Goal: Task Accomplishment & Management: Use online tool/utility

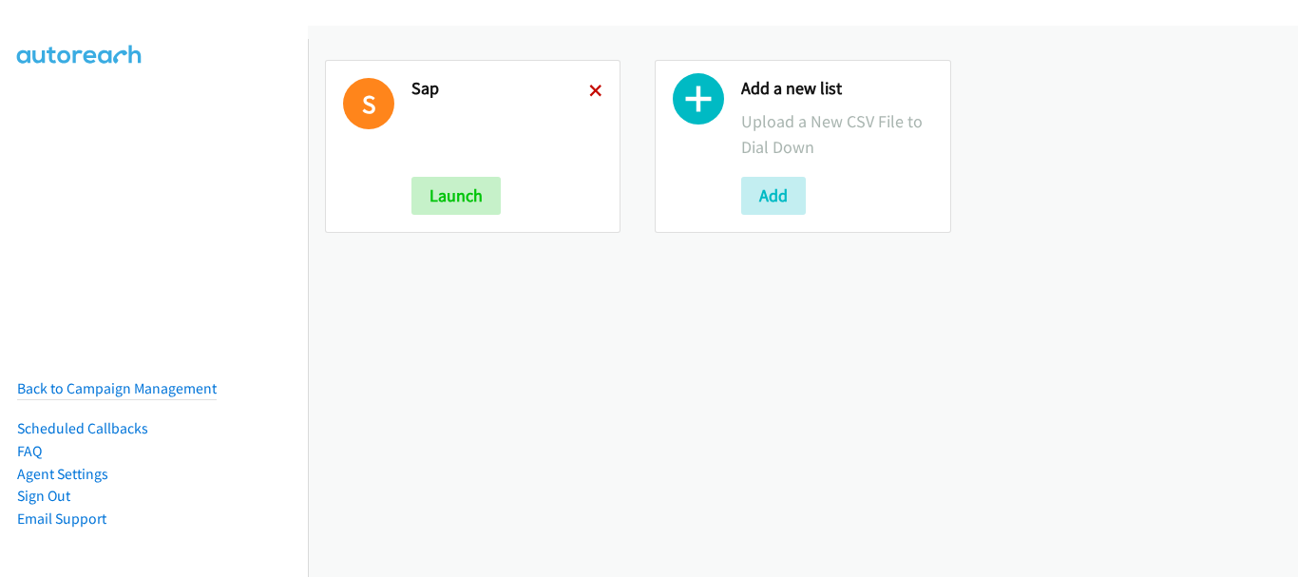
click at [593, 88] on icon at bounding box center [595, 92] width 13 height 13
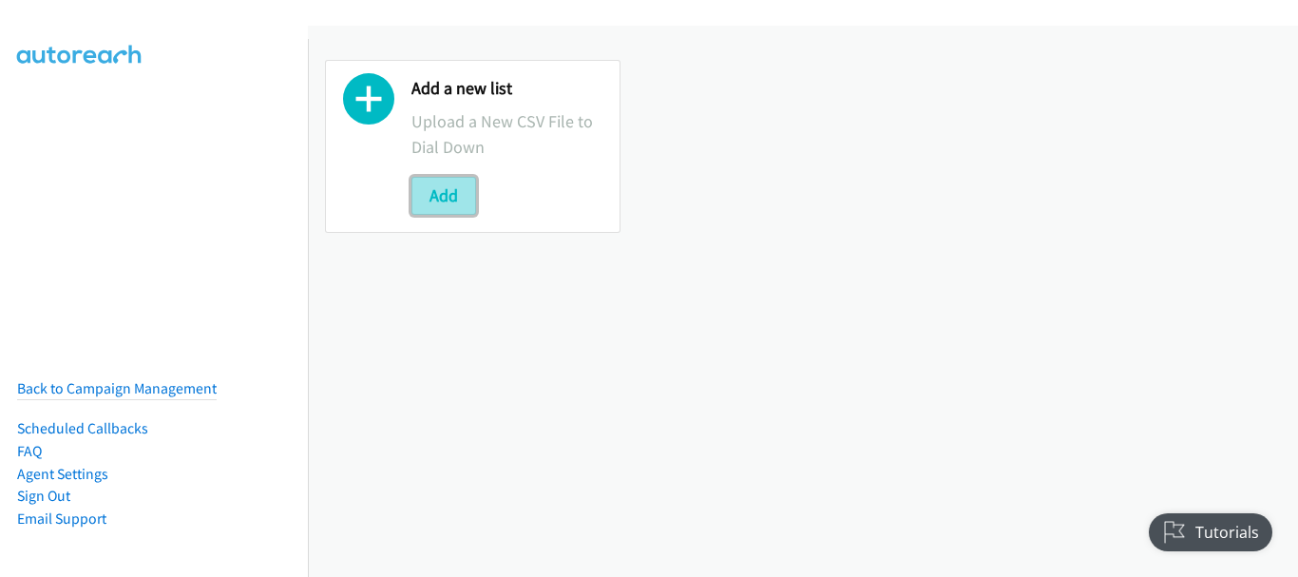
click at [429, 190] on button "Add" at bounding box center [444, 196] width 65 height 38
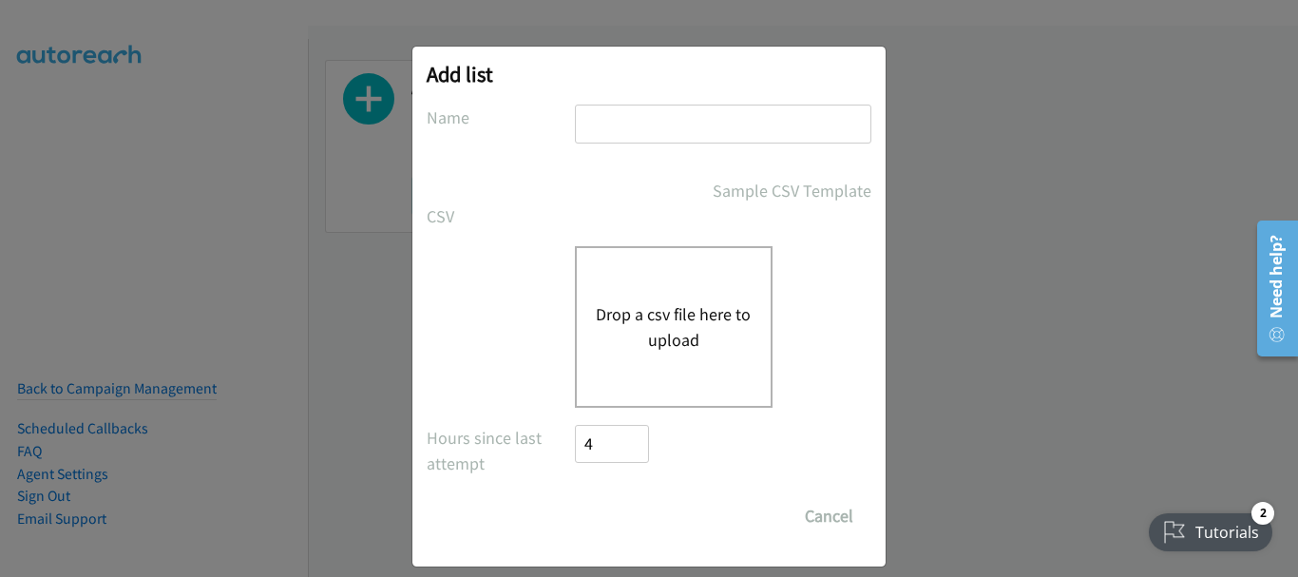
click at [610, 130] on input "text" at bounding box center [723, 124] width 297 height 39
type input "SAP"
click at [651, 330] on button "Drop a csv file here to upload" at bounding box center [674, 326] width 156 height 51
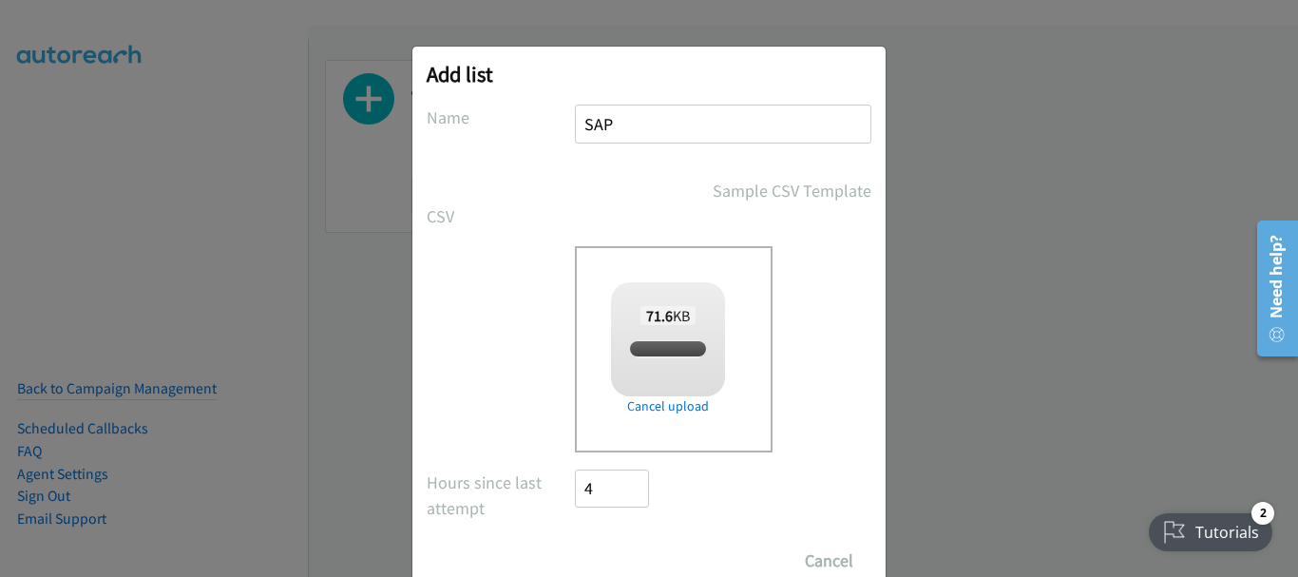
checkbox input "true"
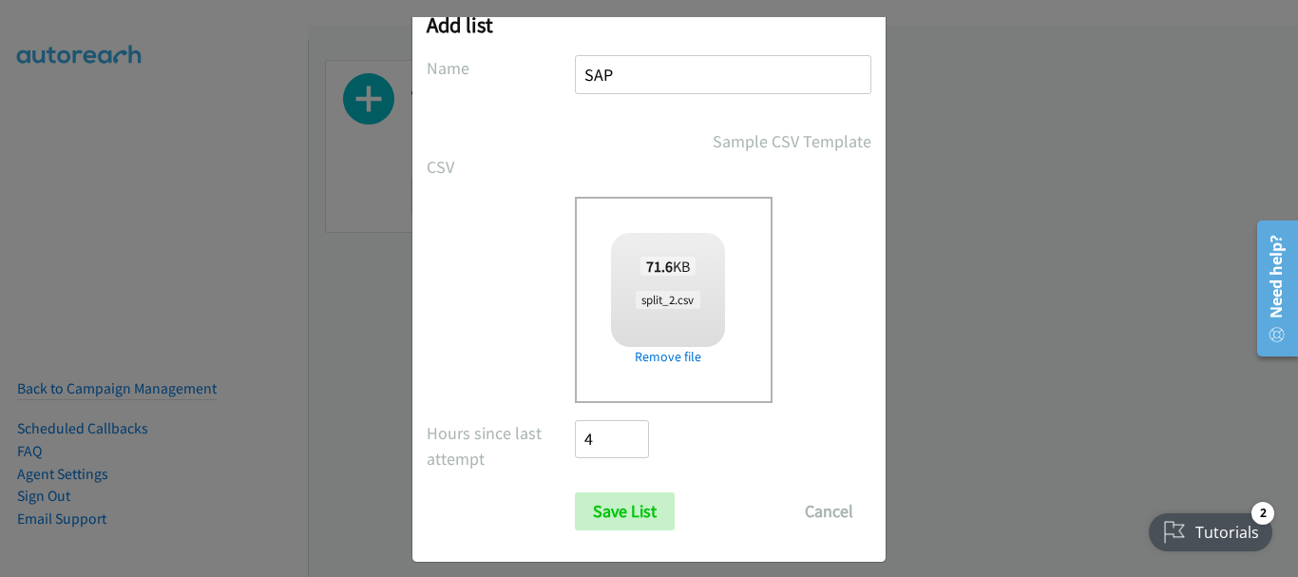
scroll to position [64, 0]
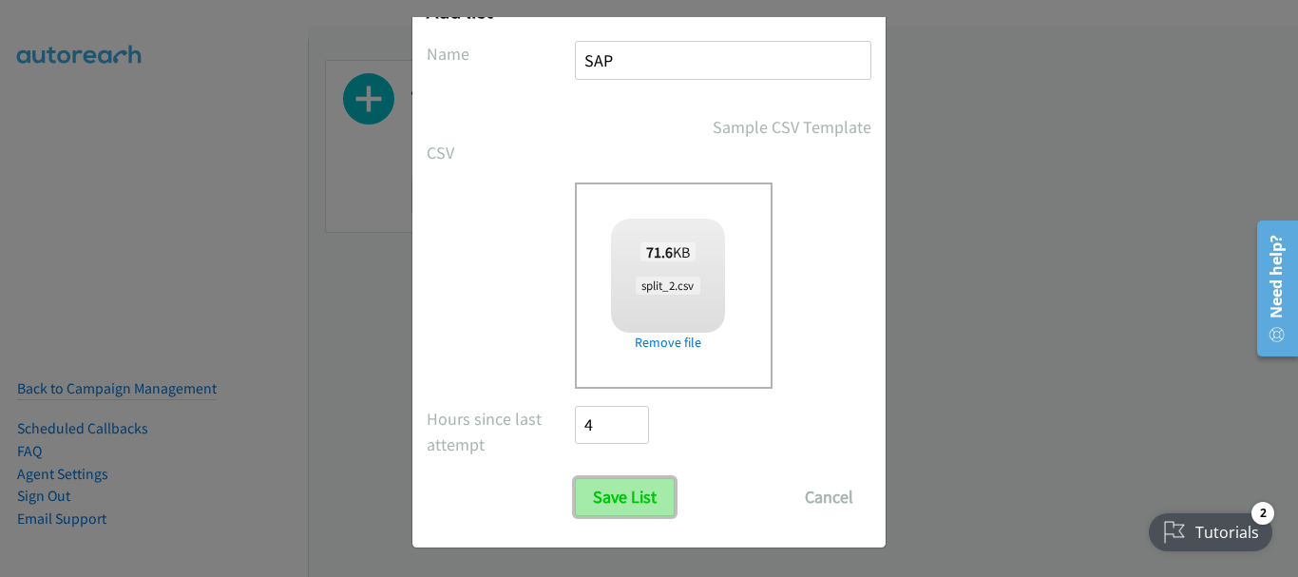
click at [610, 504] on input "Save List" at bounding box center [625, 497] width 100 height 38
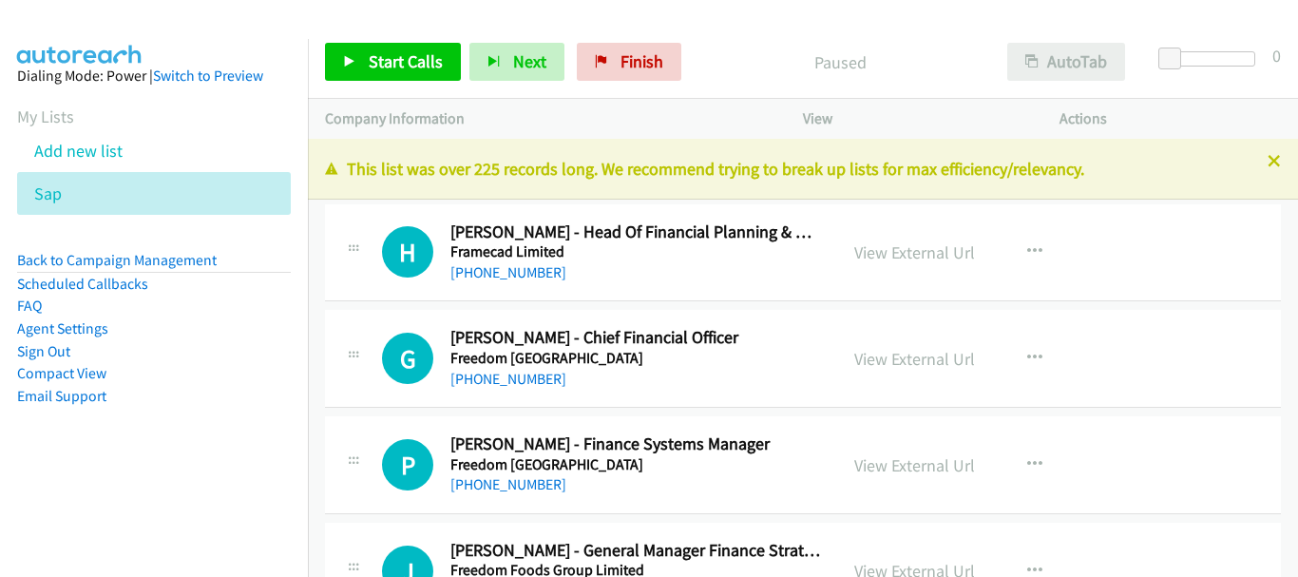
click at [1061, 0] on div "Start Calls Pause Next Finish Paused AutoTab AutoTab 0 Company Information Info…" at bounding box center [649, 0] width 1298 height 0
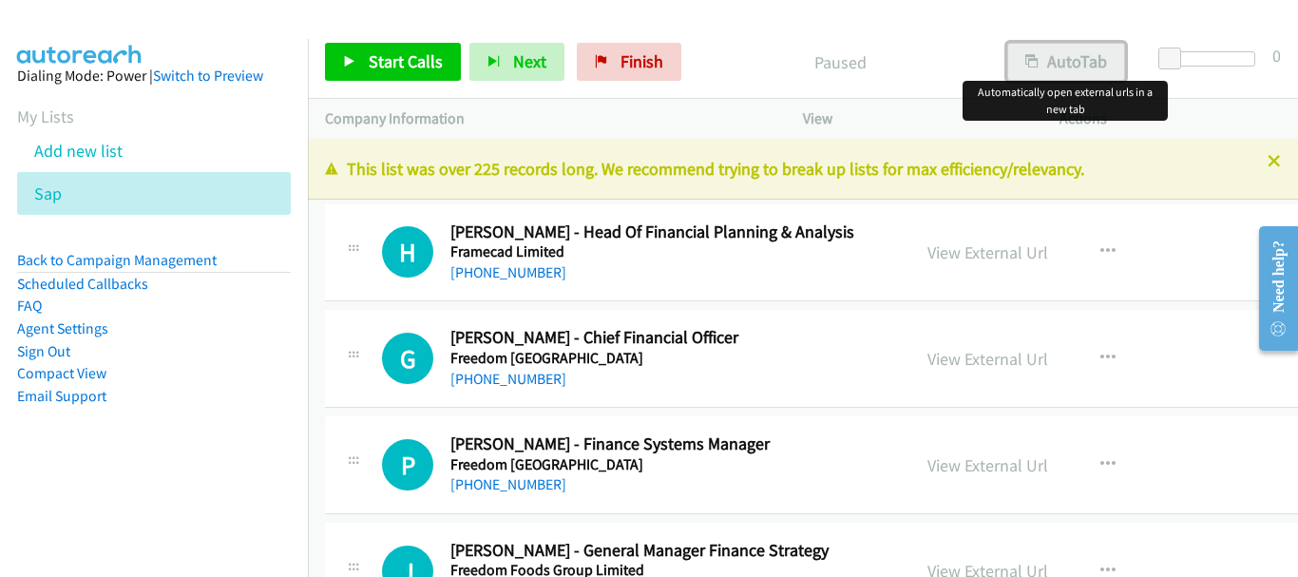
click at [1047, 65] on button "AutoTab" at bounding box center [1066, 62] width 118 height 38
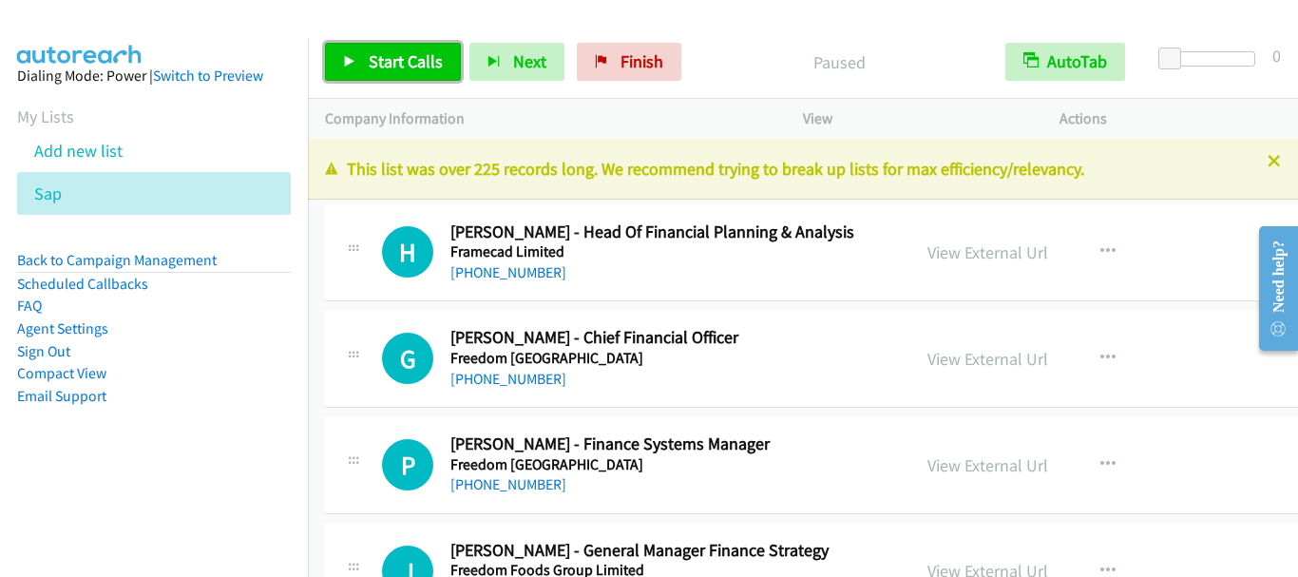
click at [371, 54] on span "Start Calls" at bounding box center [406, 61] width 74 height 22
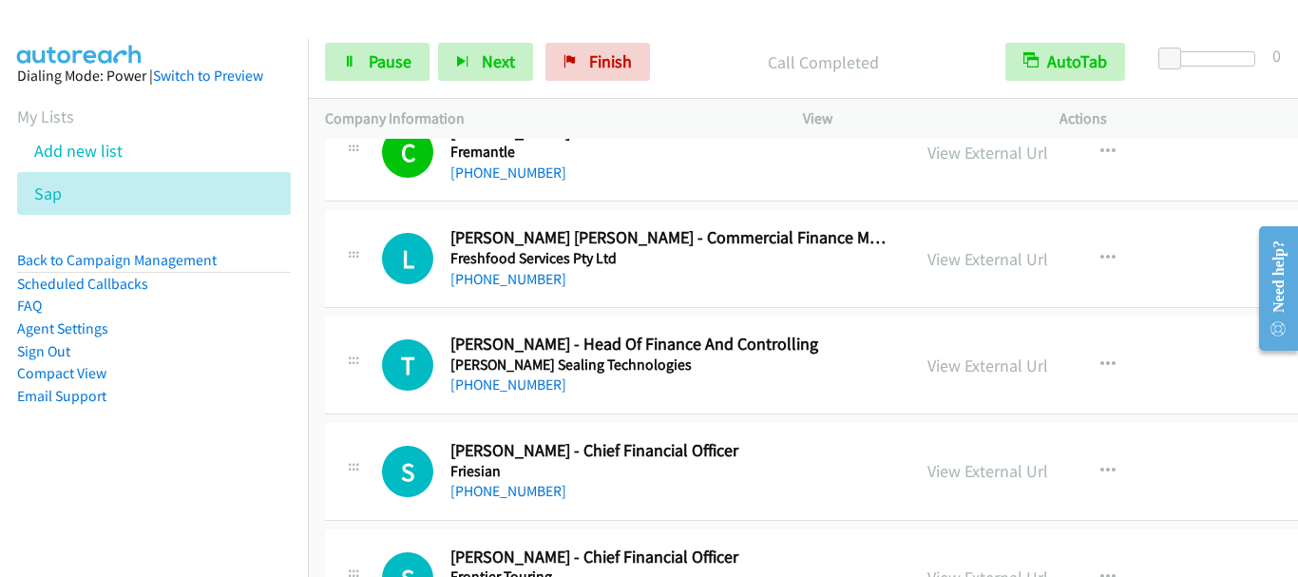
scroll to position [665, 0]
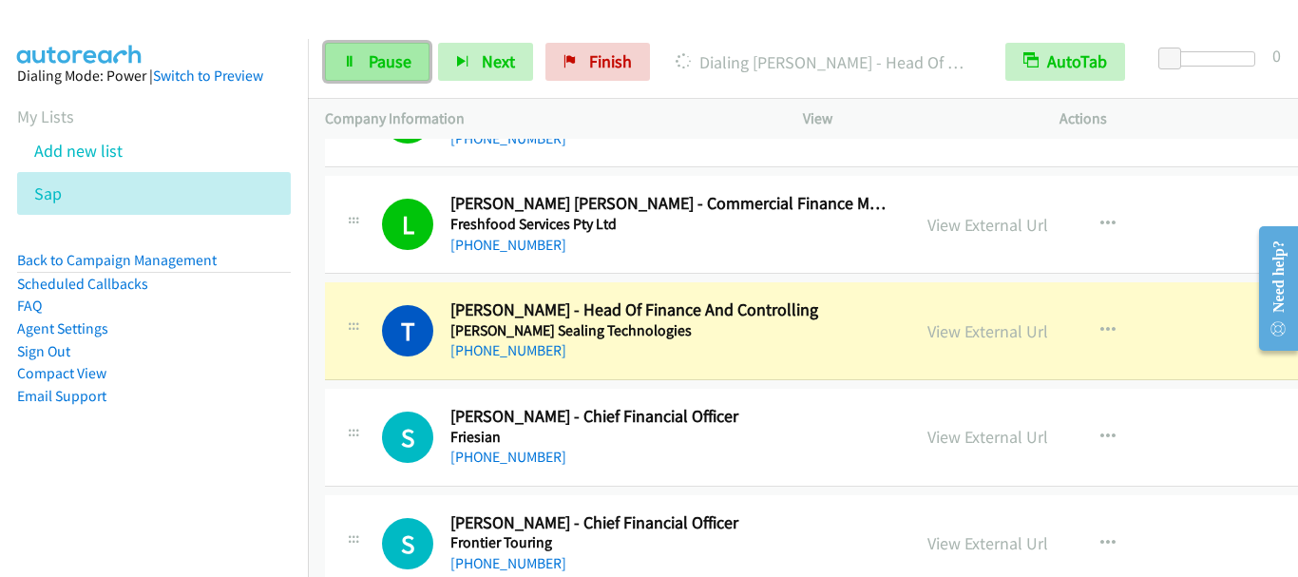
click at [370, 67] on span "Pause" at bounding box center [390, 61] width 43 height 22
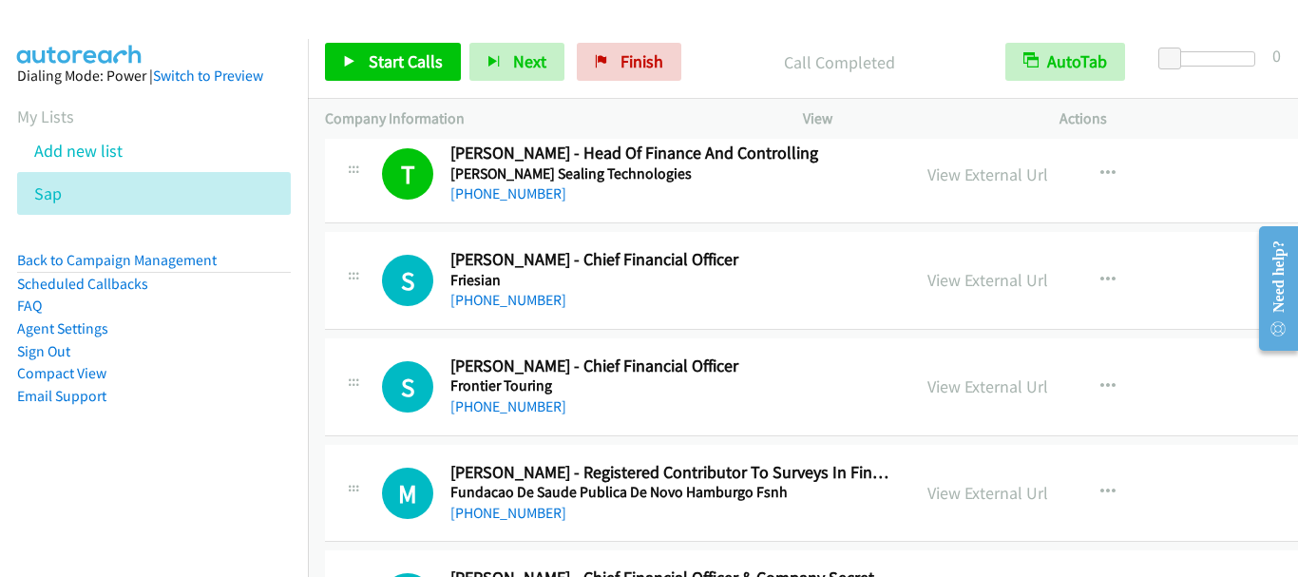
scroll to position [855, 0]
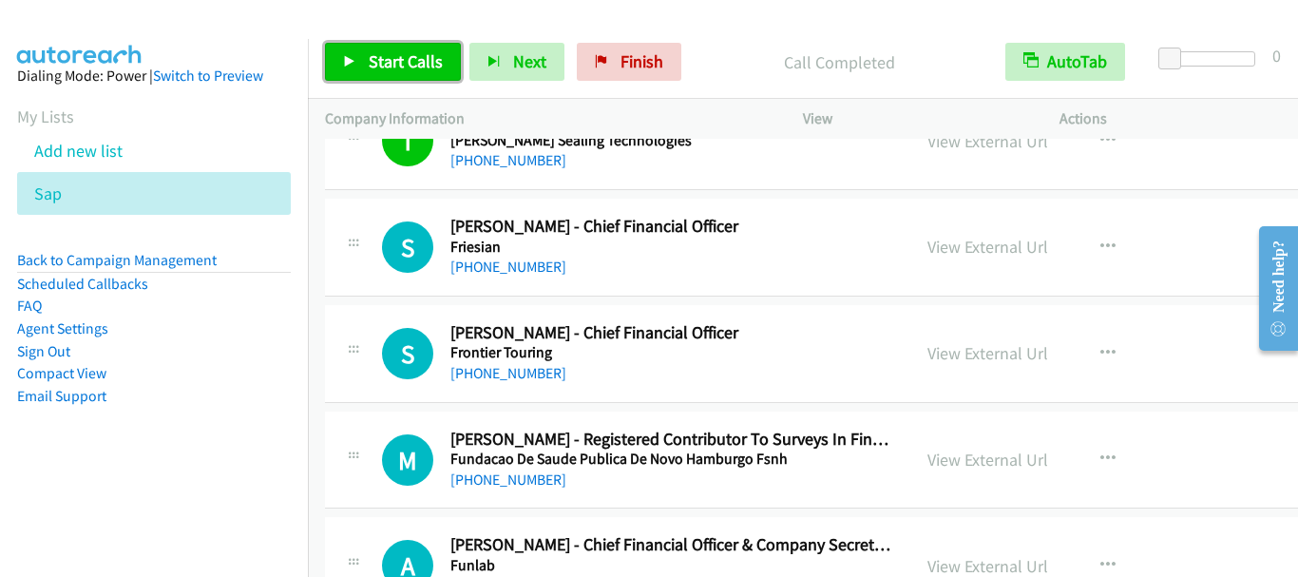
click at [400, 69] on span "Start Calls" at bounding box center [406, 61] width 74 height 22
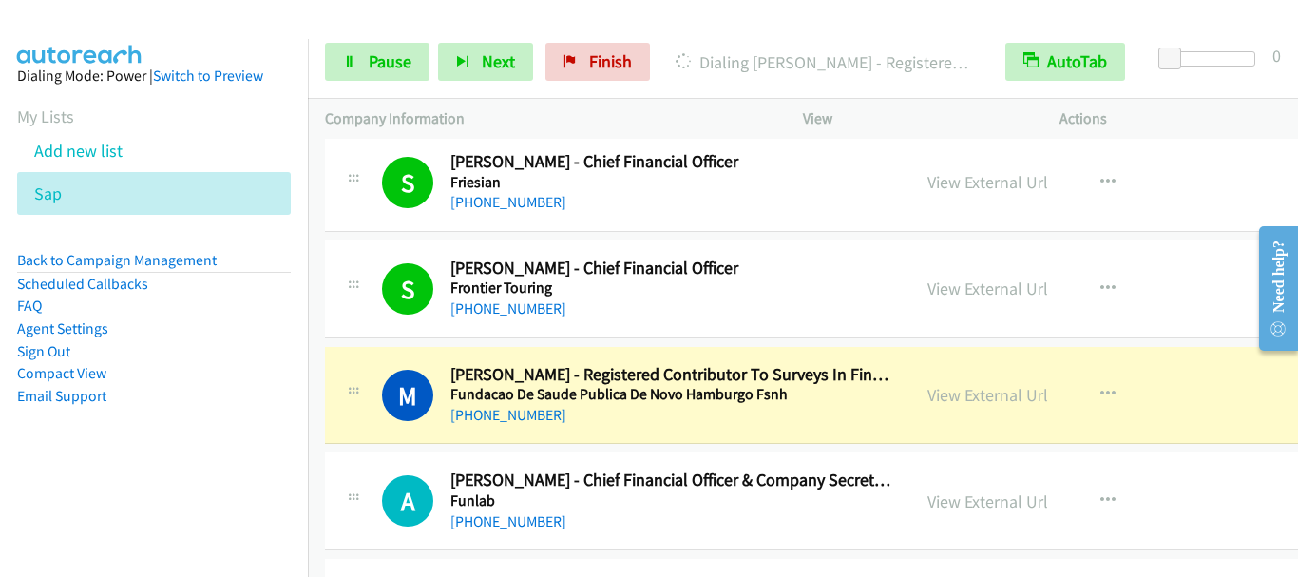
scroll to position [1046, 0]
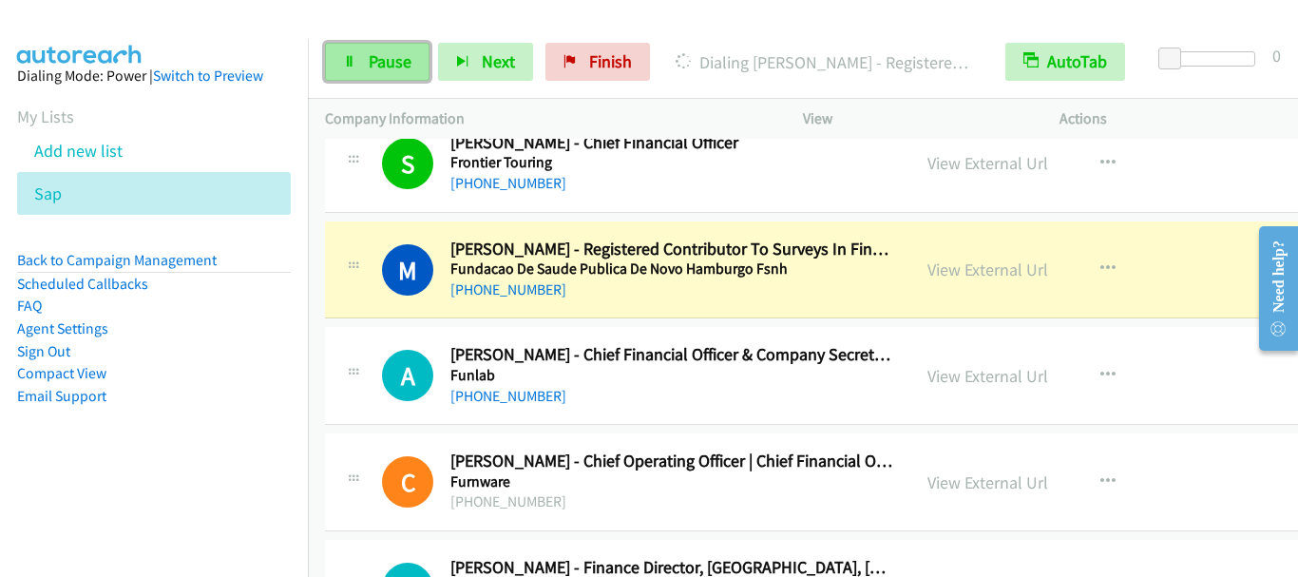
click at [406, 67] on span "Pause" at bounding box center [390, 61] width 43 height 22
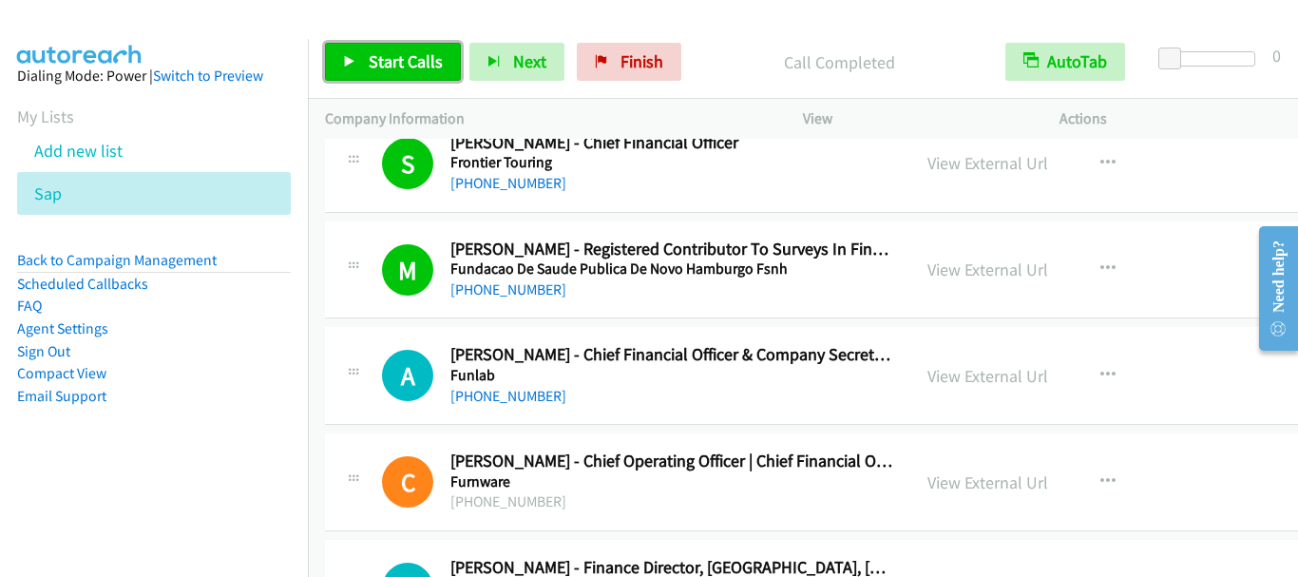
click at [408, 65] on span "Start Calls" at bounding box center [406, 61] width 74 height 22
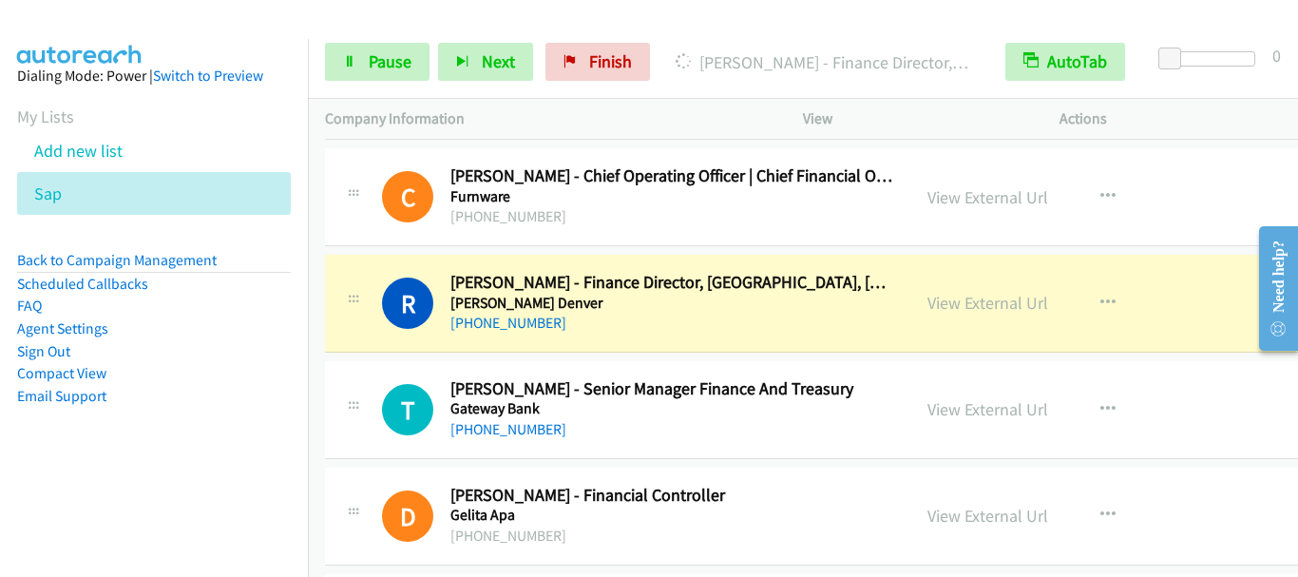
scroll to position [1426, 0]
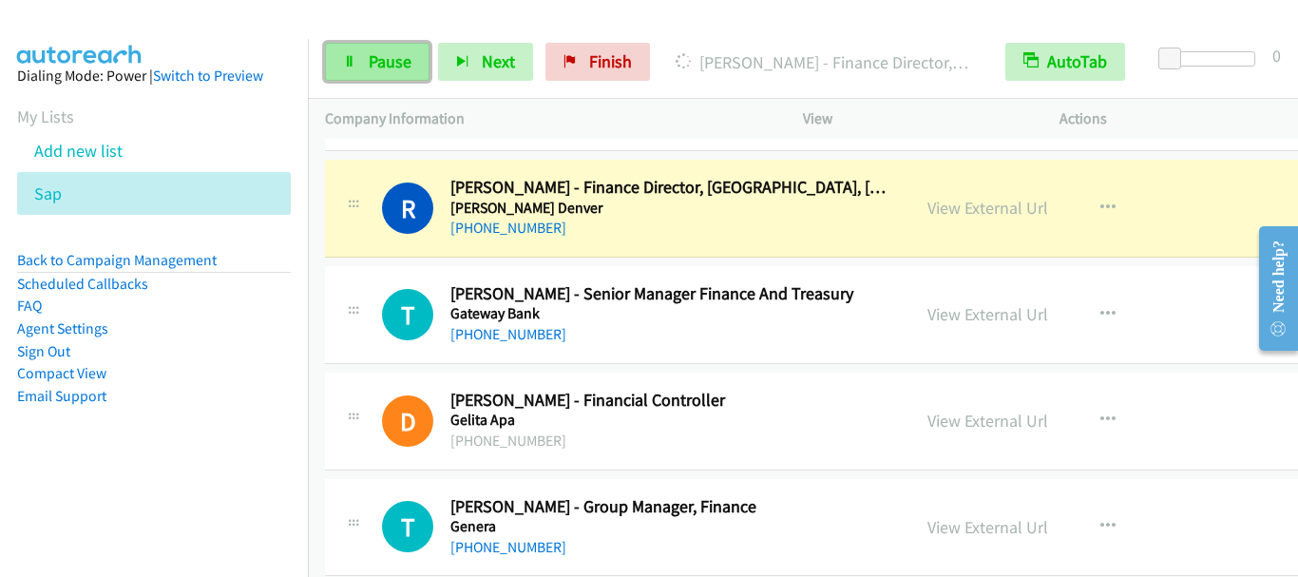
click at [375, 55] on span "Pause" at bounding box center [390, 61] width 43 height 22
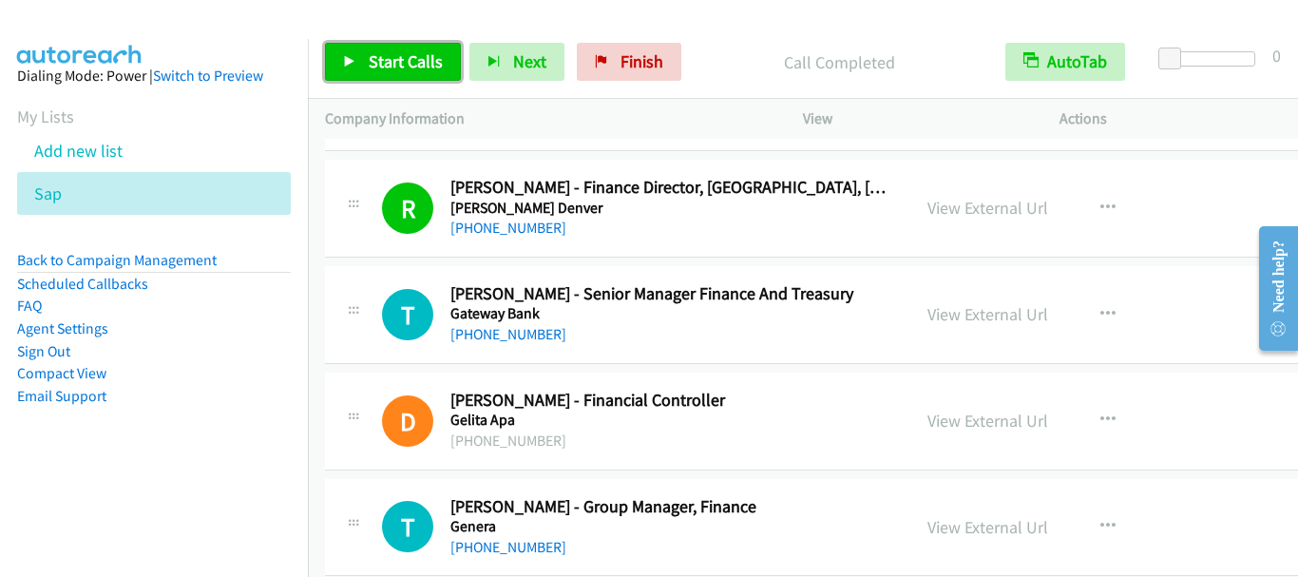
click at [392, 67] on span "Start Calls" at bounding box center [406, 61] width 74 height 22
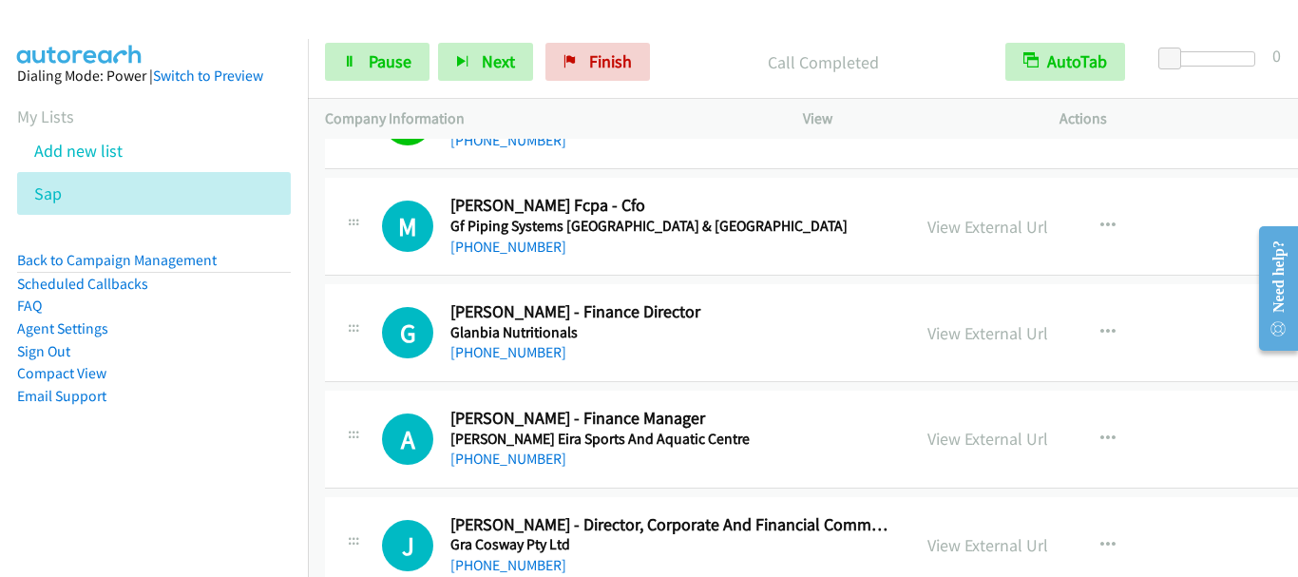
scroll to position [2376, 0]
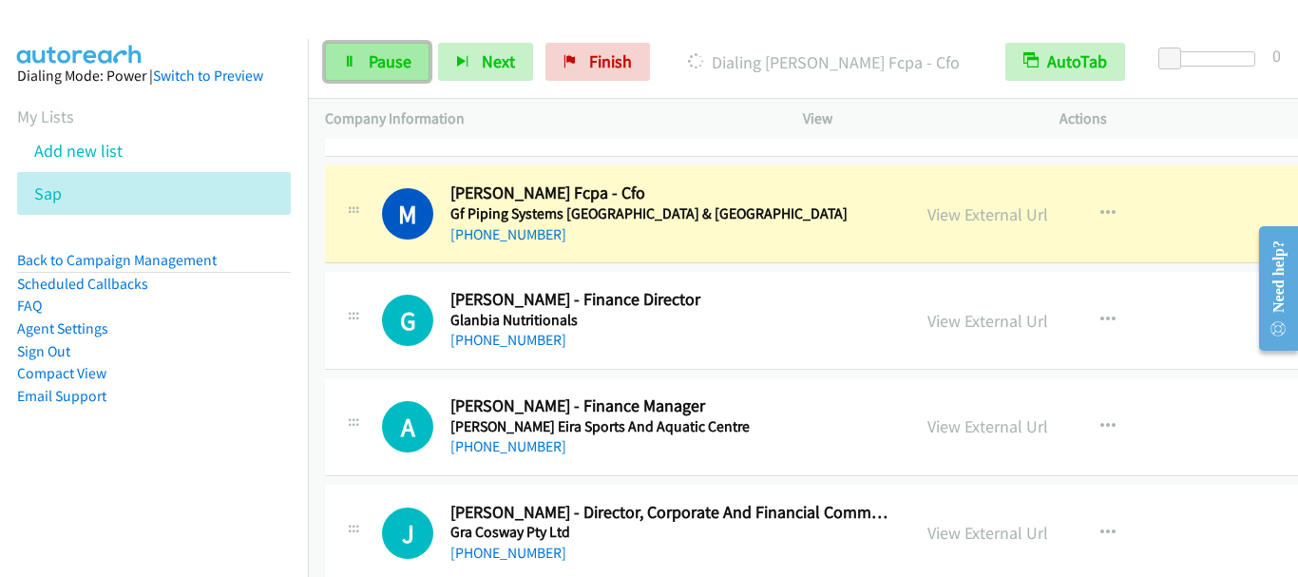
click at [386, 65] on span "Pause" at bounding box center [390, 61] width 43 height 22
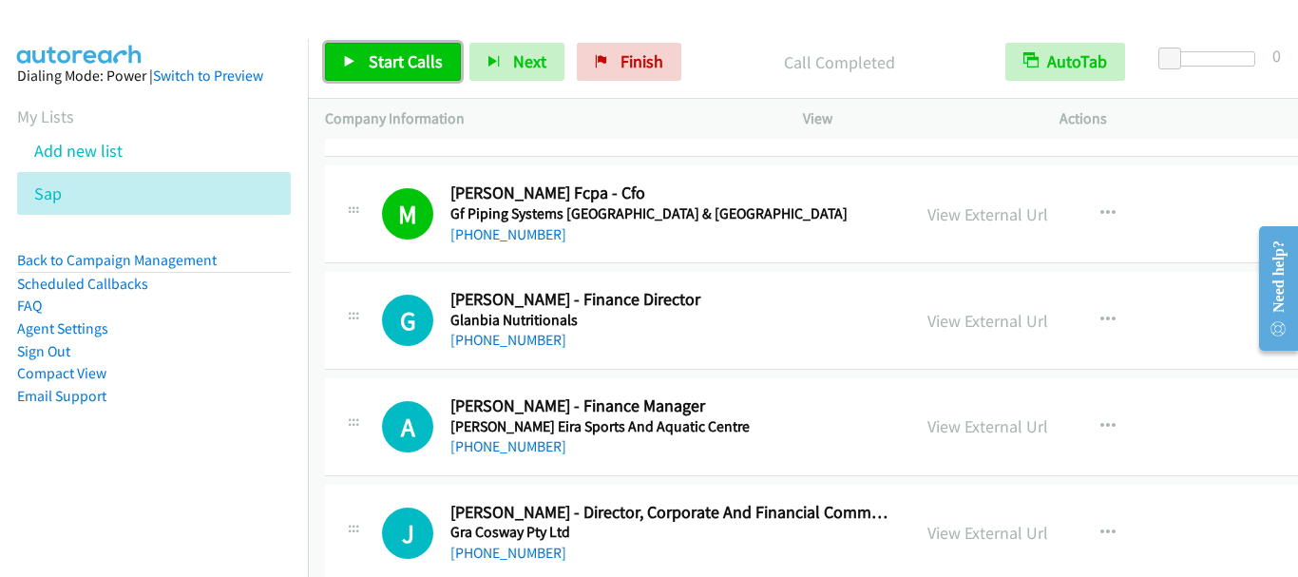
click at [399, 60] on span "Start Calls" at bounding box center [406, 61] width 74 height 22
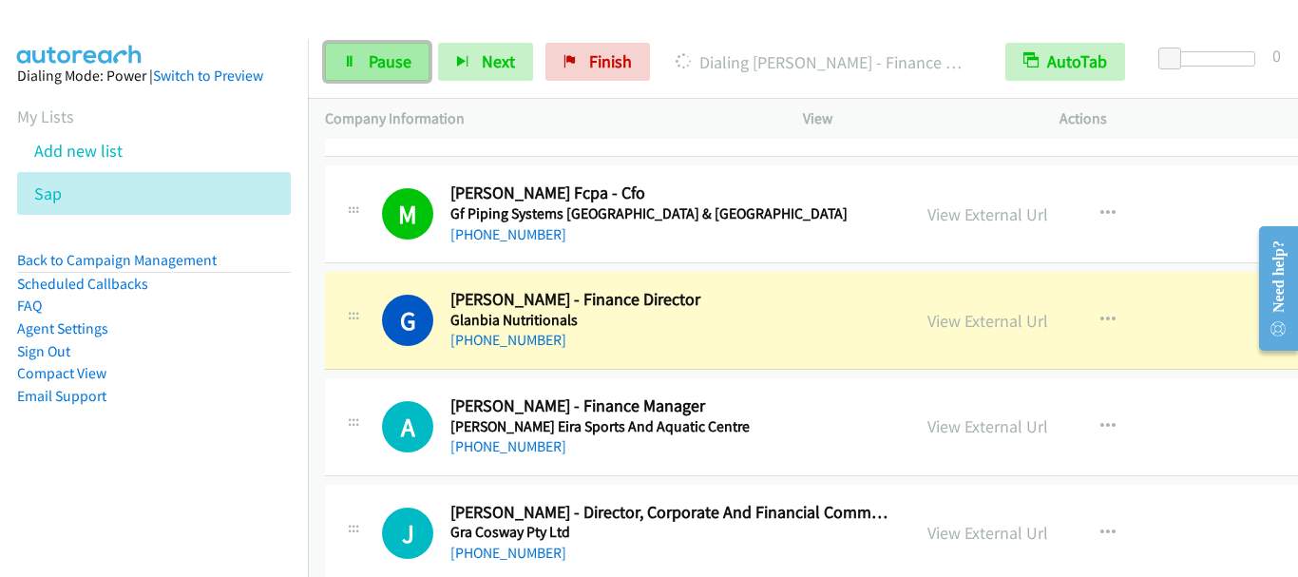
click at [394, 57] on span "Pause" at bounding box center [390, 61] width 43 height 22
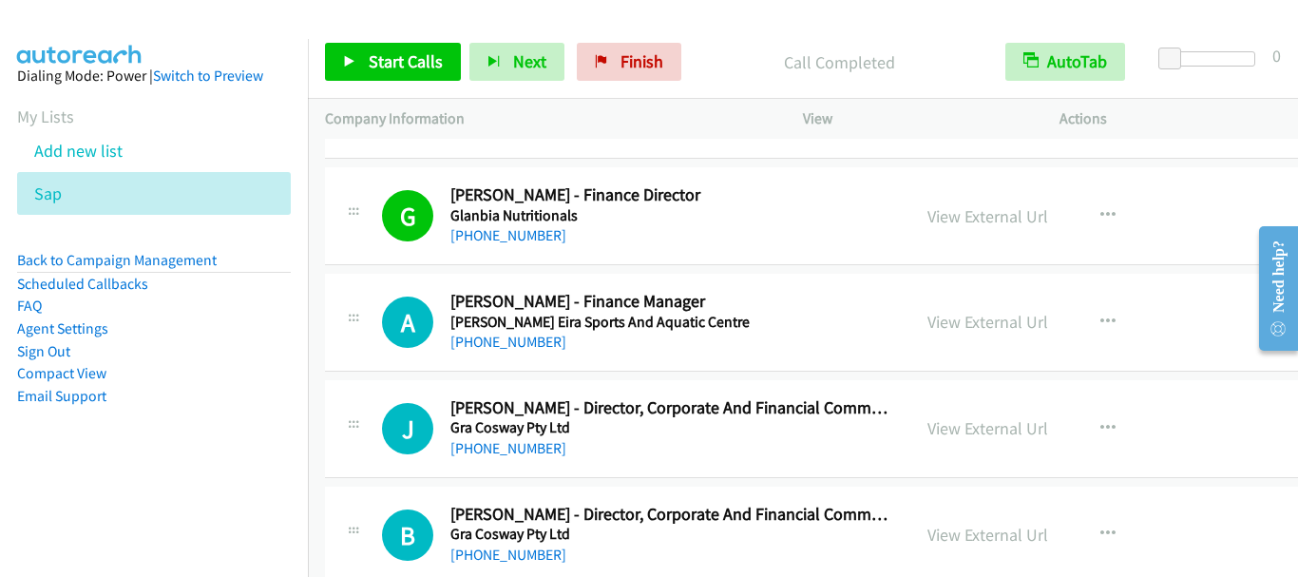
scroll to position [2566, 0]
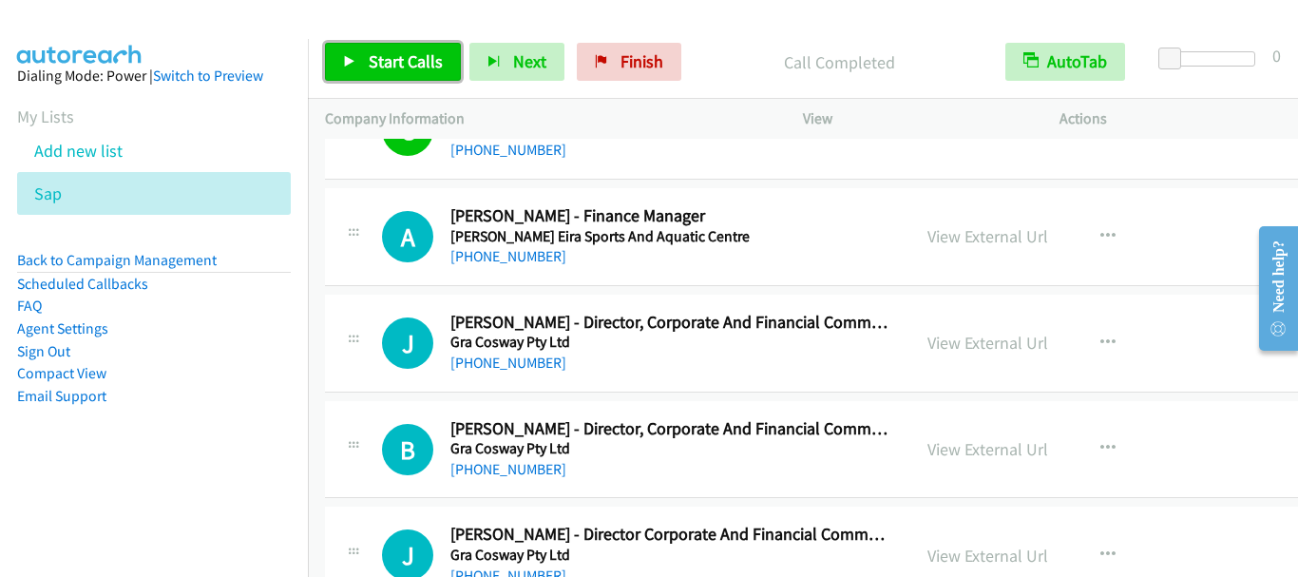
click at [384, 69] on span "Start Calls" at bounding box center [406, 61] width 74 height 22
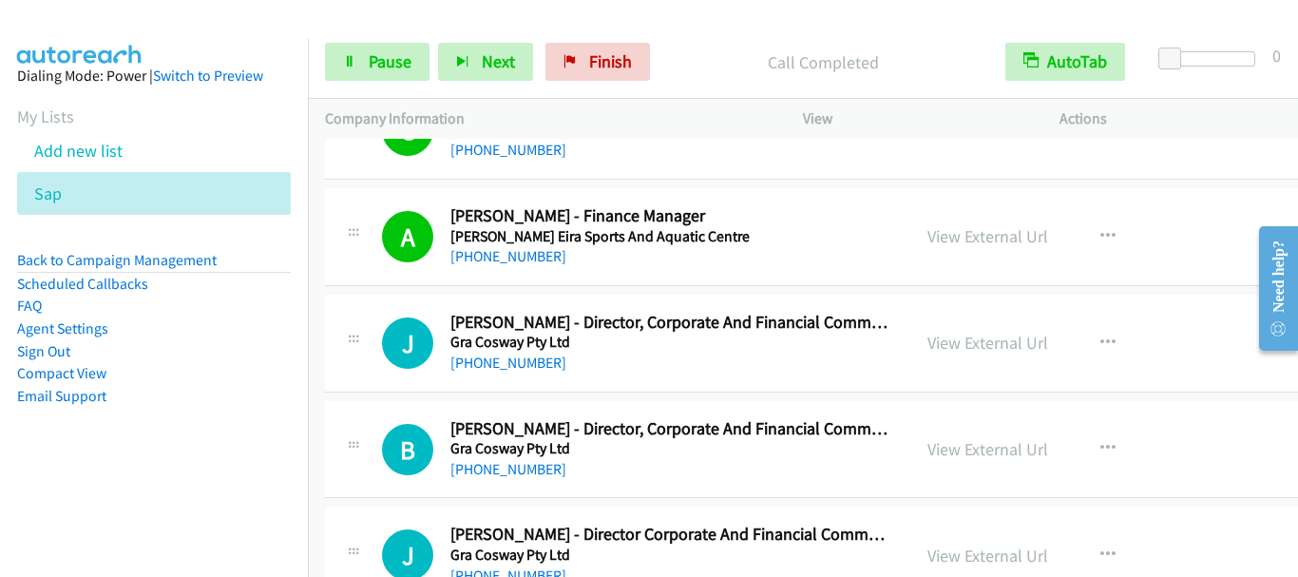
scroll to position [2661, 0]
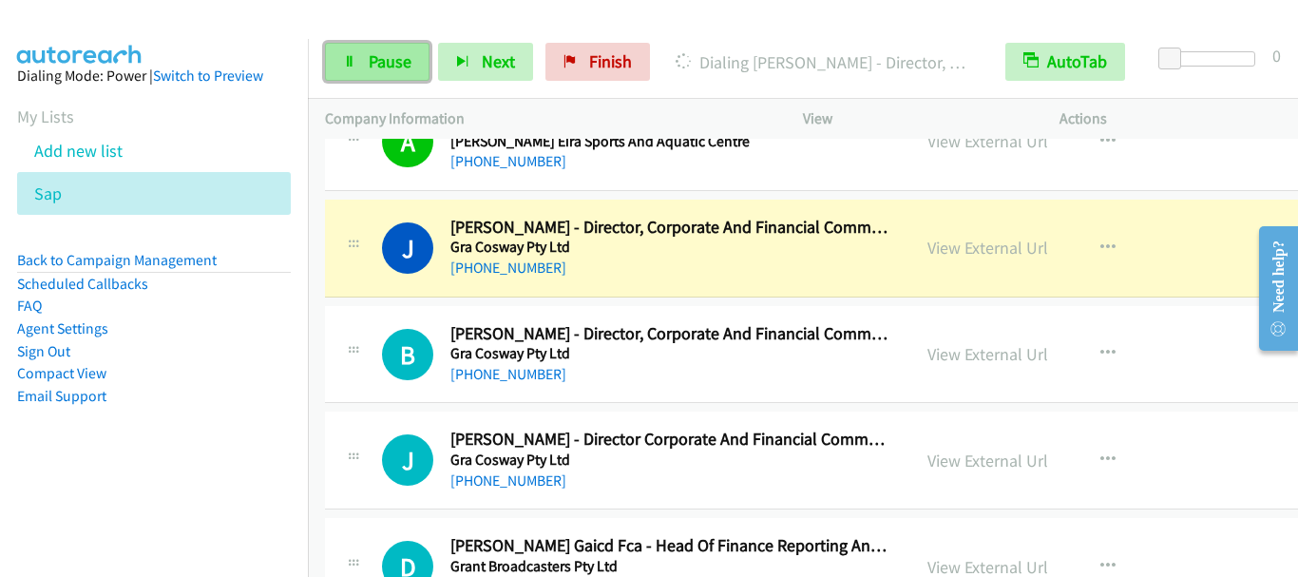
click at [393, 69] on span "Pause" at bounding box center [390, 61] width 43 height 22
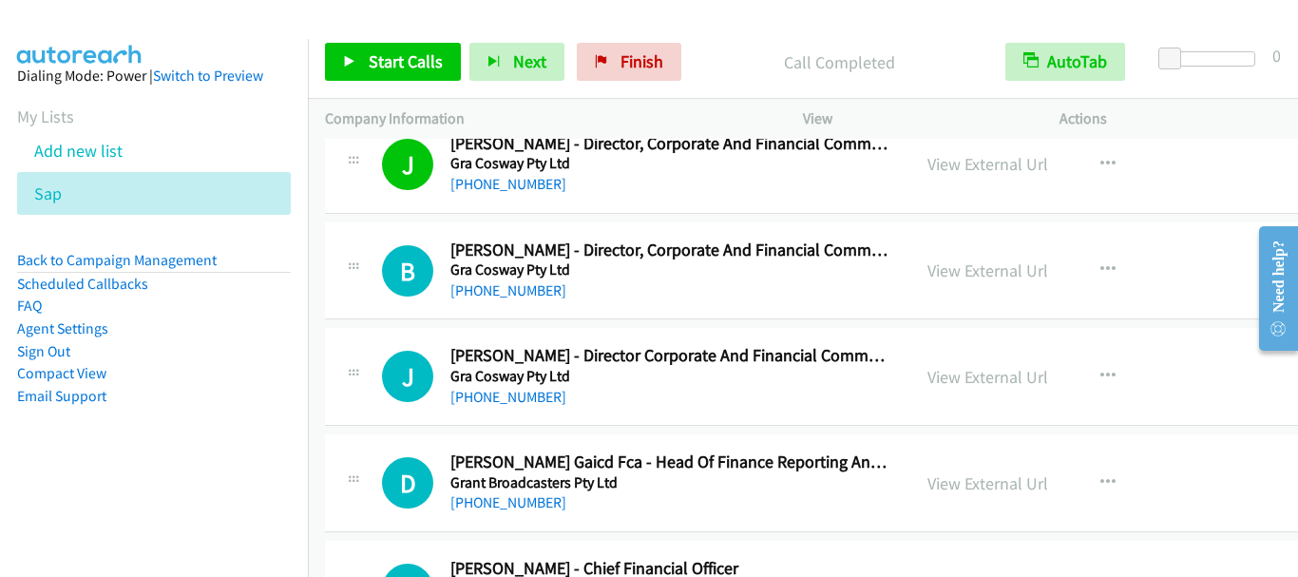
scroll to position [2756, 0]
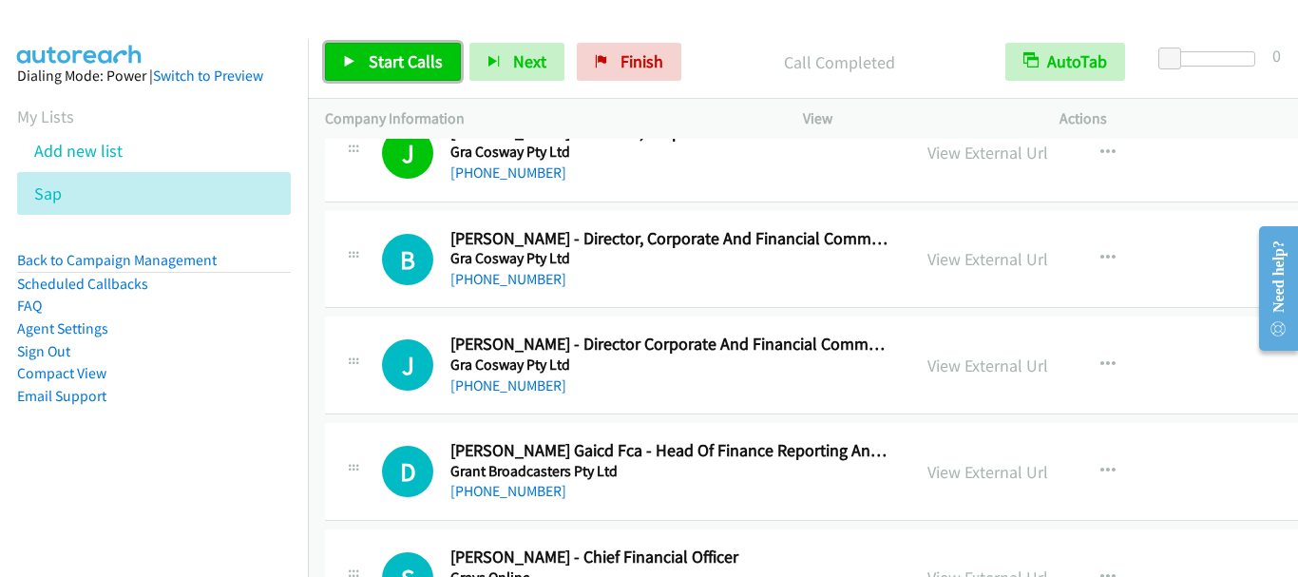
click at [416, 57] on span "Start Calls" at bounding box center [406, 61] width 74 height 22
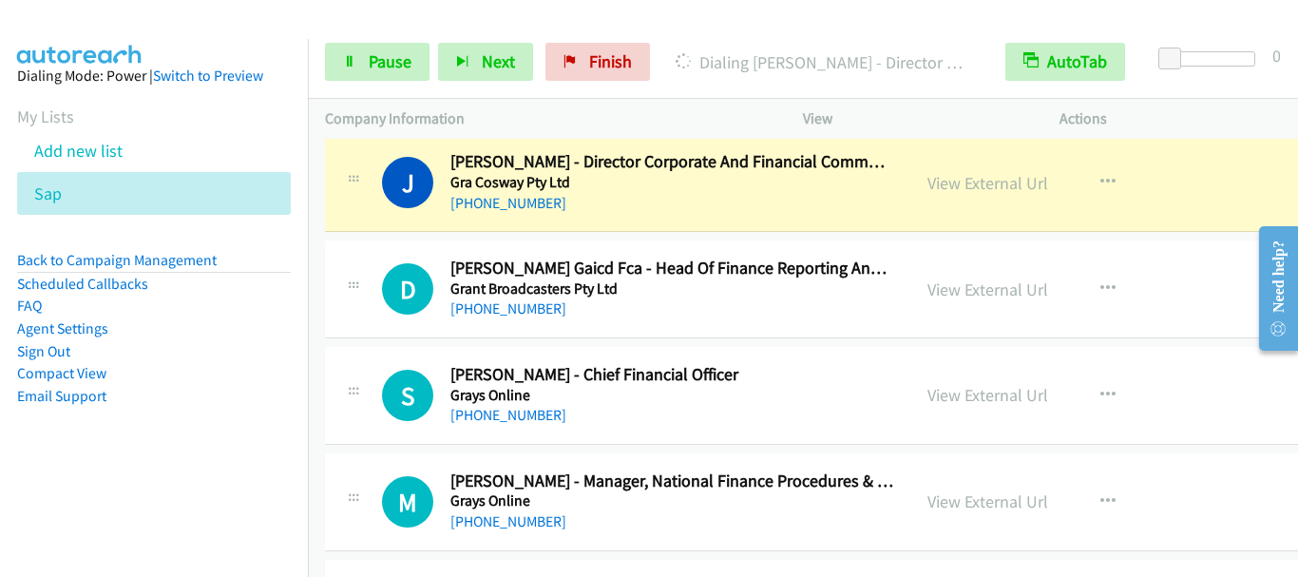
scroll to position [2946, 0]
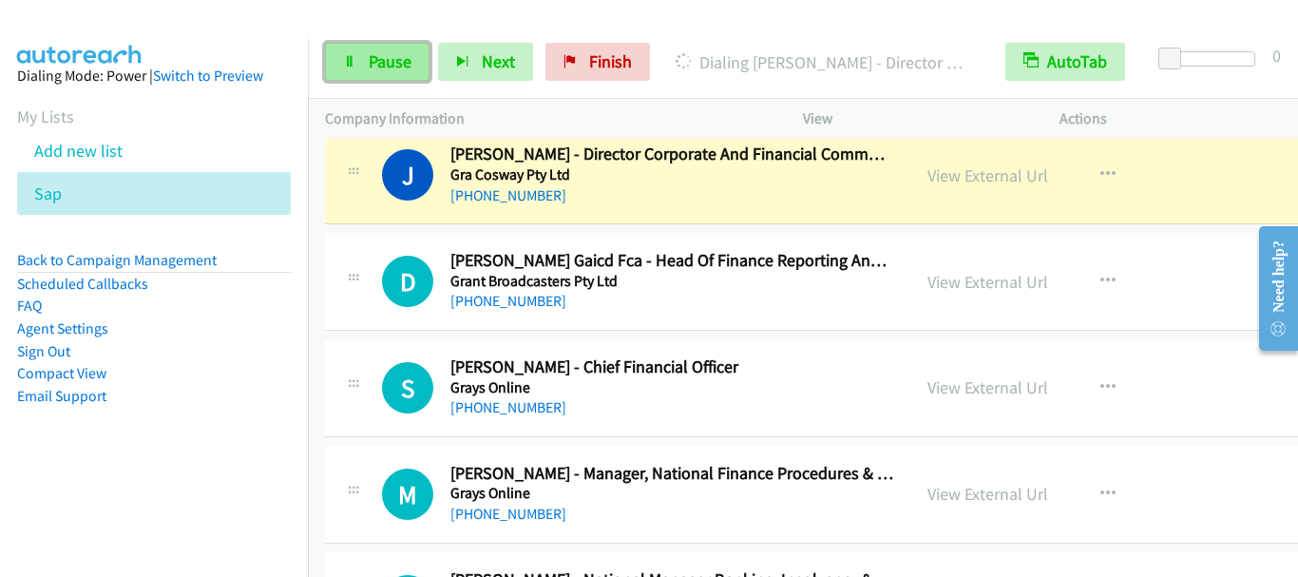
click at [350, 63] on icon at bounding box center [349, 62] width 13 height 13
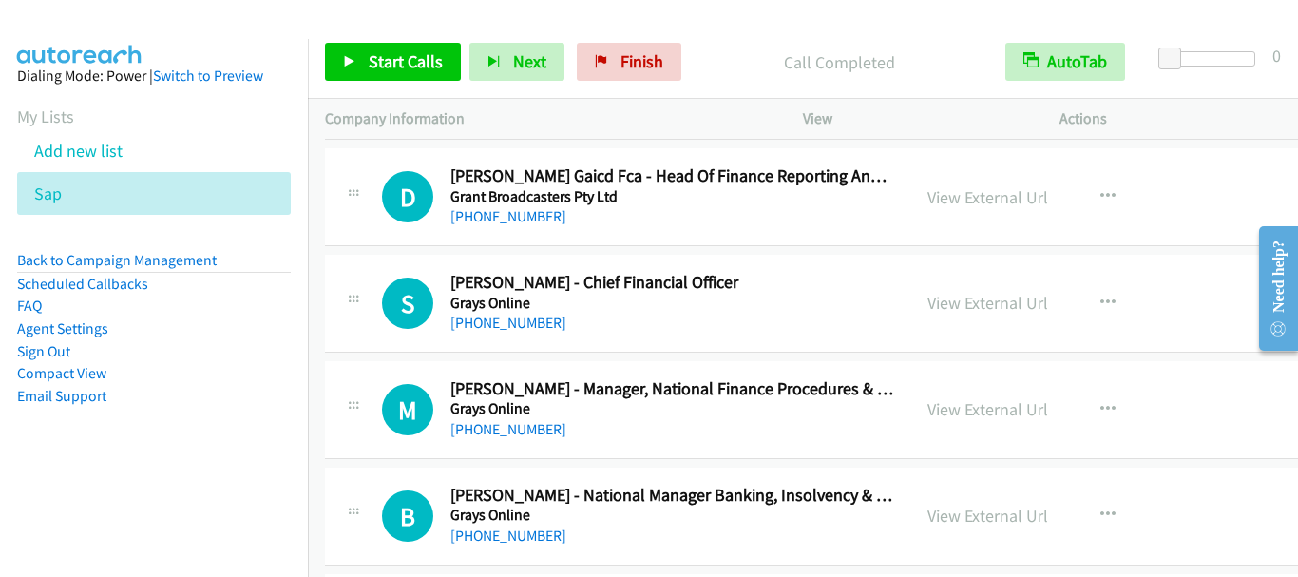
scroll to position [3042, 0]
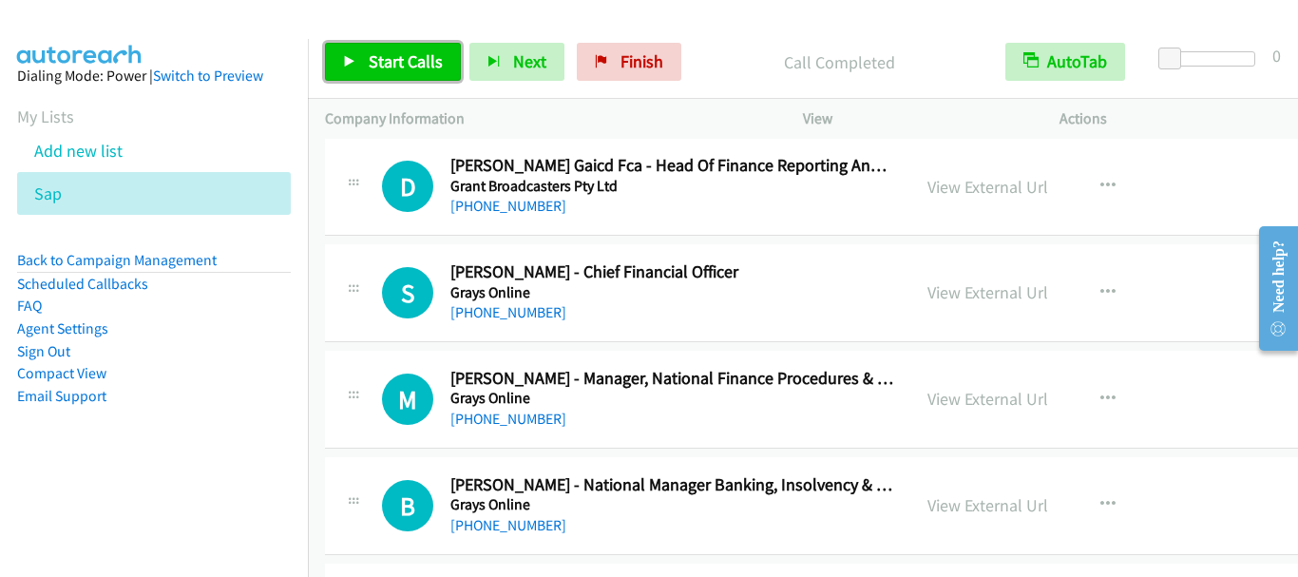
click at [418, 49] on link "Start Calls" at bounding box center [393, 62] width 136 height 38
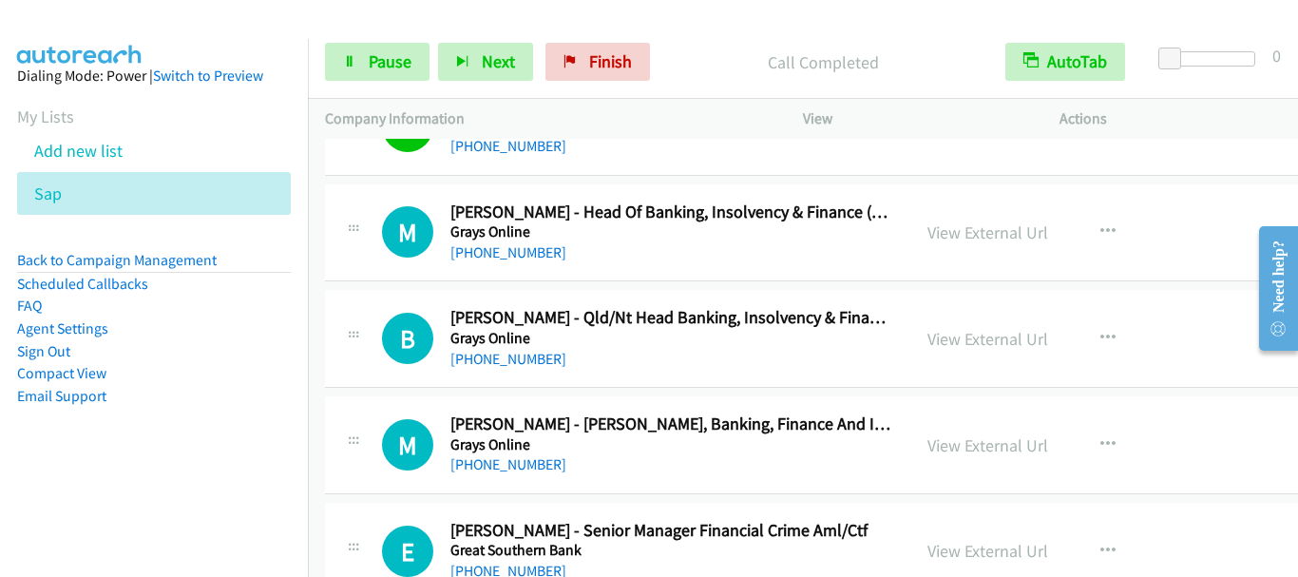
scroll to position [3422, 0]
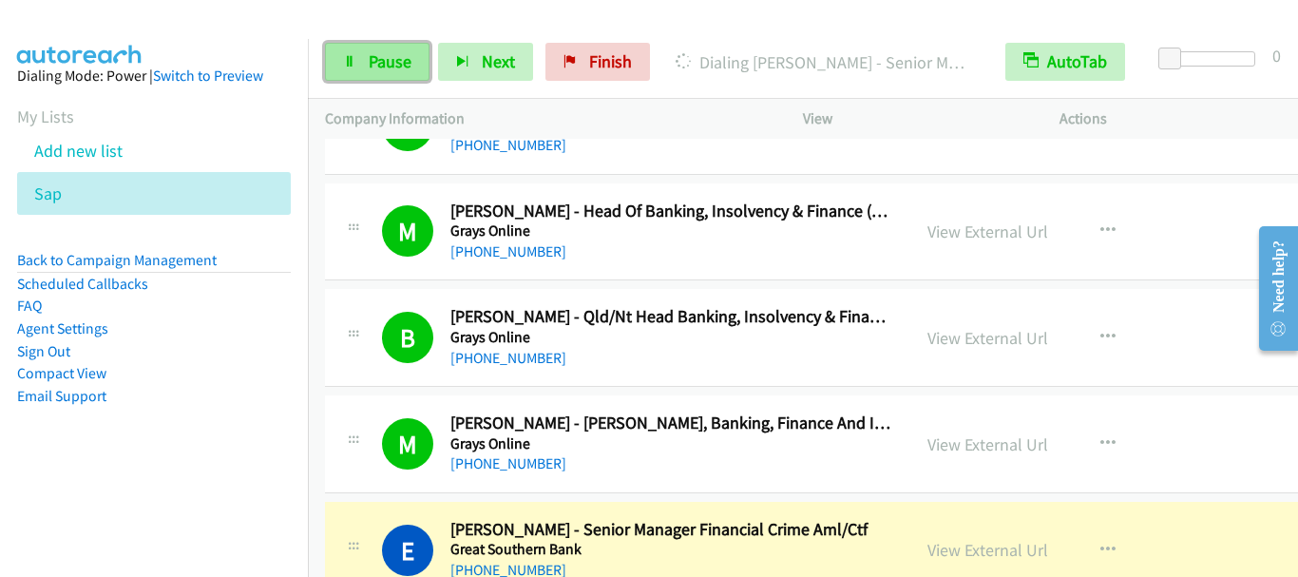
click at [393, 66] on span "Pause" at bounding box center [390, 61] width 43 height 22
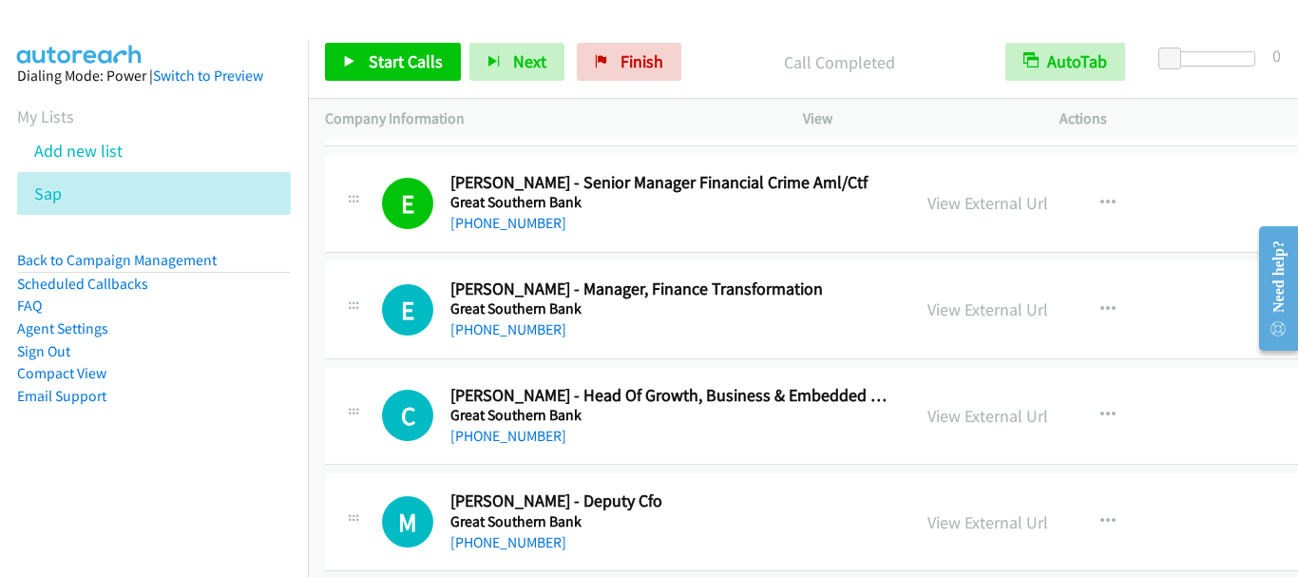
scroll to position [3802, 0]
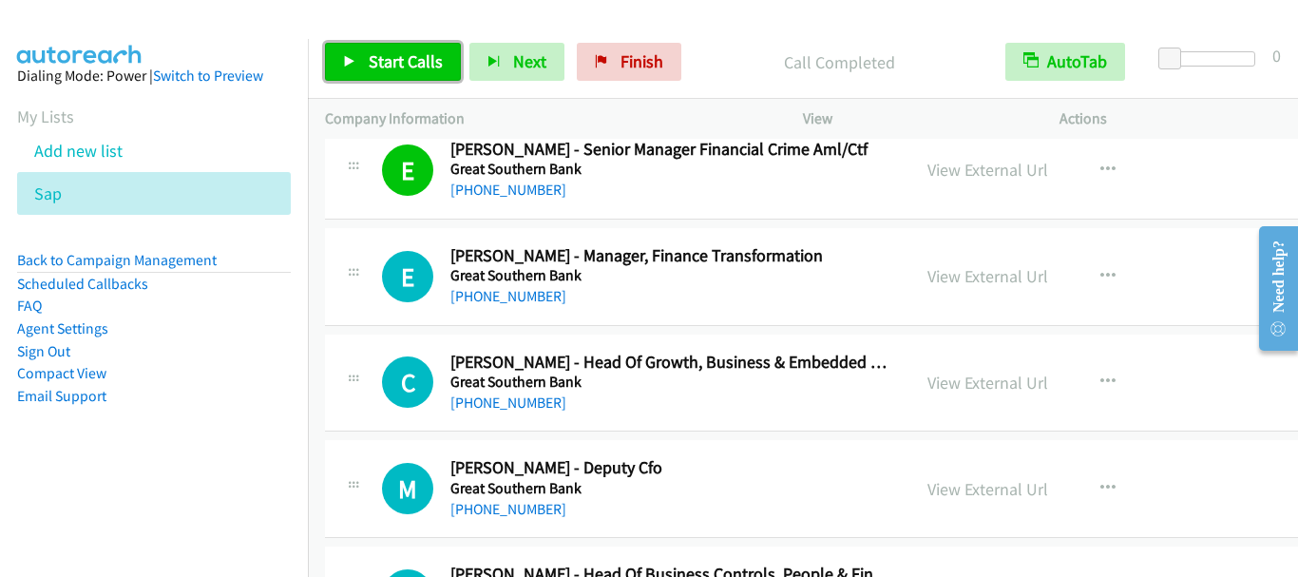
click at [423, 65] on span "Start Calls" at bounding box center [406, 61] width 74 height 22
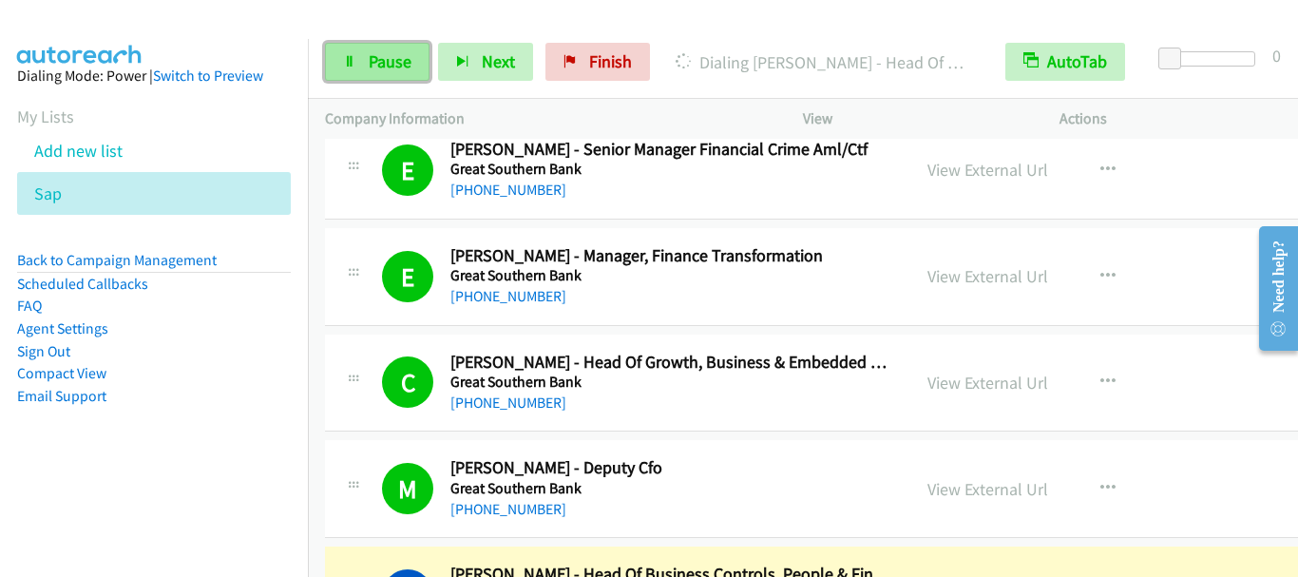
click at [386, 50] on span "Pause" at bounding box center [390, 61] width 43 height 22
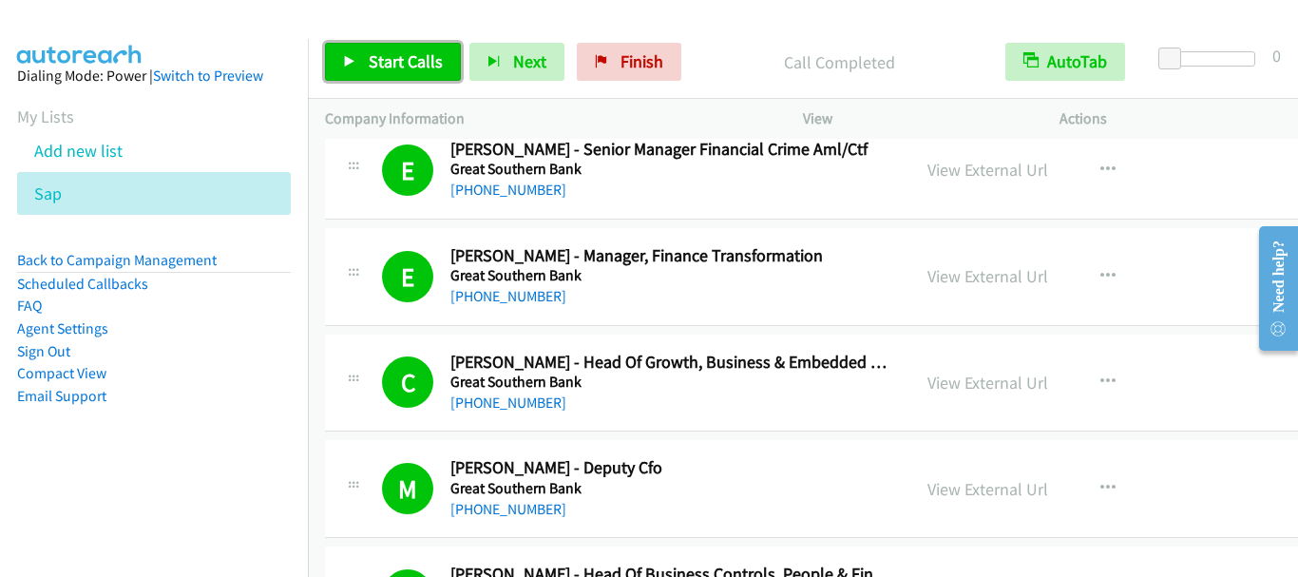
click at [425, 54] on span "Start Calls" at bounding box center [406, 61] width 74 height 22
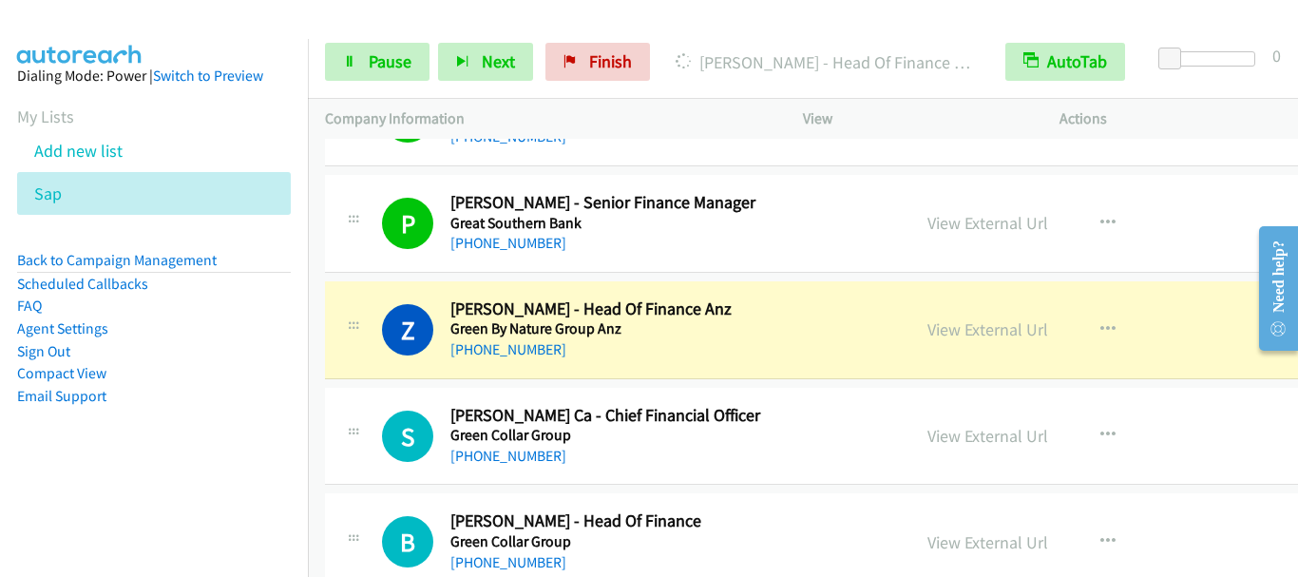
scroll to position [4372, 0]
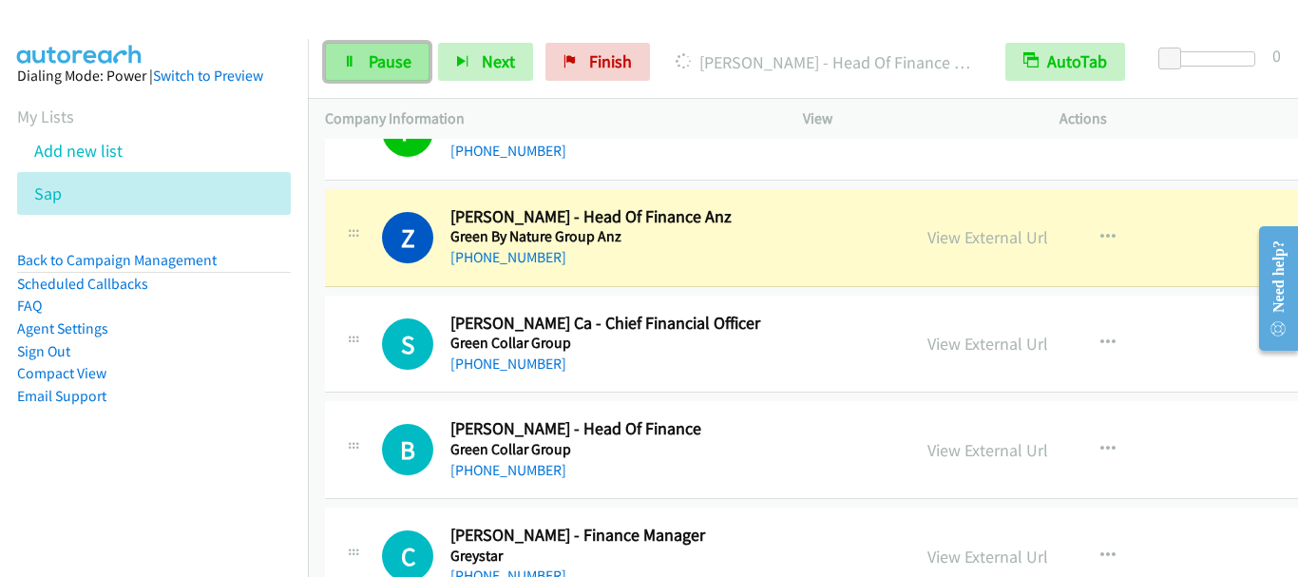
click at [393, 62] on span "Pause" at bounding box center [390, 61] width 43 height 22
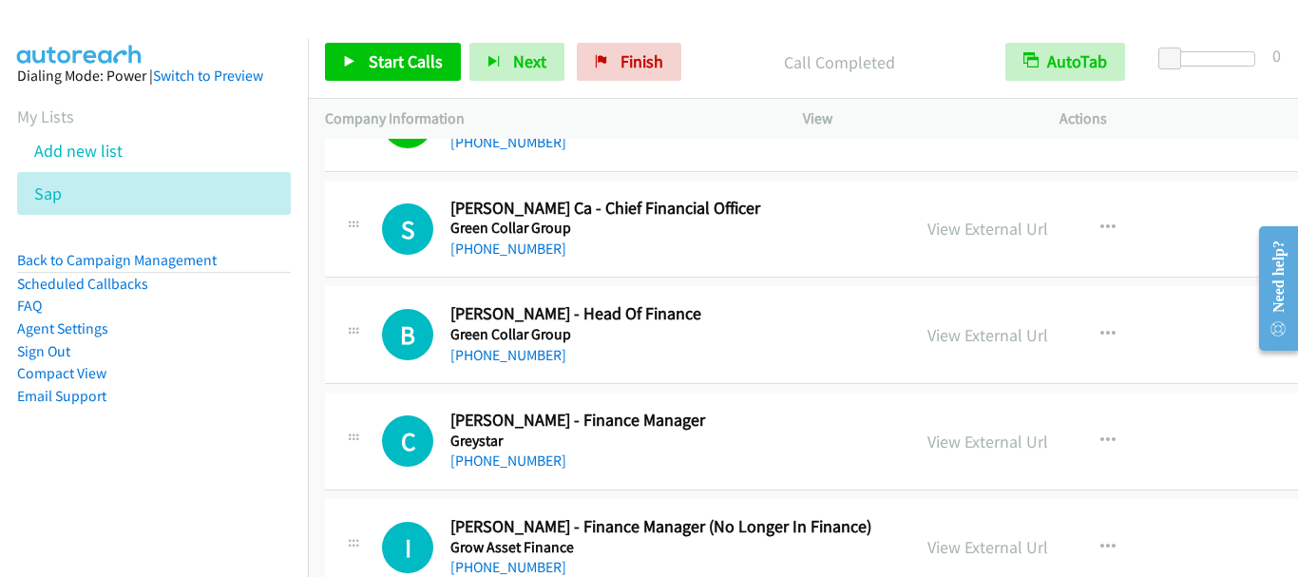
scroll to position [4467, 0]
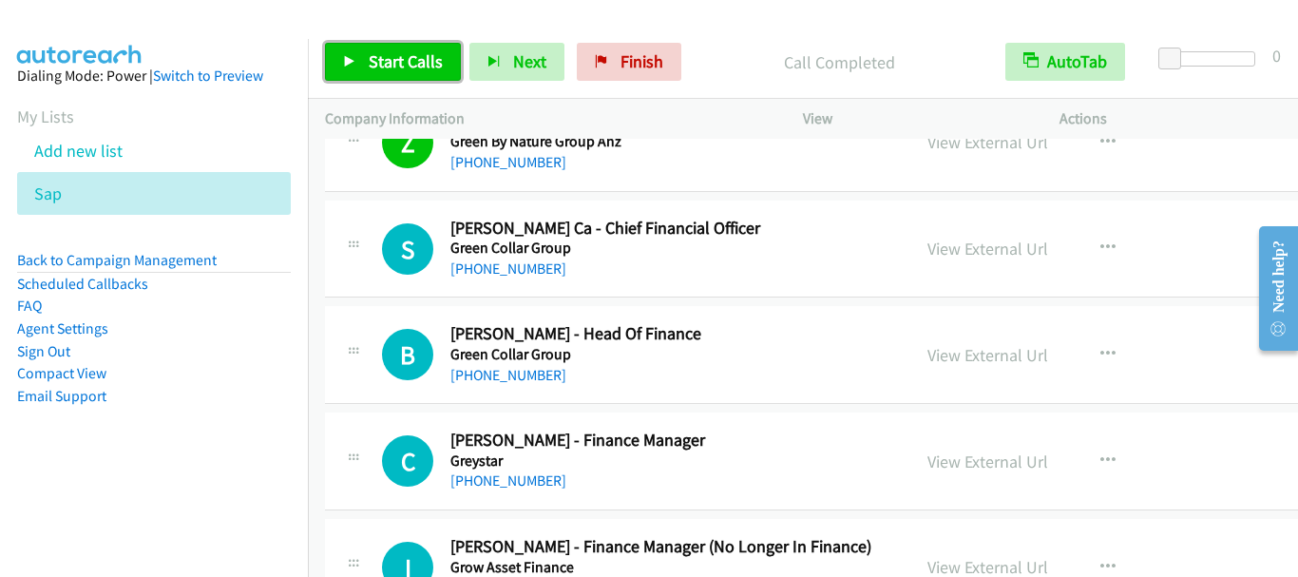
click at [408, 49] on link "Start Calls" at bounding box center [393, 62] width 136 height 38
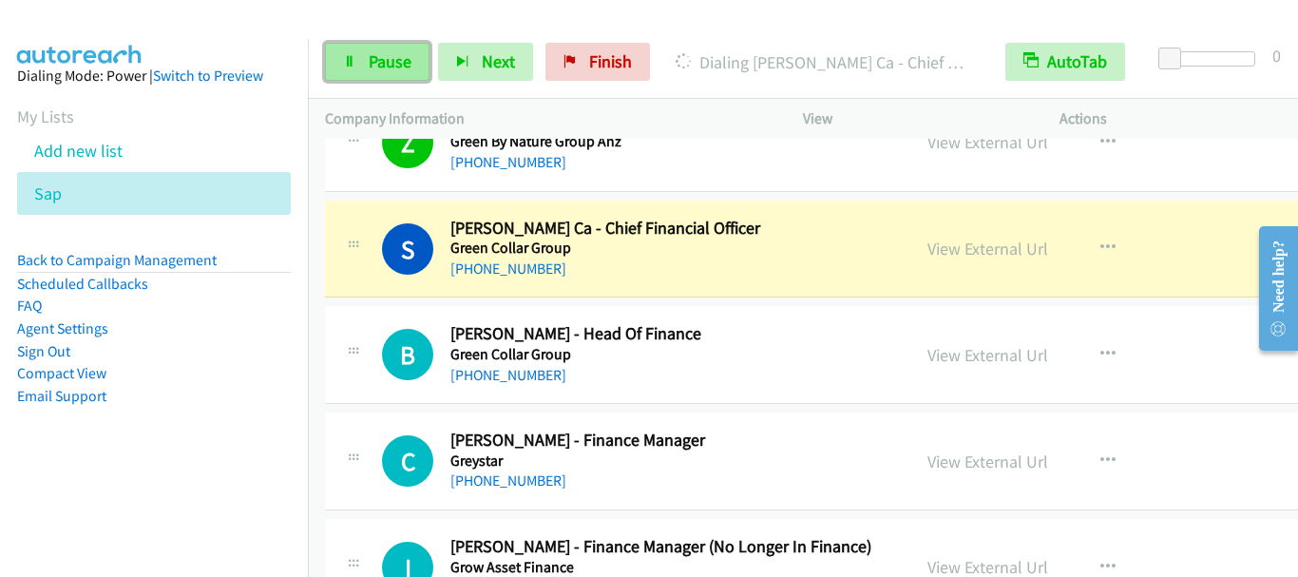
click at [385, 69] on span "Pause" at bounding box center [390, 61] width 43 height 22
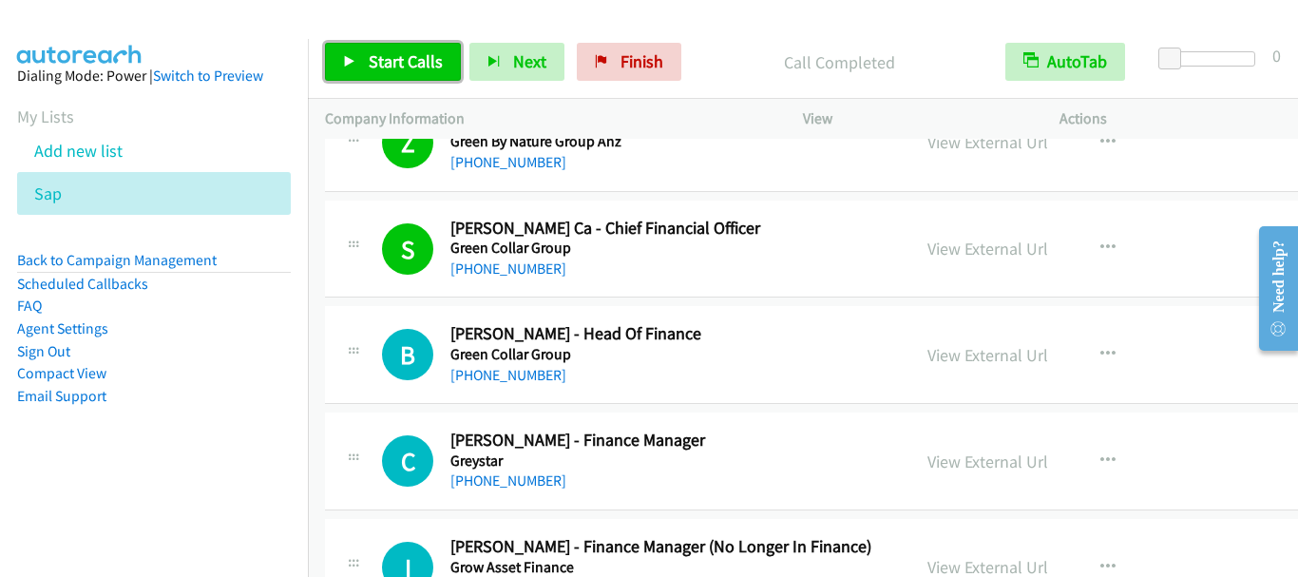
click at [385, 72] on link "Start Calls" at bounding box center [393, 62] width 136 height 38
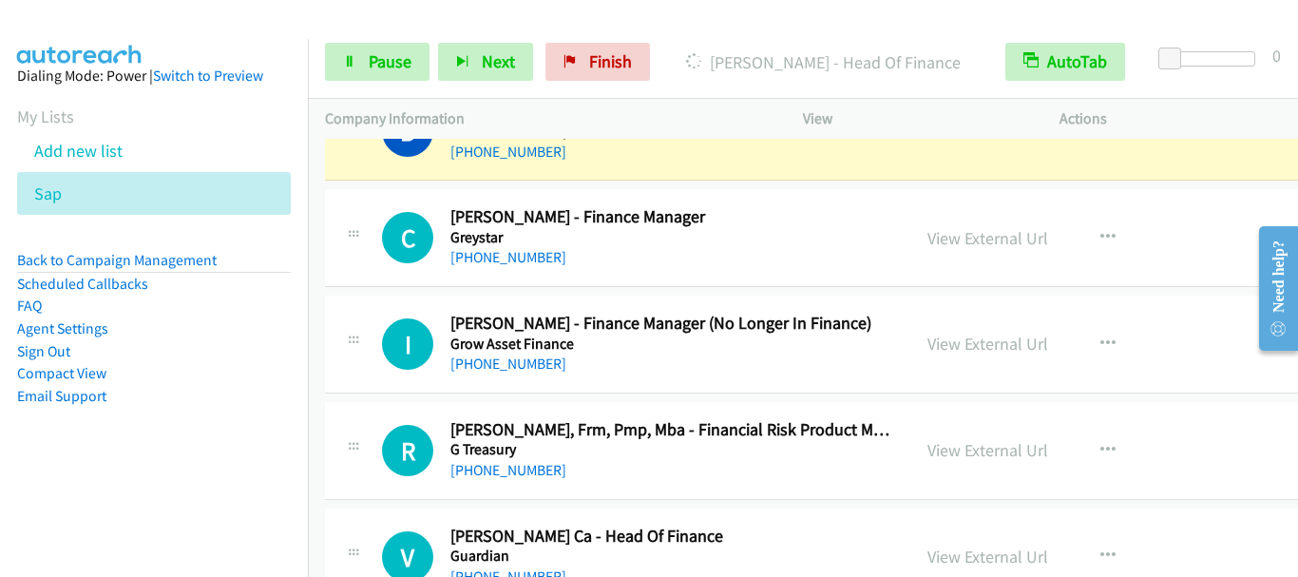
scroll to position [4657, 0]
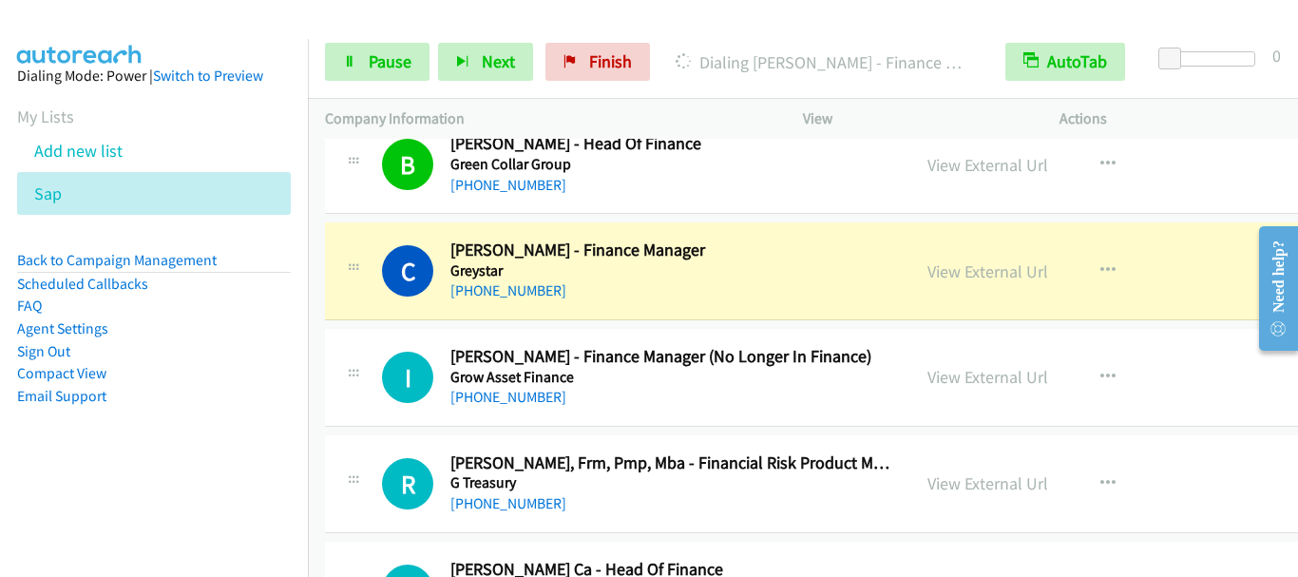
click at [283, 116] on aside "Dialing Mode: Power | Switch to Preview My Lists Add new list Sap Back to Campa…" at bounding box center [154, 266] width 308 height 454
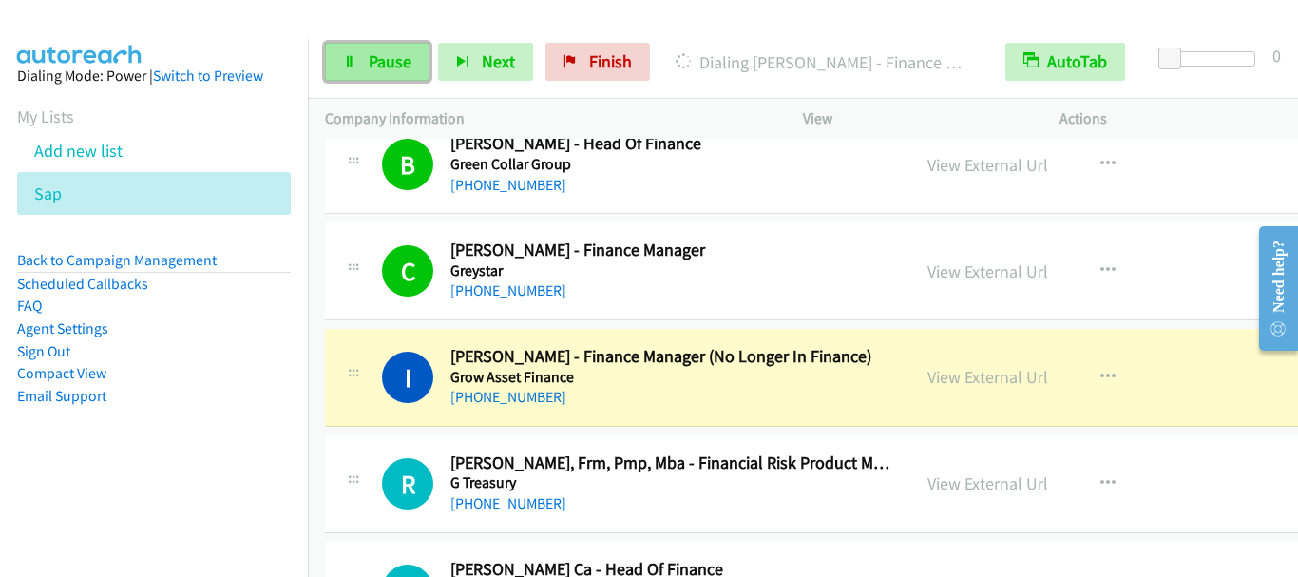
click at [380, 68] on span "Pause" at bounding box center [390, 61] width 43 height 22
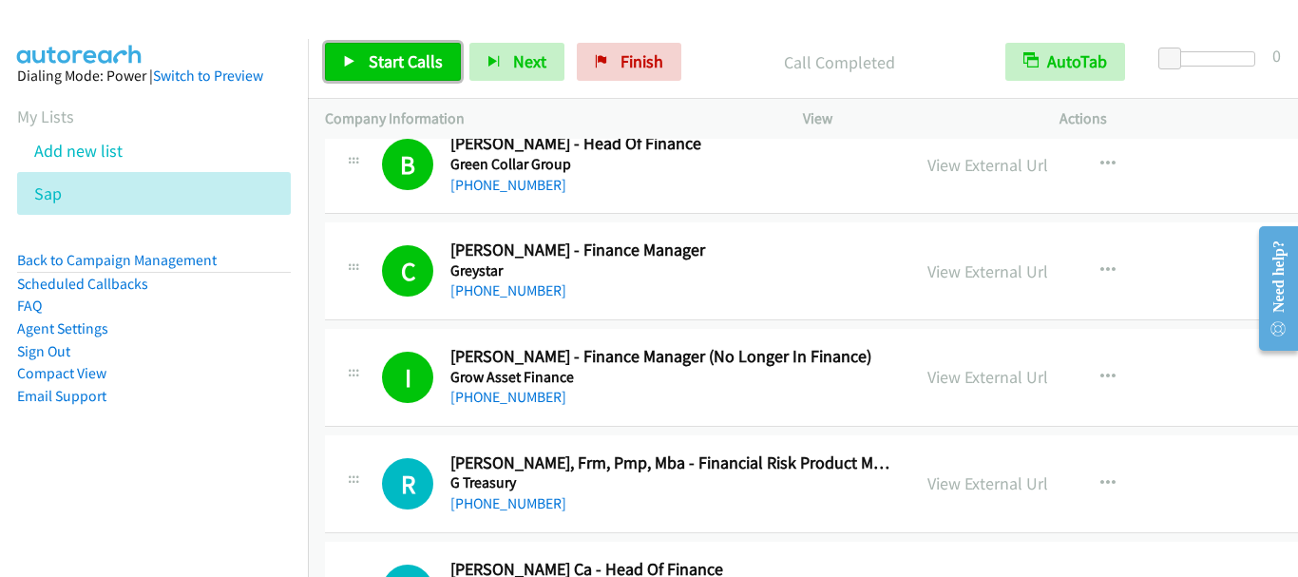
click at [390, 72] on link "Start Calls" at bounding box center [393, 62] width 136 height 38
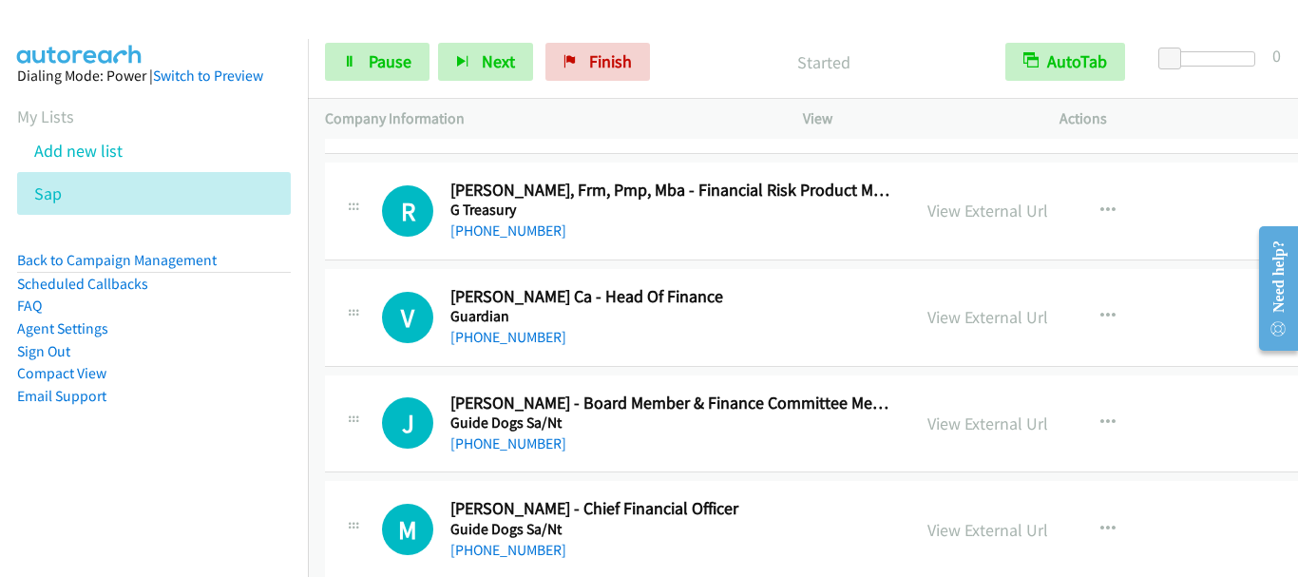
scroll to position [4942, 0]
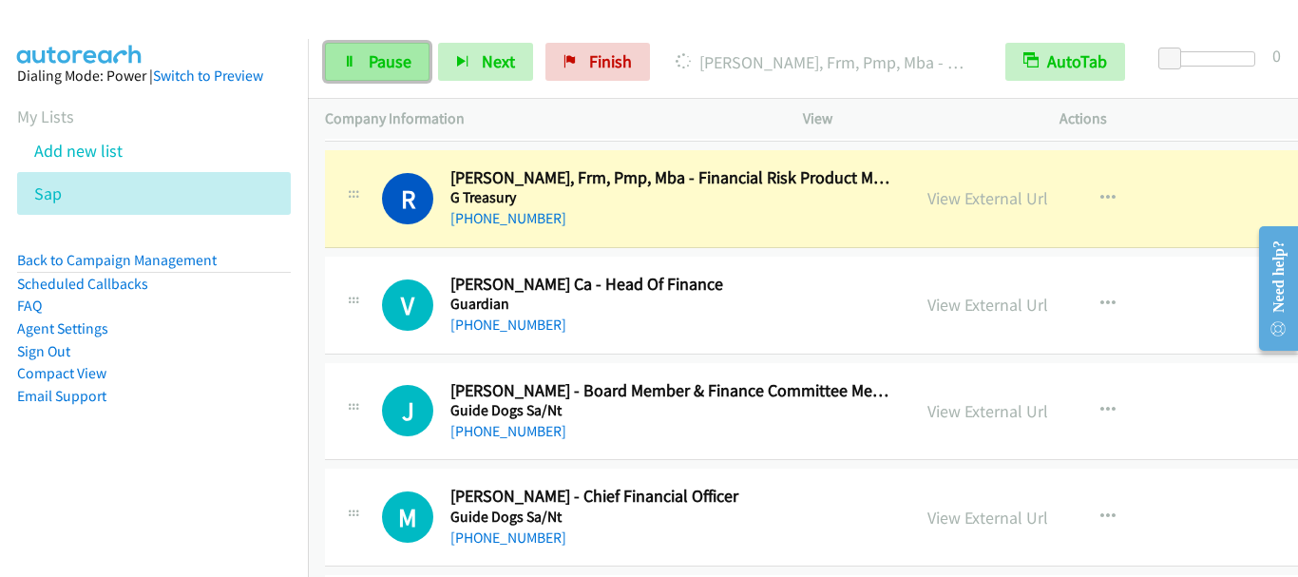
click at [376, 69] on span "Pause" at bounding box center [390, 61] width 43 height 22
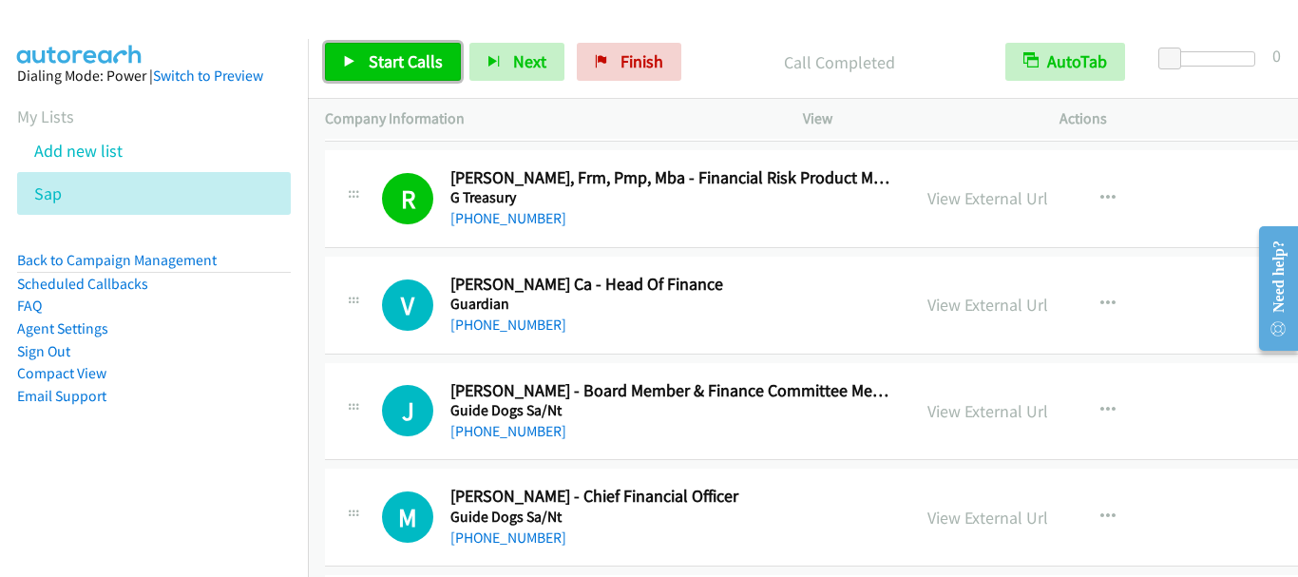
click at [407, 67] on span "Start Calls" at bounding box center [406, 61] width 74 height 22
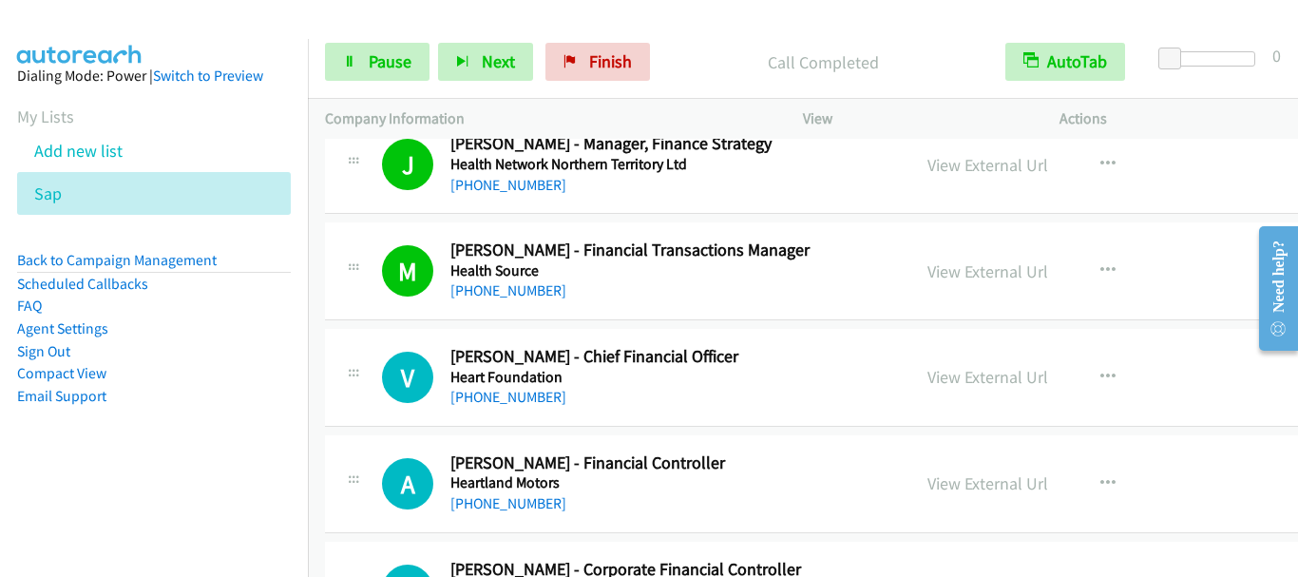
scroll to position [6558, 0]
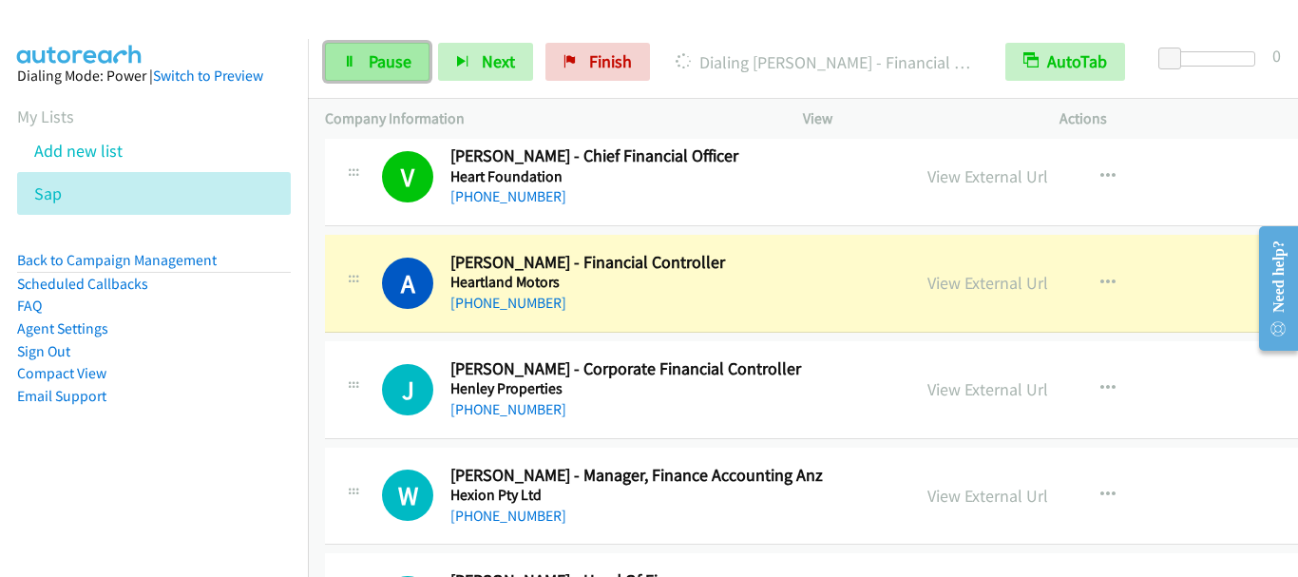
click at [385, 78] on link "Pause" at bounding box center [377, 62] width 105 height 38
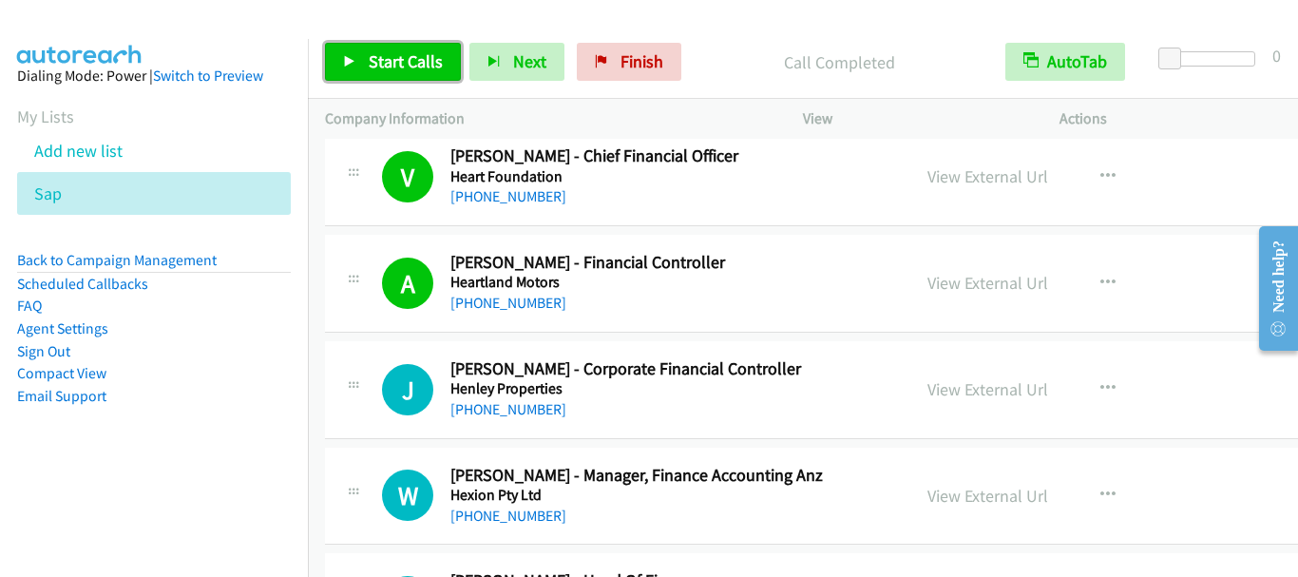
click at [381, 53] on span "Start Calls" at bounding box center [406, 61] width 74 height 22
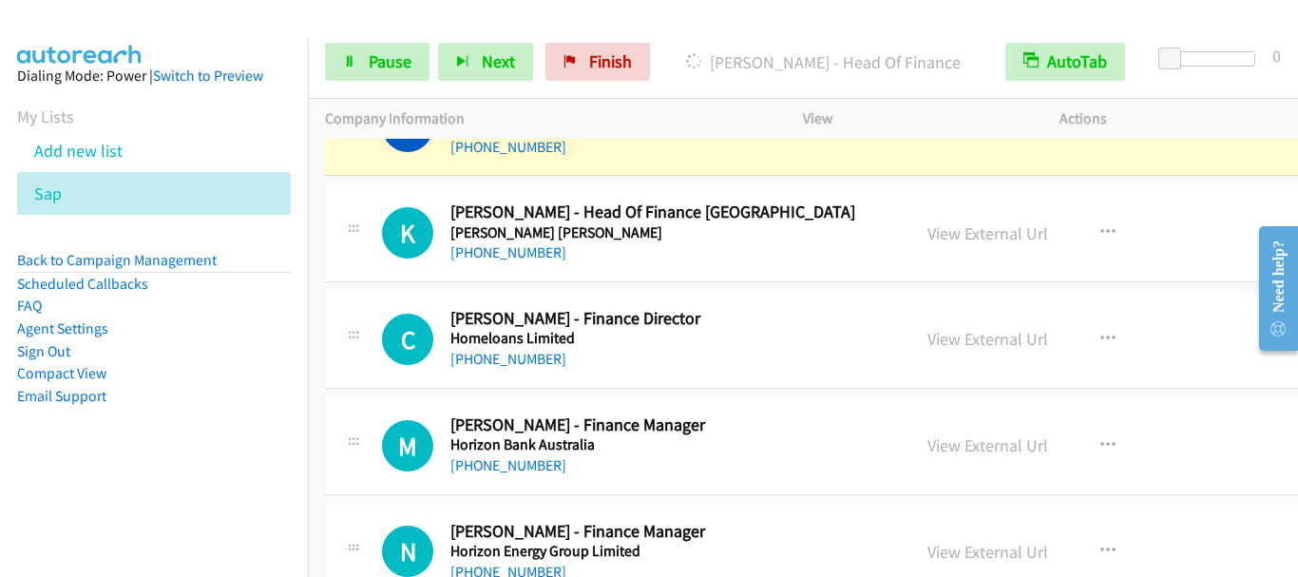
scroll to position [6938, 0]
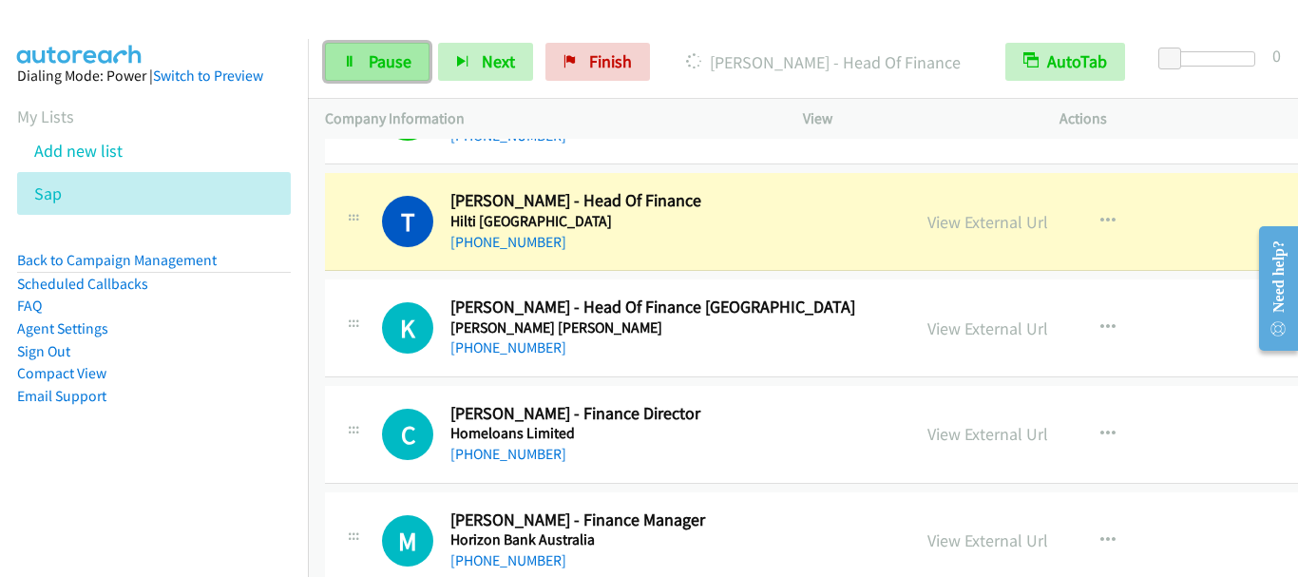
click at [383, 62] on span "Pause" at bounding box center [390, 61] width 43 height 22
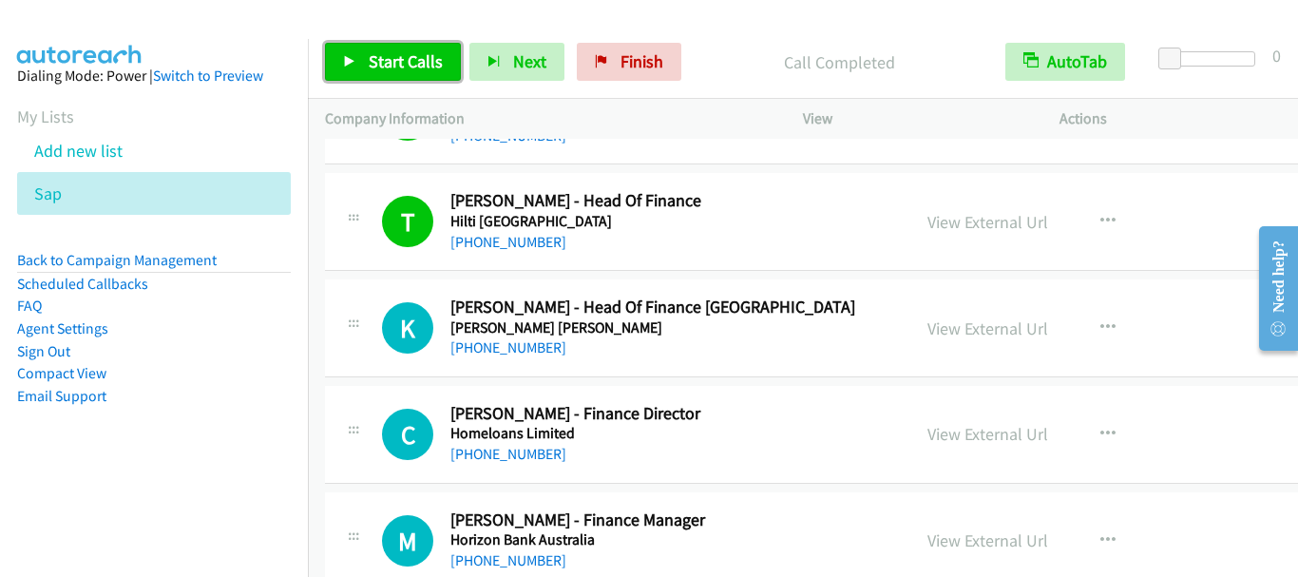
click at [381, 67] on span "Start Calls" at bounding box center [406, 61] width 74 height 22
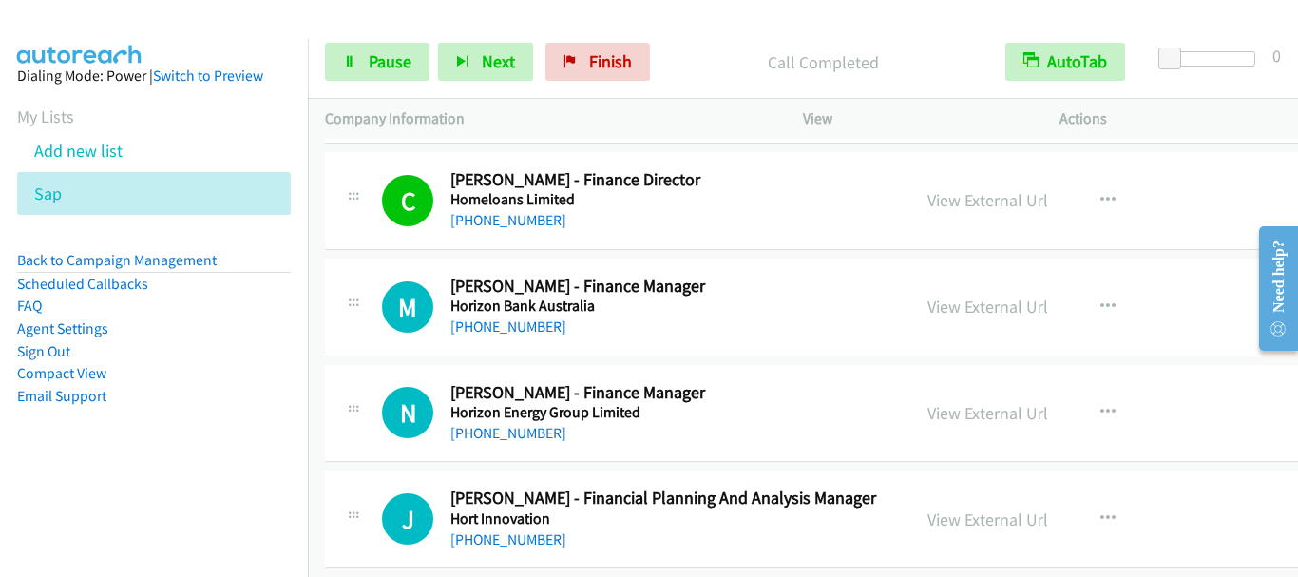
scroll to position [7224, 0]
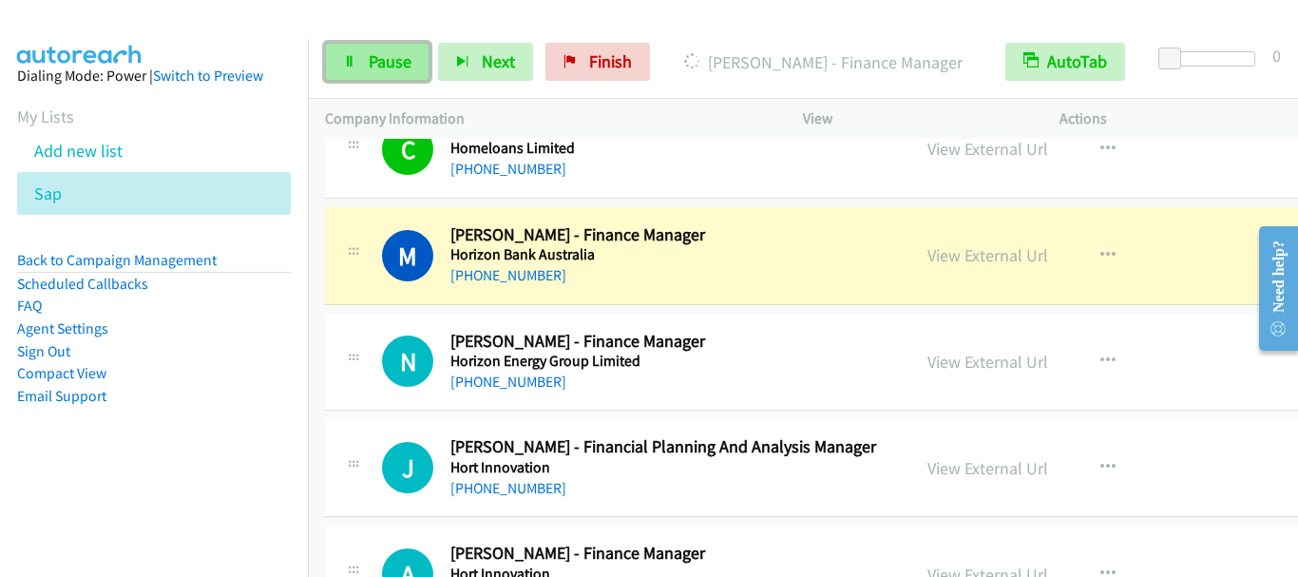
click at [377, 63] on span "Pause" at bounding box center [390, 61] width 43 height 22
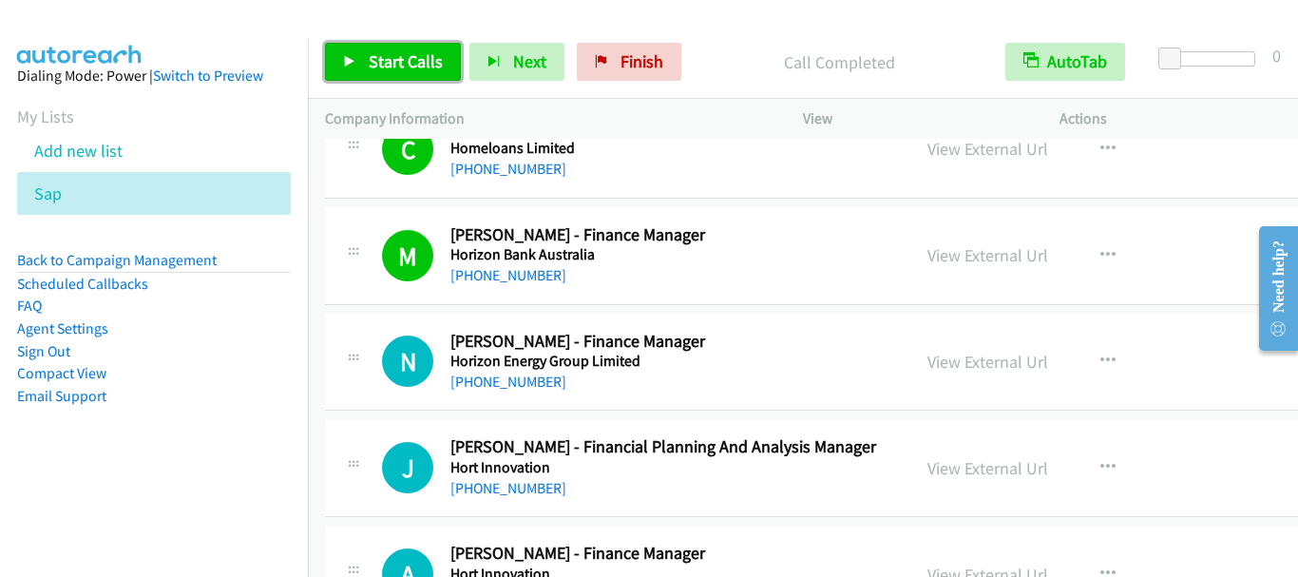
click at [397, 67] on span "Start Calls" at bounding box center [406, 61] width 74 height 22
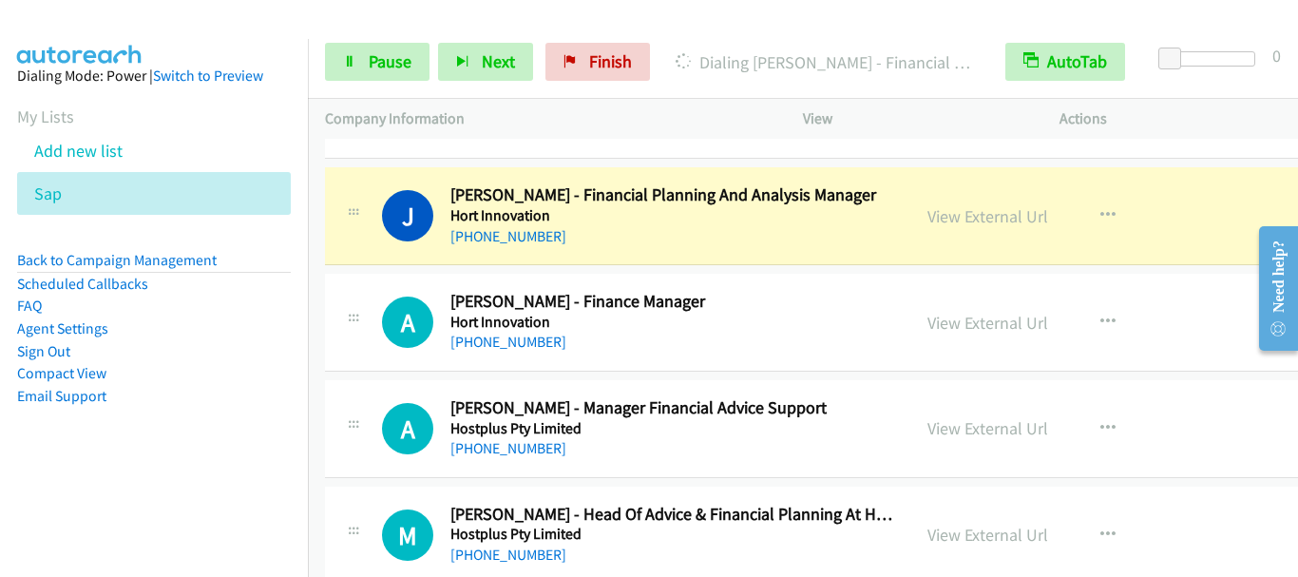
scroll to position [7509, 0]
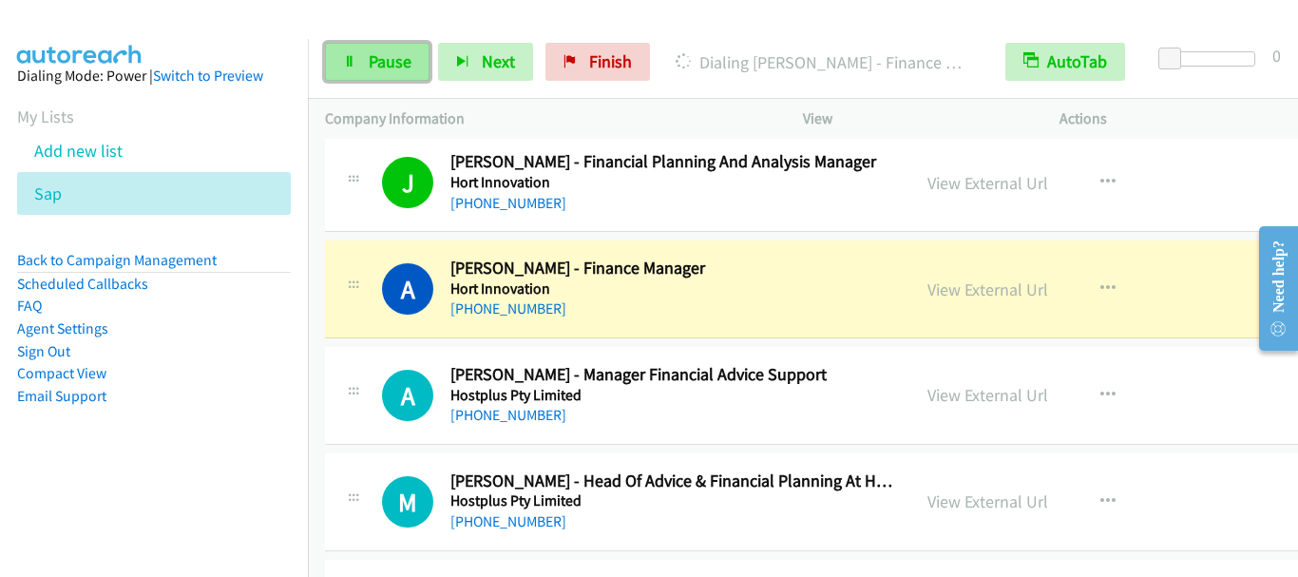
click at [376, 64] on span "Pause" at bounding box center [390, 61] width 43 height 22
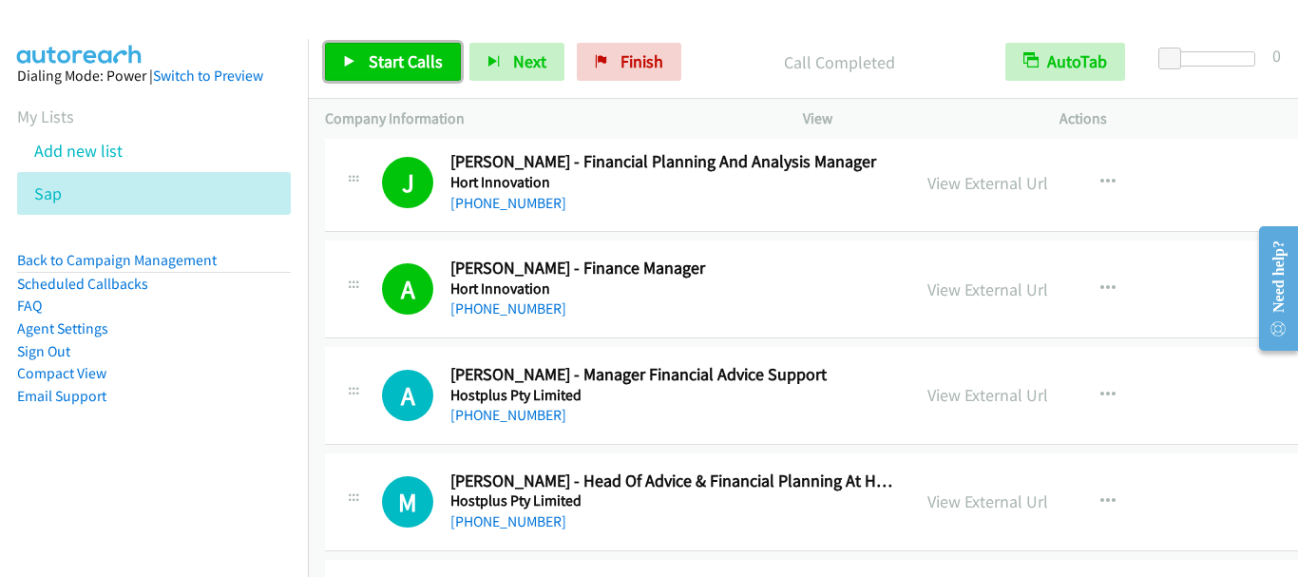
click at [414, 68] on span "Start Calls" at bounding box center [406, 61] width 74 height 22
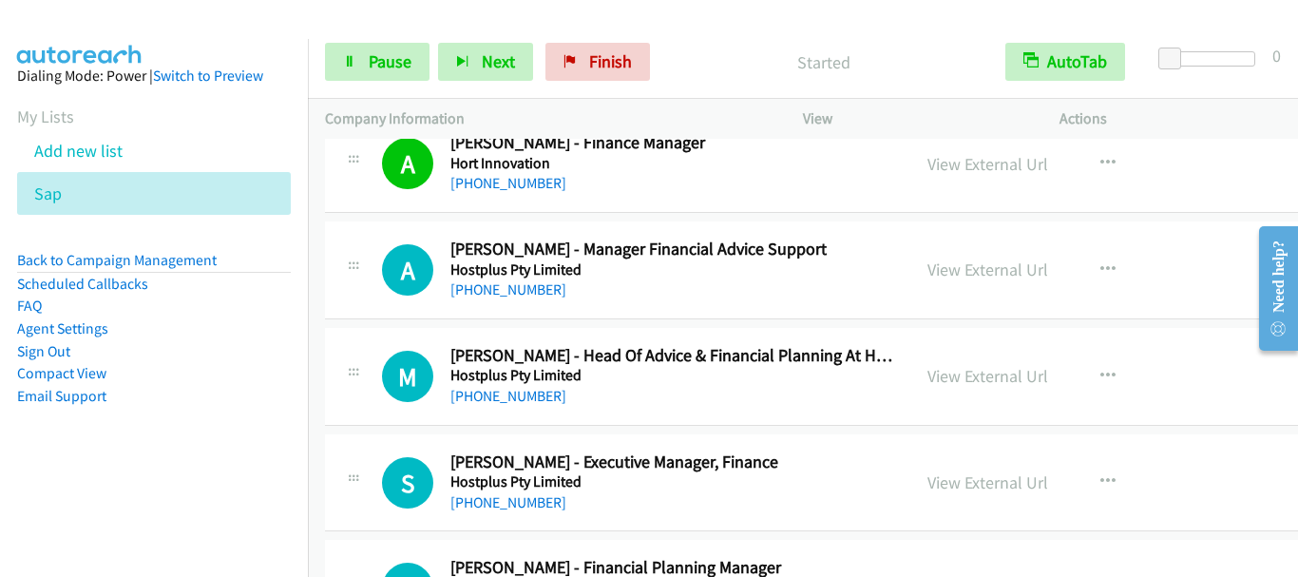
scroll to position [7699, 0]
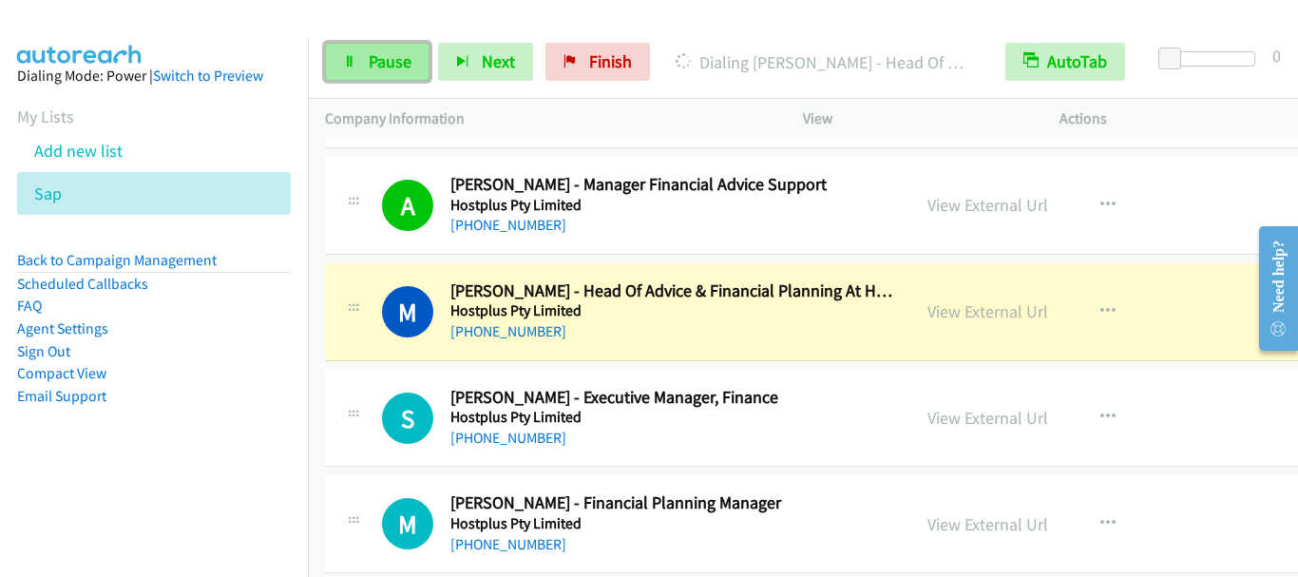
click at [406, 67] on span "Pause" at bounding box center [390, 61] width 43 height 22
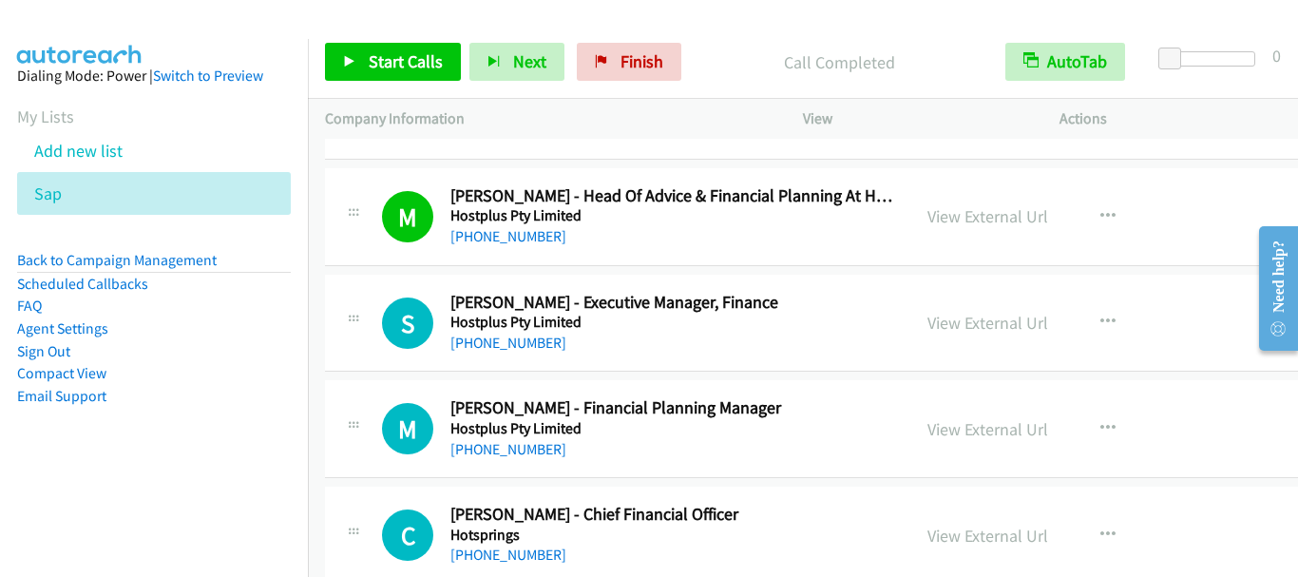
scroll to position [7889, 0]
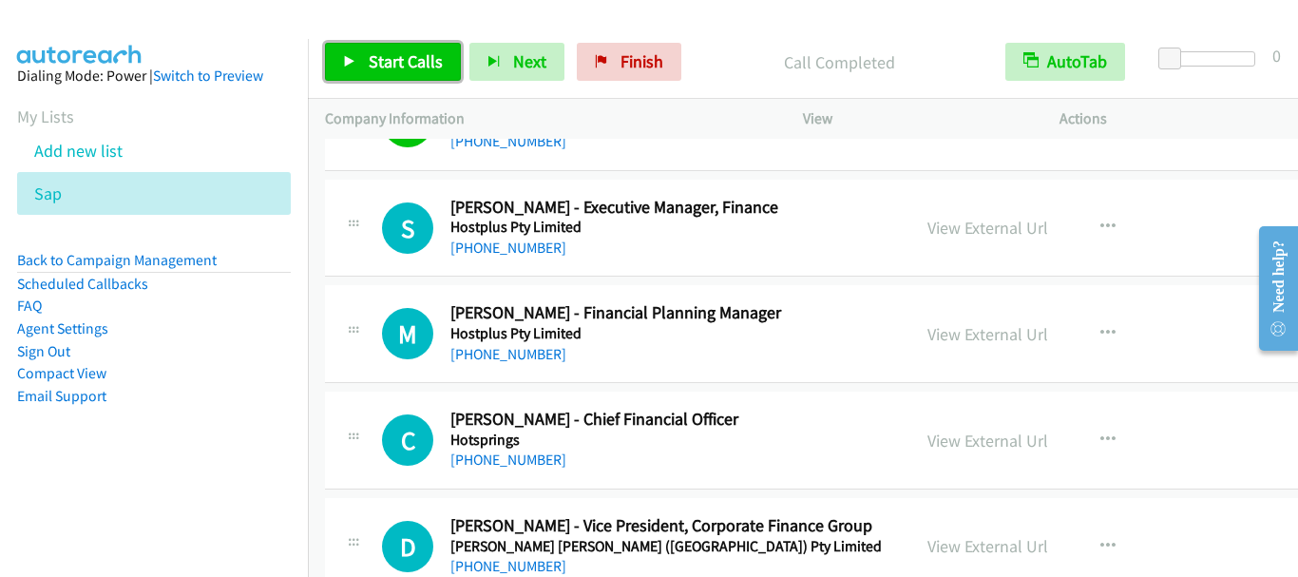
click at [424, 58] on span "Start Calls" at bounding box center [406, 61] width 74 height 22
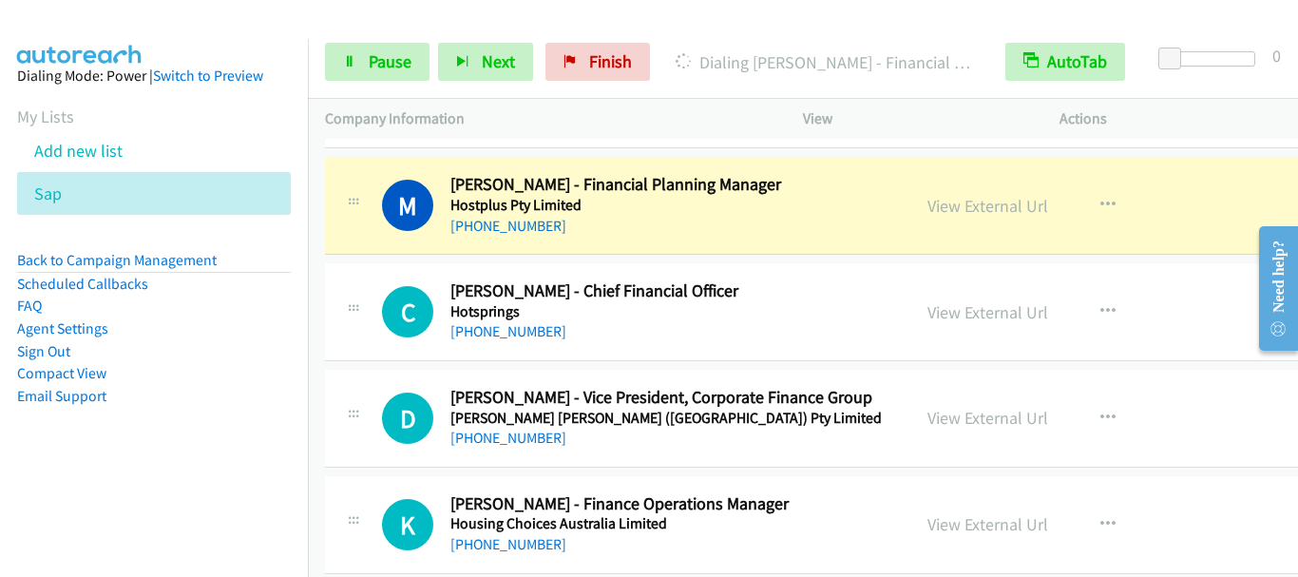
scroll to position [7984, 0]
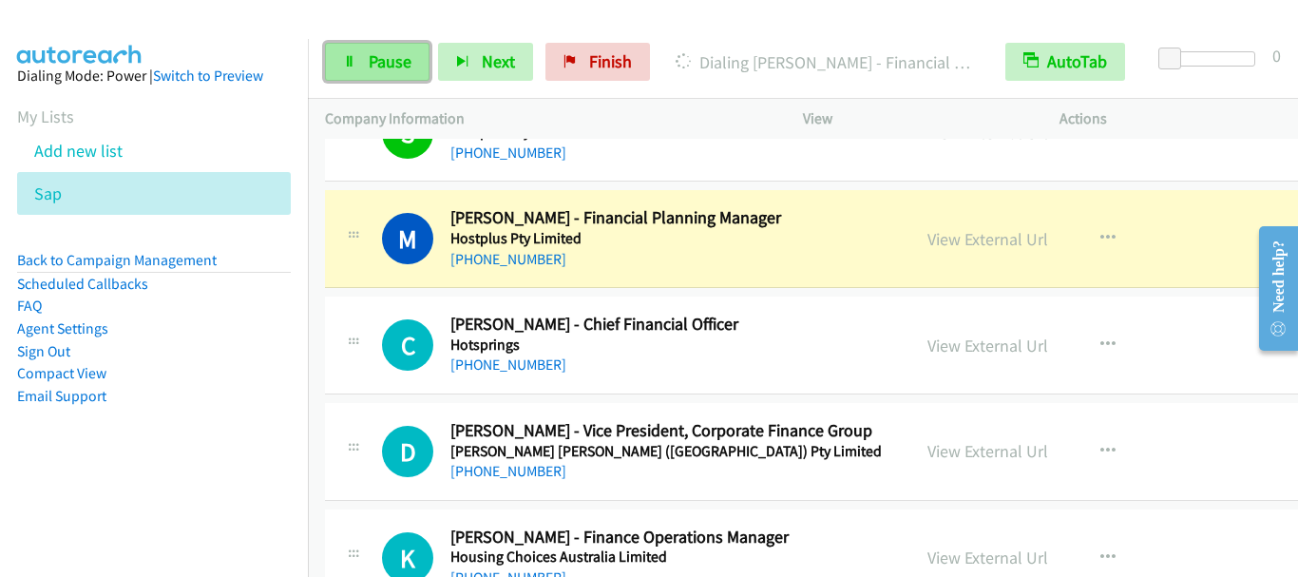
click at [381, 66] on span "Pause" at bounding box center [390, 61] width 43 height 22
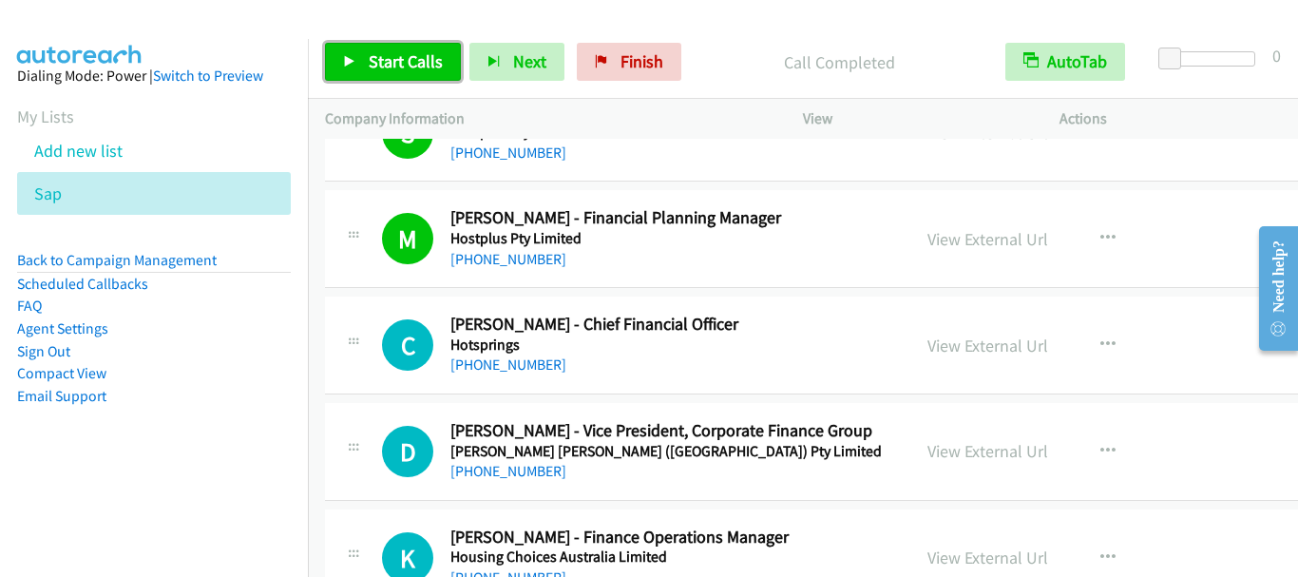
click at [387, 70] on span "Start Calls" at bounding box center [406, 61] width 74 height 22
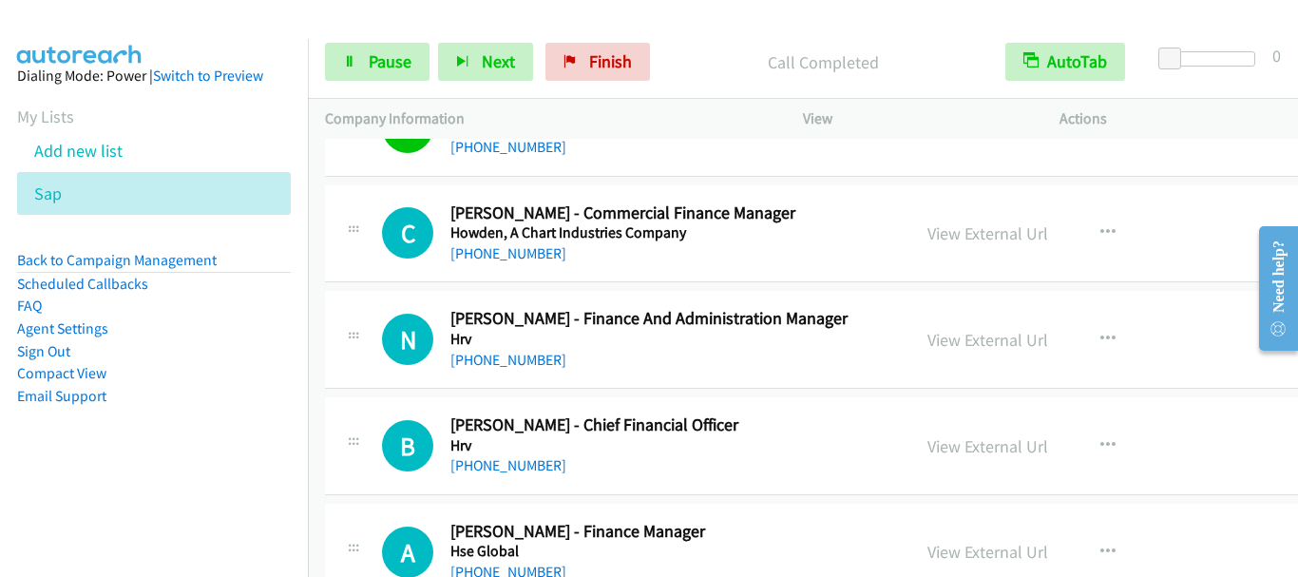
scroll to position [8554, 0]
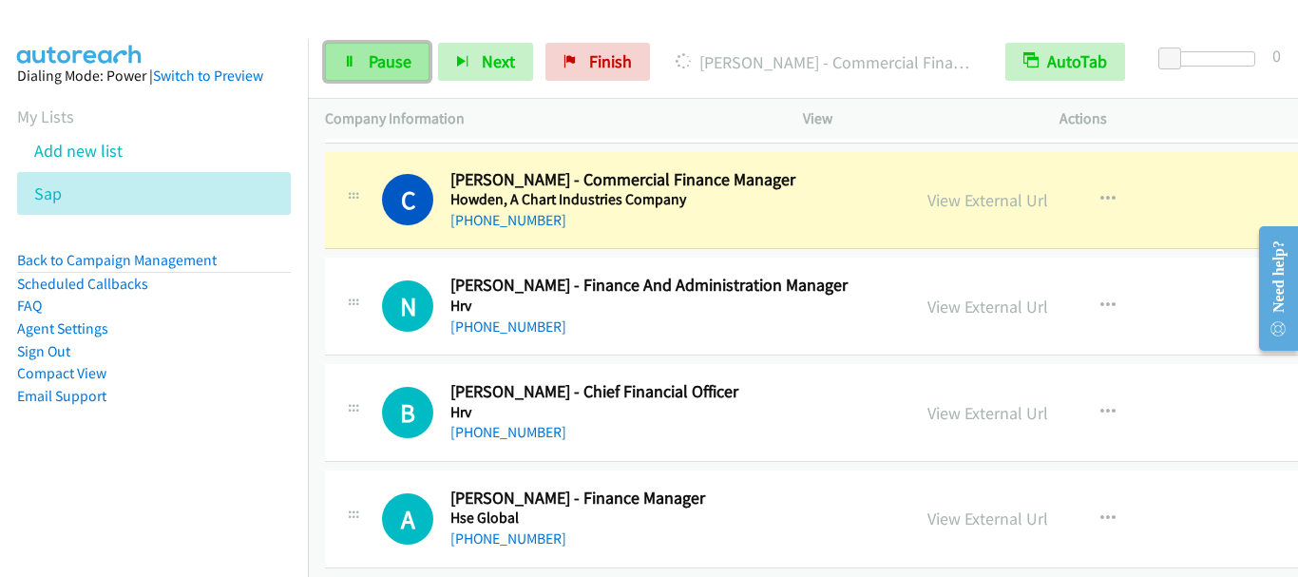
click at [384, 57] on span "Pause" at bounding box center [390, 61] width 43 height 22
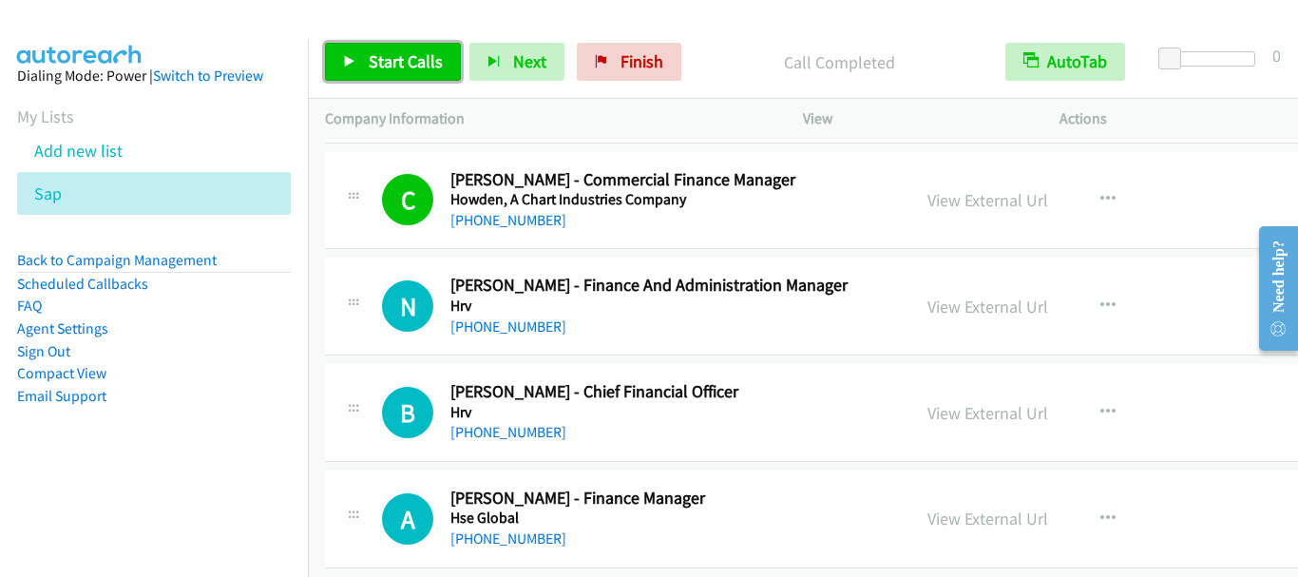
click at [393, 58] on span "Start Calls" at bounding box center [406, 61] width 74 height 22
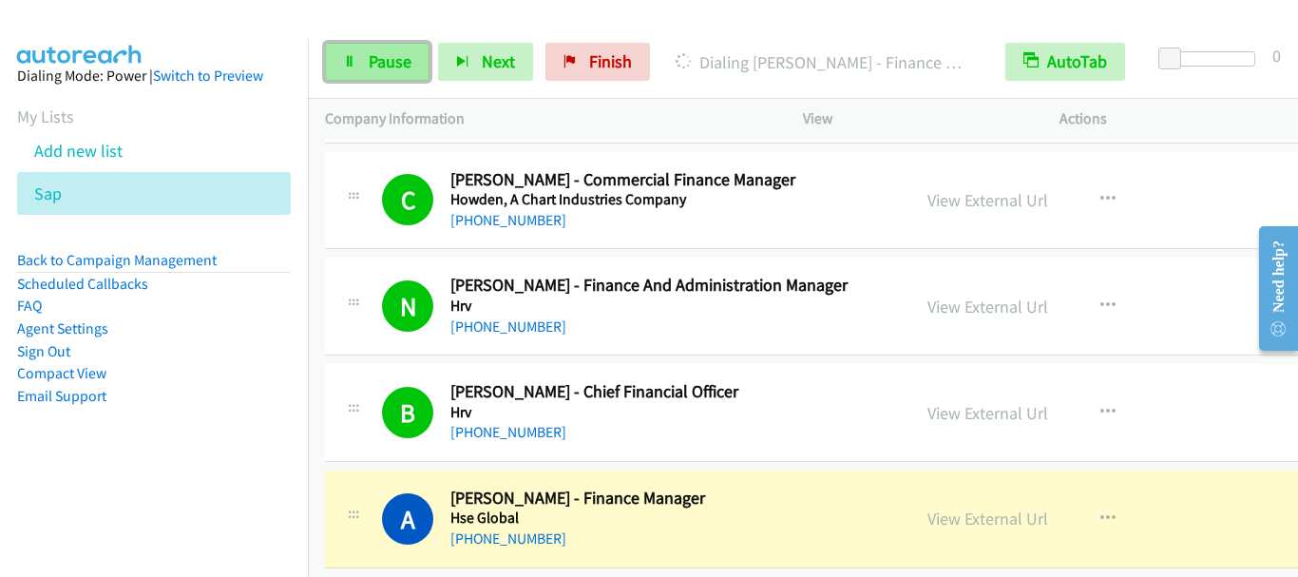
click at [396, 76] on link "Pause" at bounding box center [377, 62] width 105 height 38
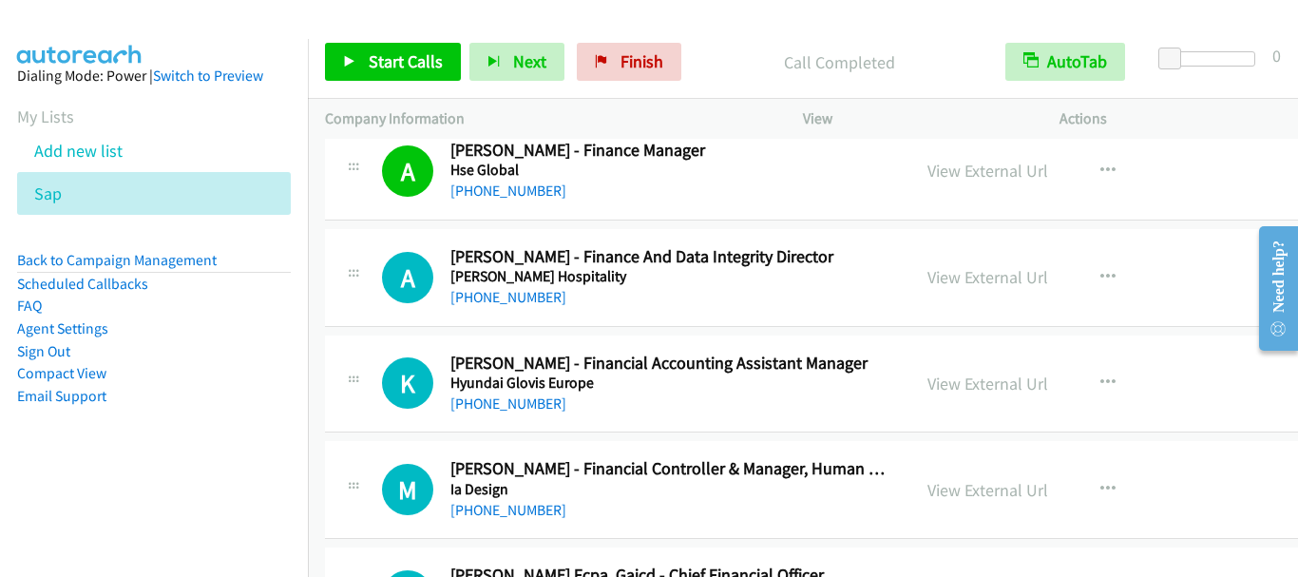
scroll to position [8934, 0]
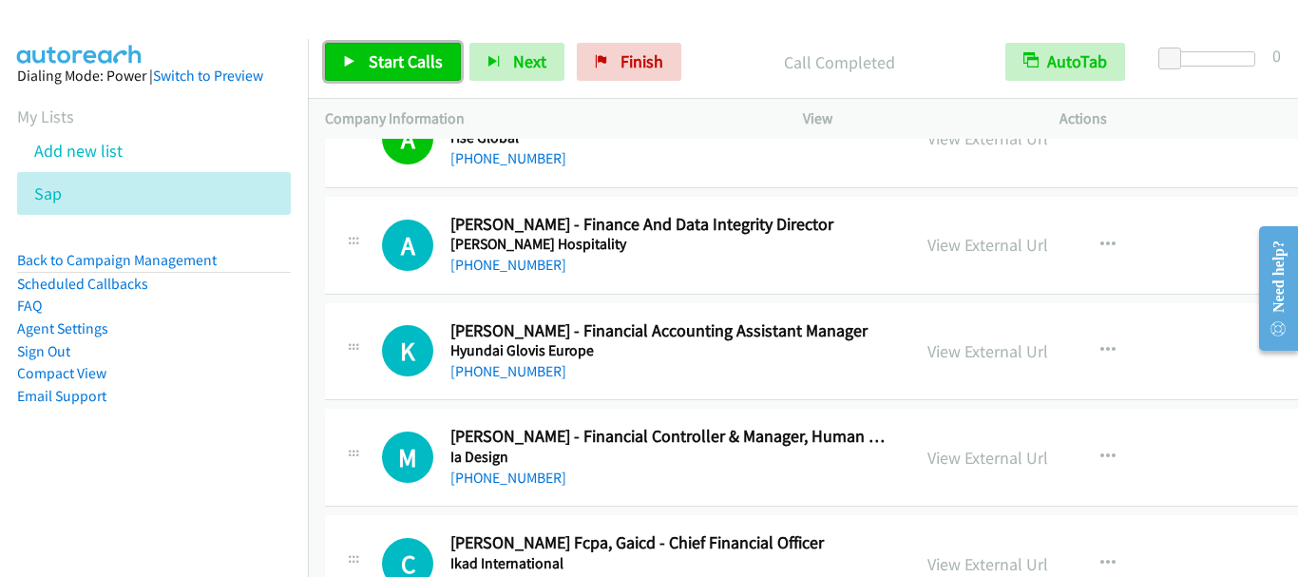
click at [373, 62] on span "Start Calls" at bounding box center [406, 61] width 74 height 22
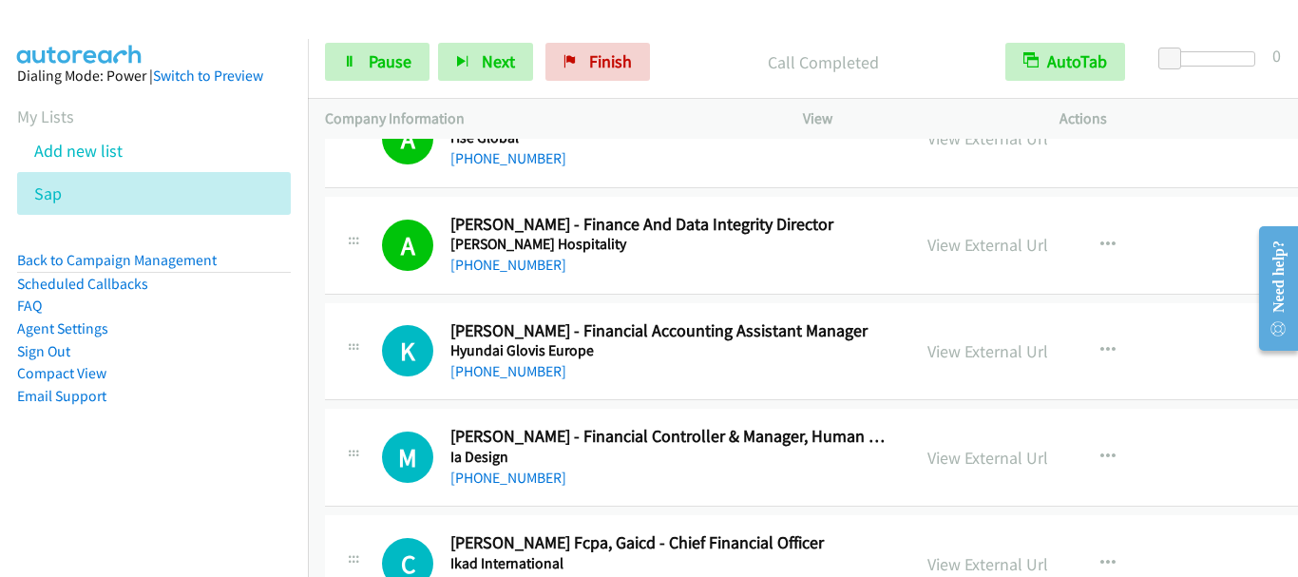
scroll to position [9029, 0]
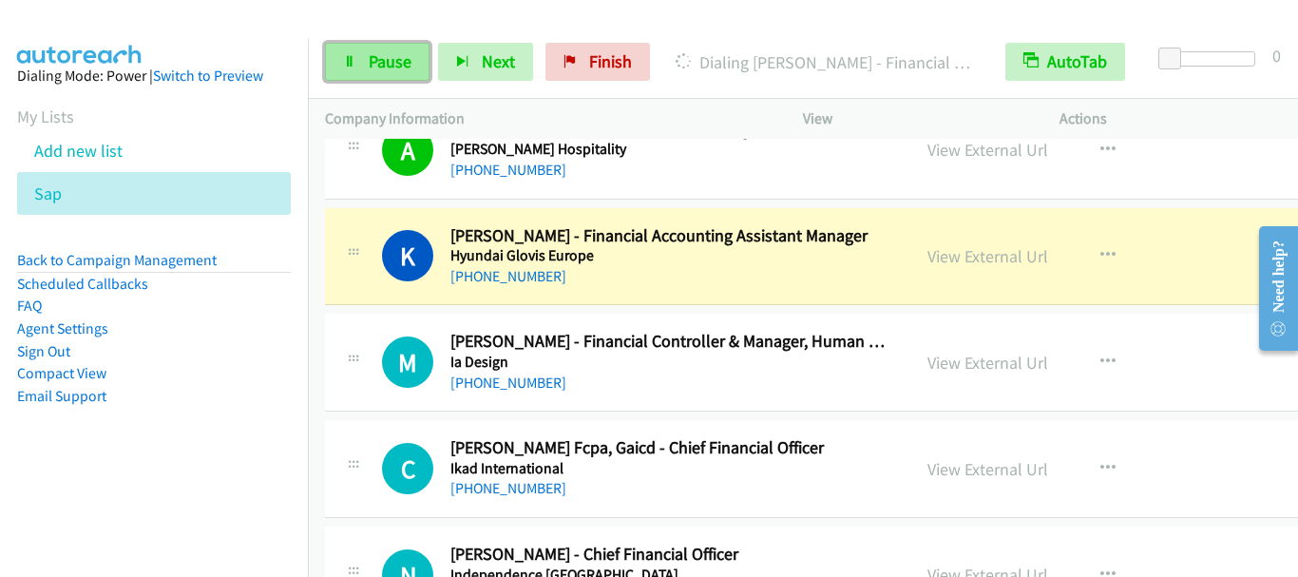
click at [392, 66] on span "Pause" at bounding box center [390, 61] width 43 height 22
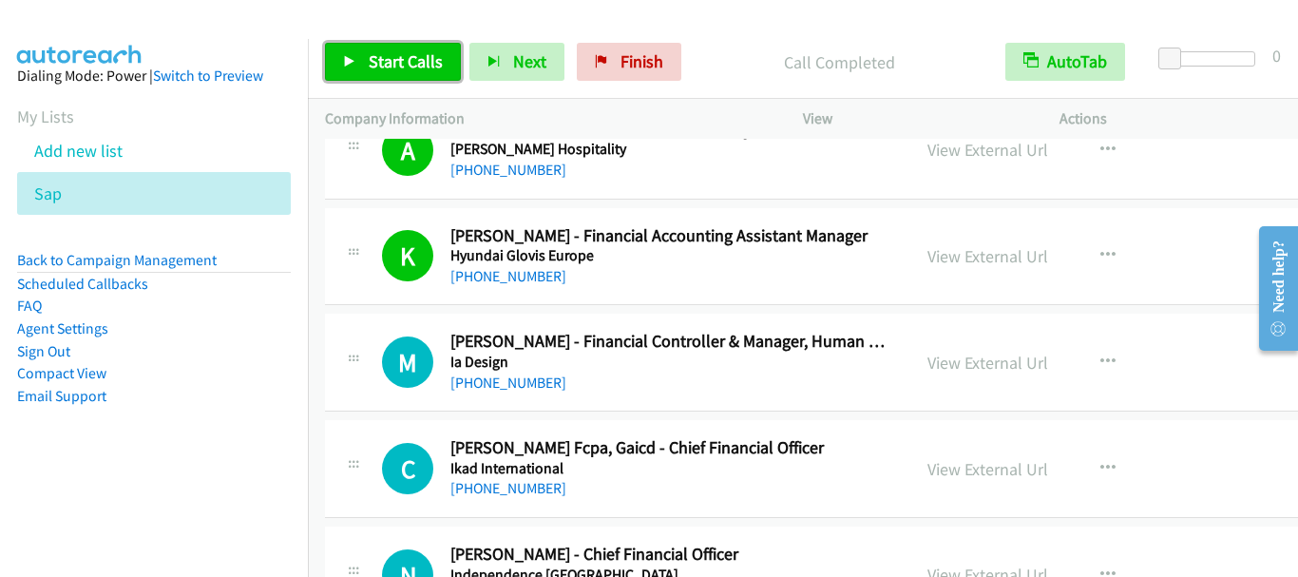
click at [431, 66] on span "Start Calls" at bounding box center [406, 61] width 74 height 22
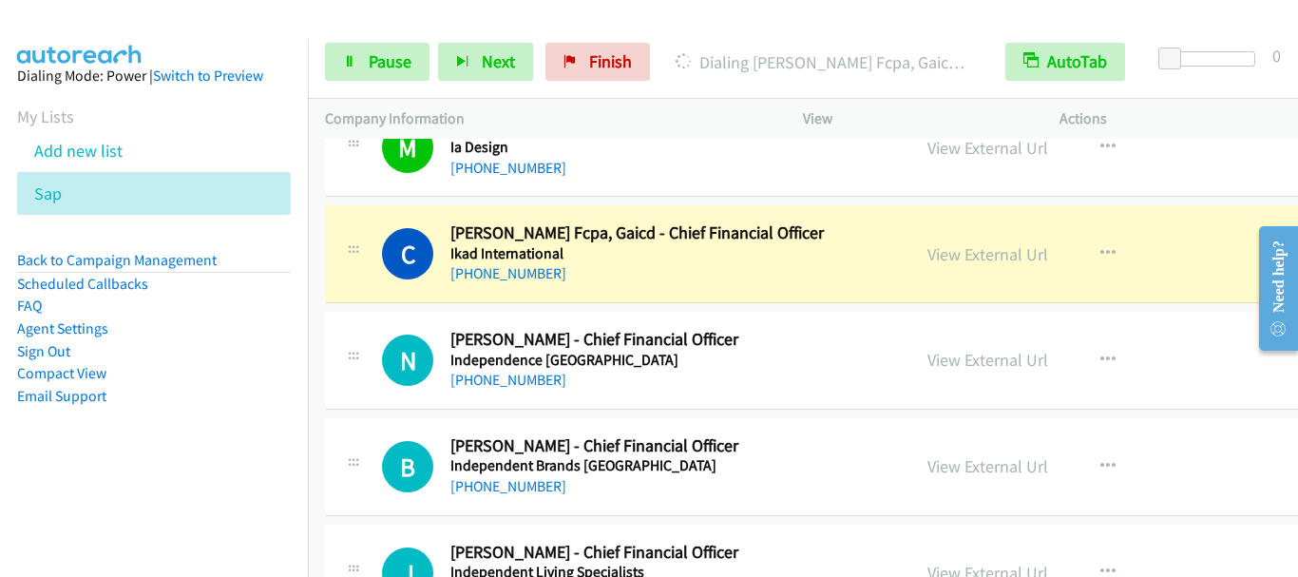
scroll to position [9315, 0]
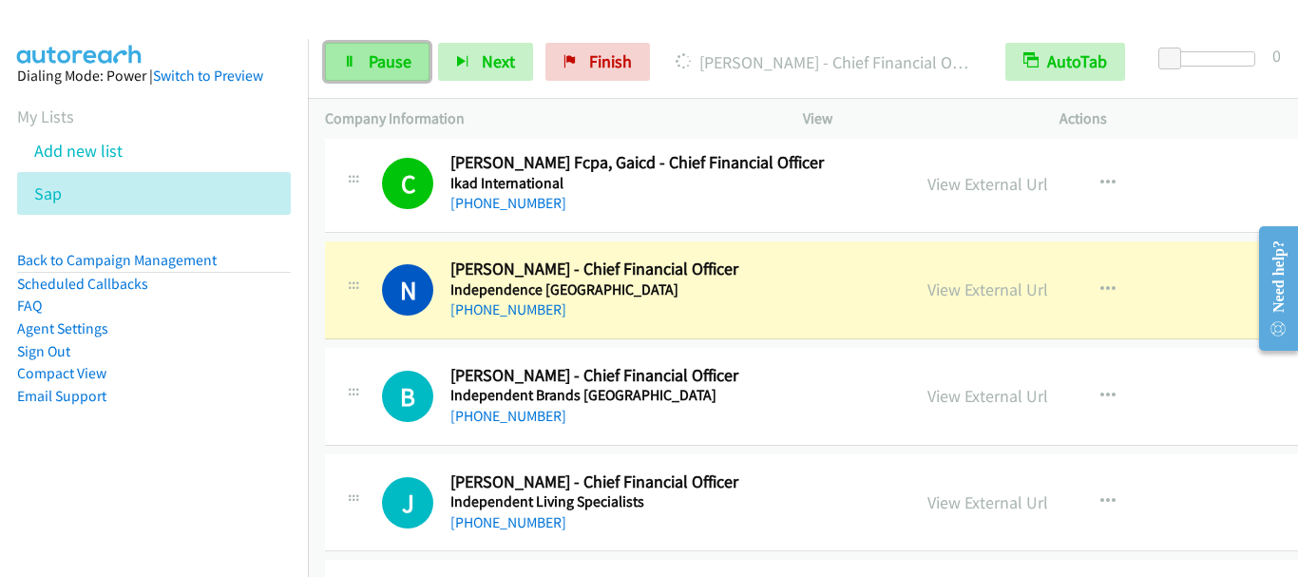
click at [403, 60] on span "Pause" at bounding box center [390, 61] width 43 height 22
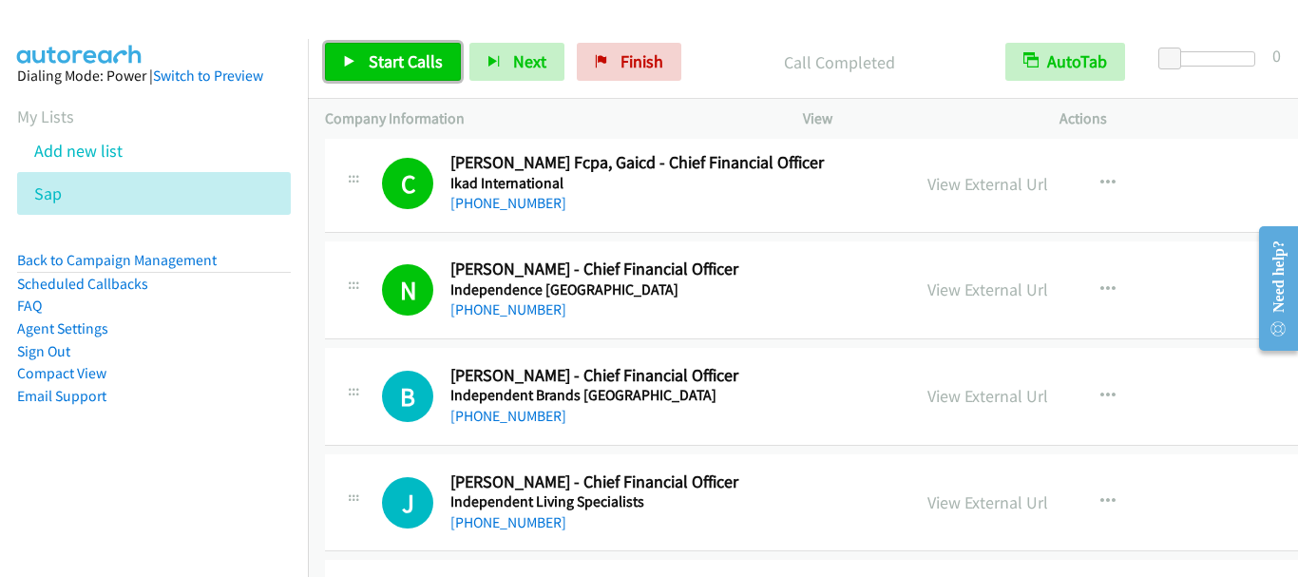
click at [416, 62] on span "Start Calls" at bounding box center [406, 61] width 74 height 22
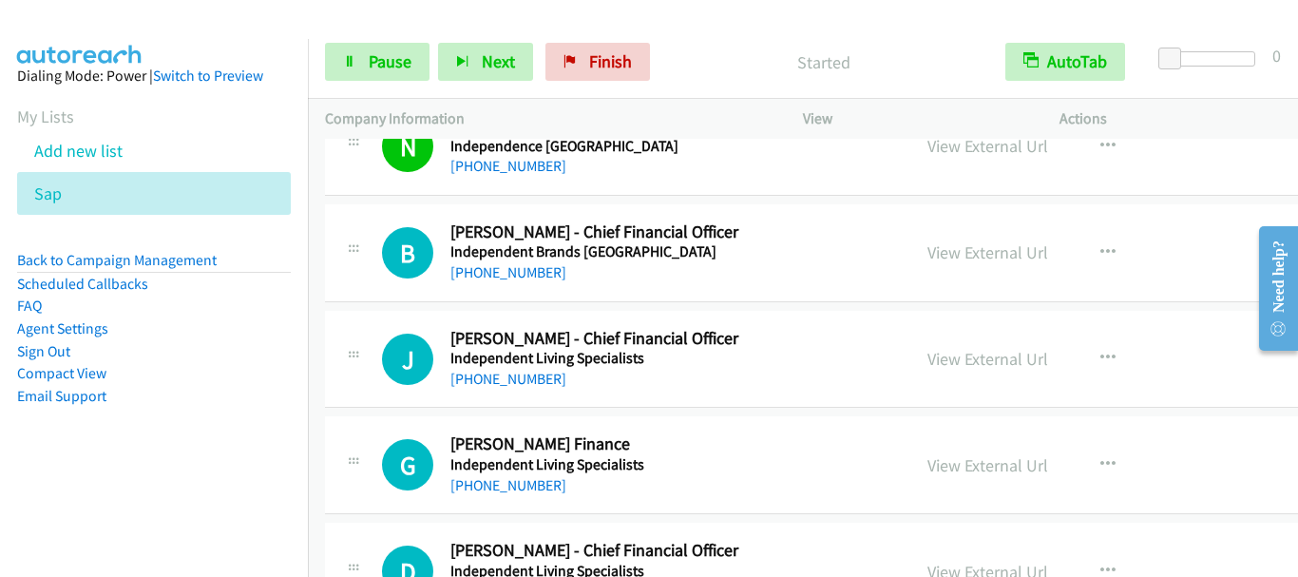
scroll to position [9505, 0]
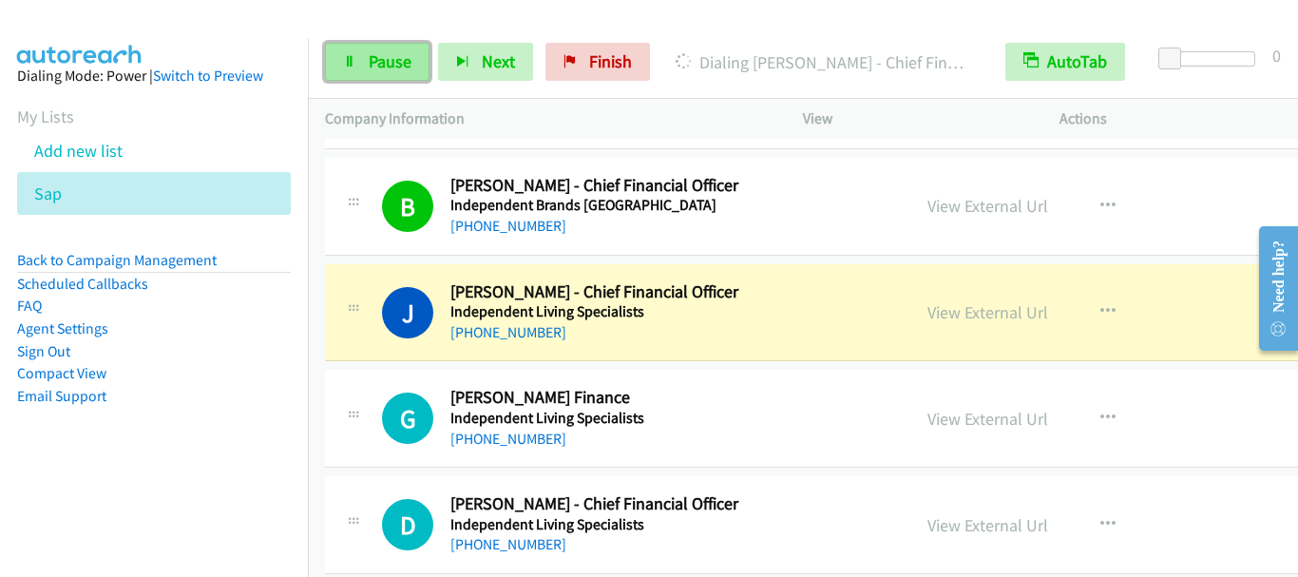
click at [377, 69] on span "Pause" at bounding box center [390, 61] width 43 height 22
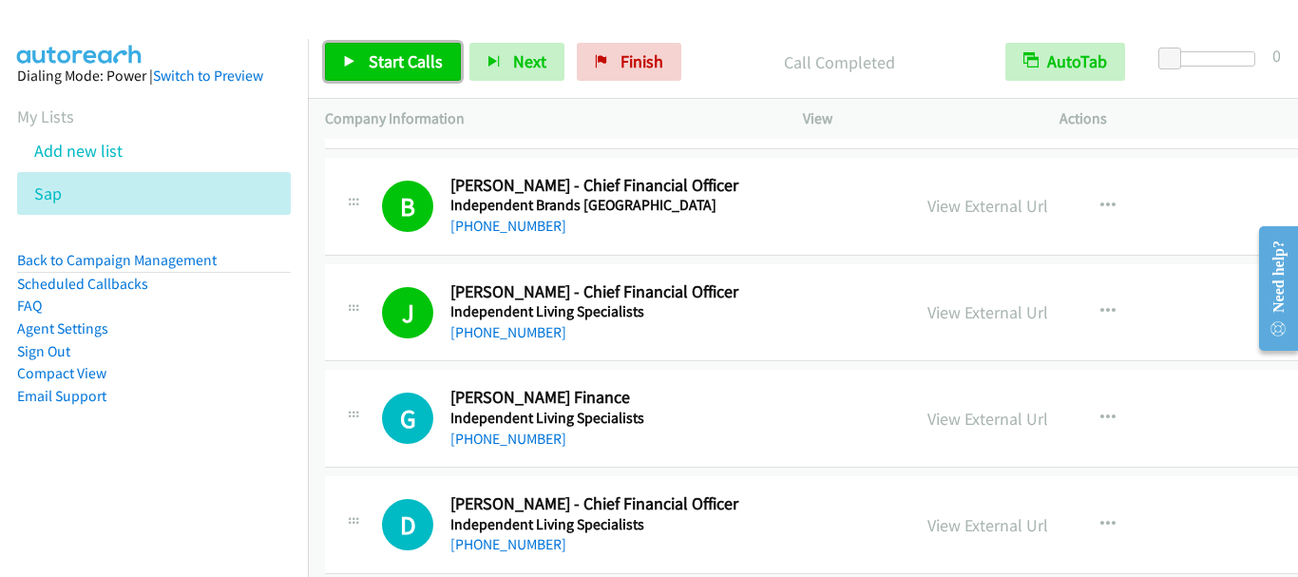
click at [429, 63] on span "Start Calls" at bounding box center [406, 61] width 74 height 22
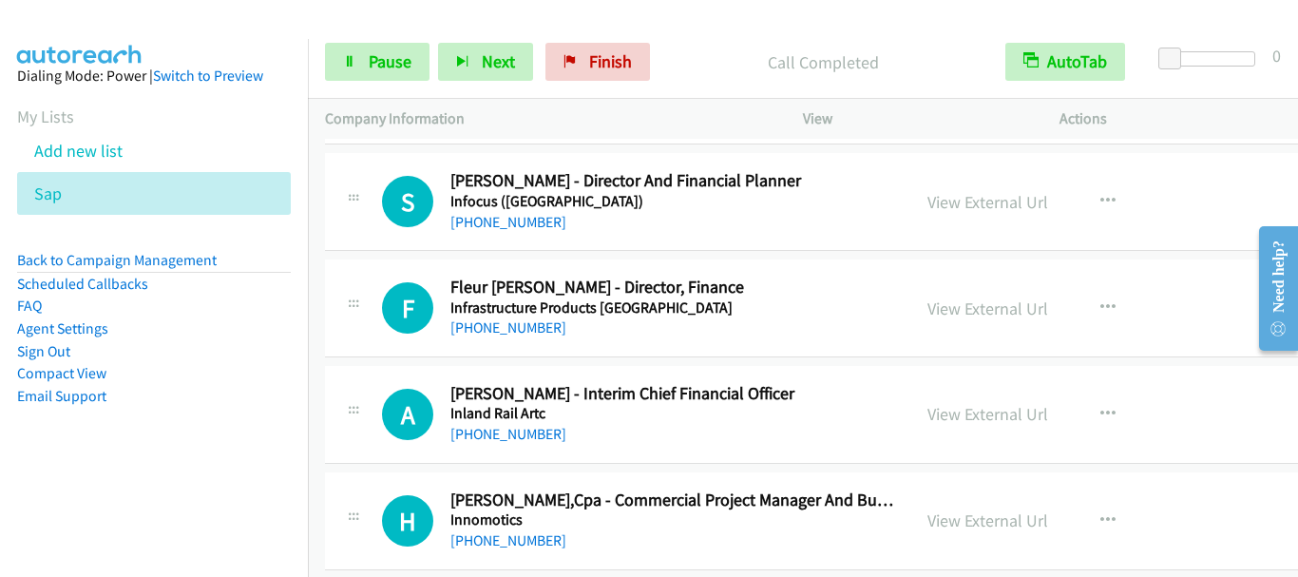
scroll to position [10360, 0]
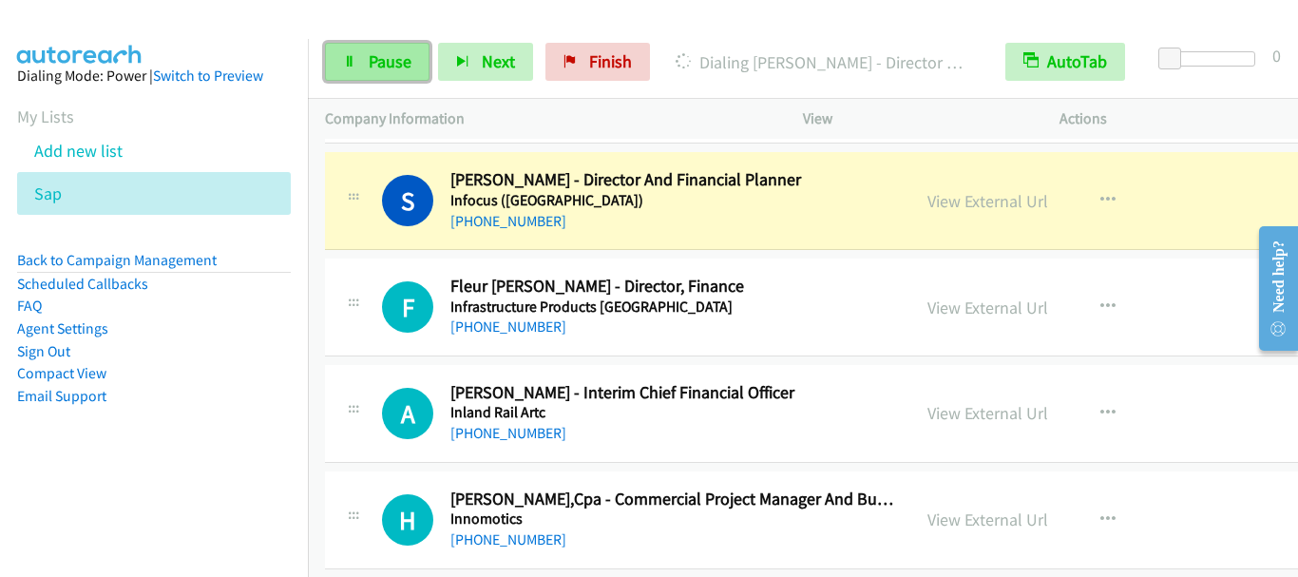
click at [379, 70] on span "Pause" at bounding box center [390, 61] width 43 height 22
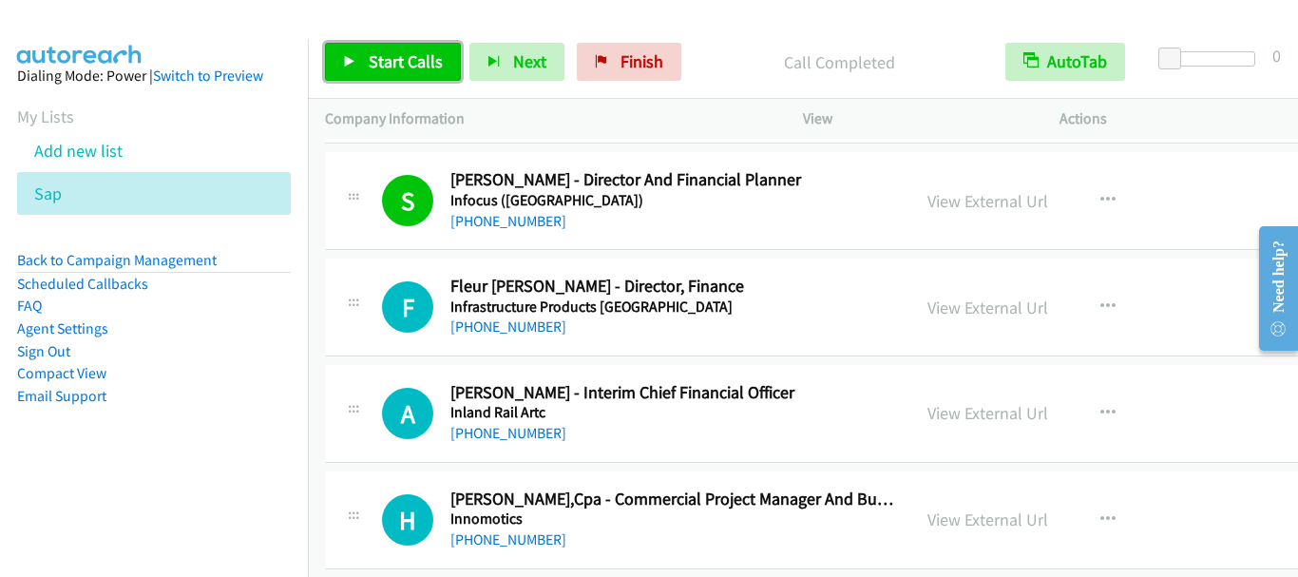
click at [395, 67] on span "Start Calls" at bounding box center [406, 61] width 74 height 22
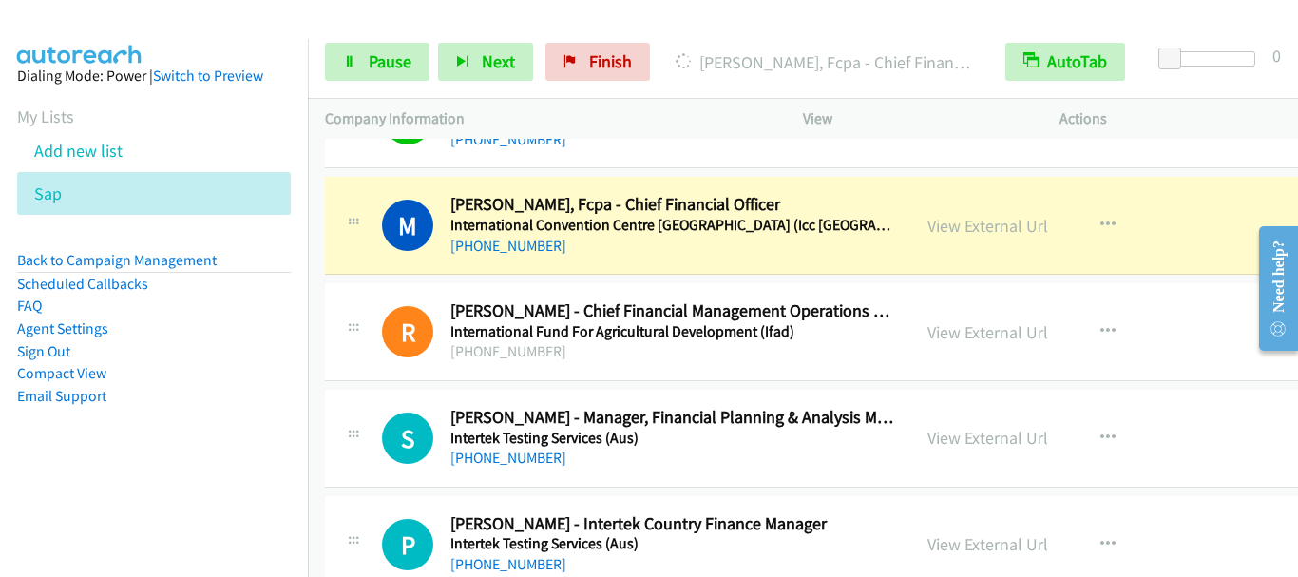
scroll to position [10835, 0]
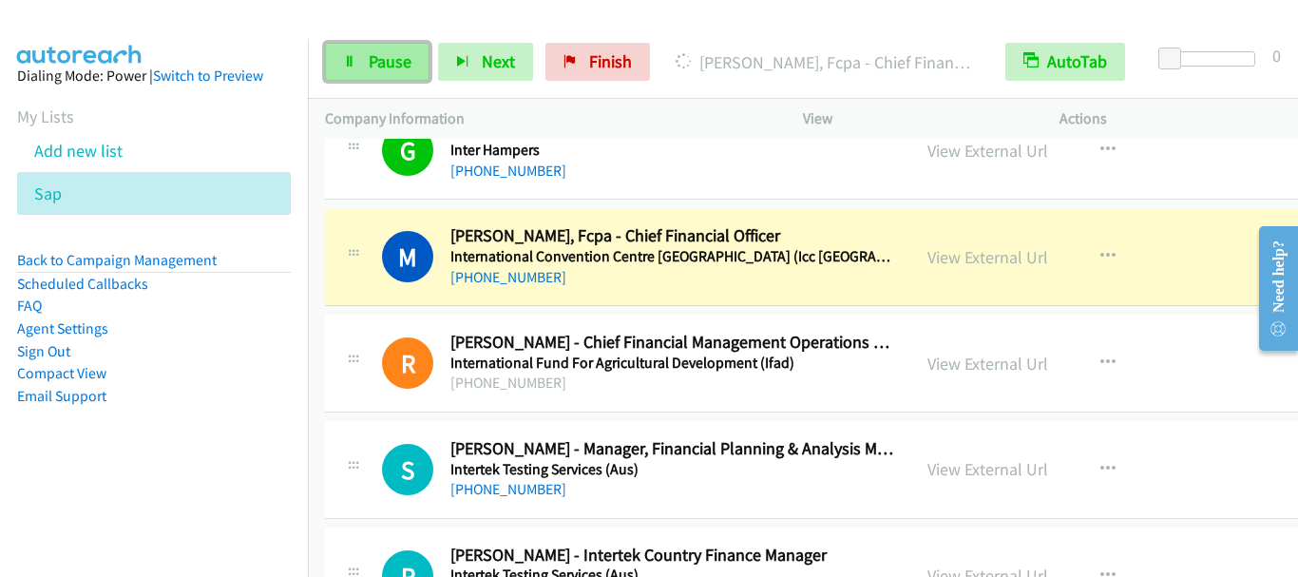
click at [392, 62] on span "Pause" at bounding box center [390, 61] width 43 height 22
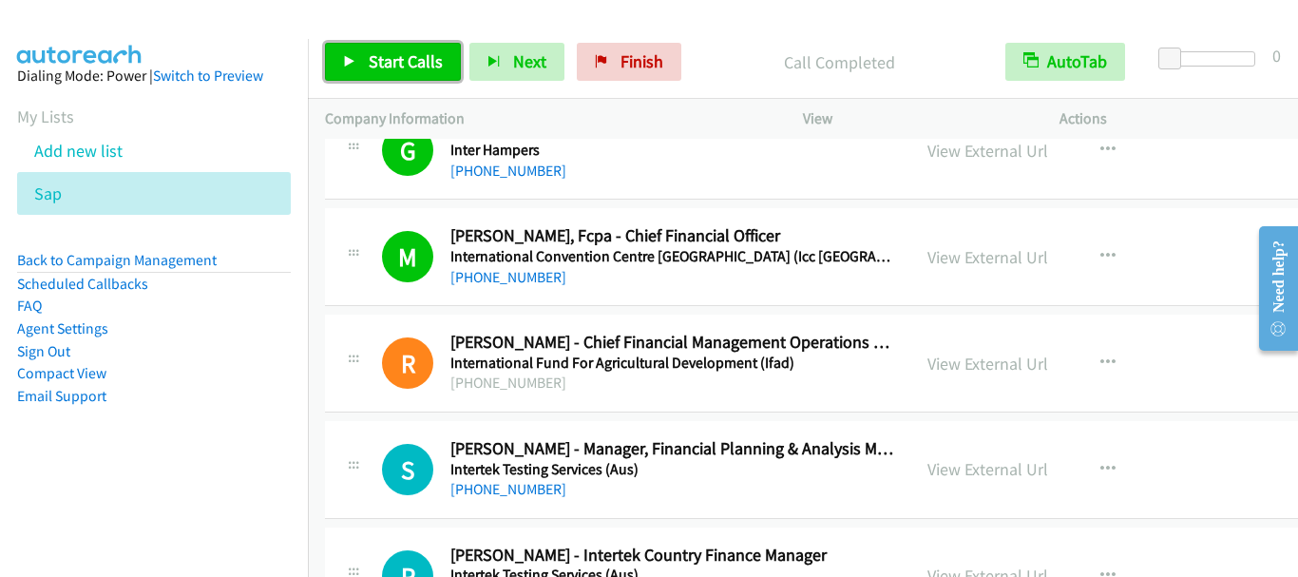
click at [396, 67] on span "Start Calls" at bounding box center [406, 61] width 74 height 22
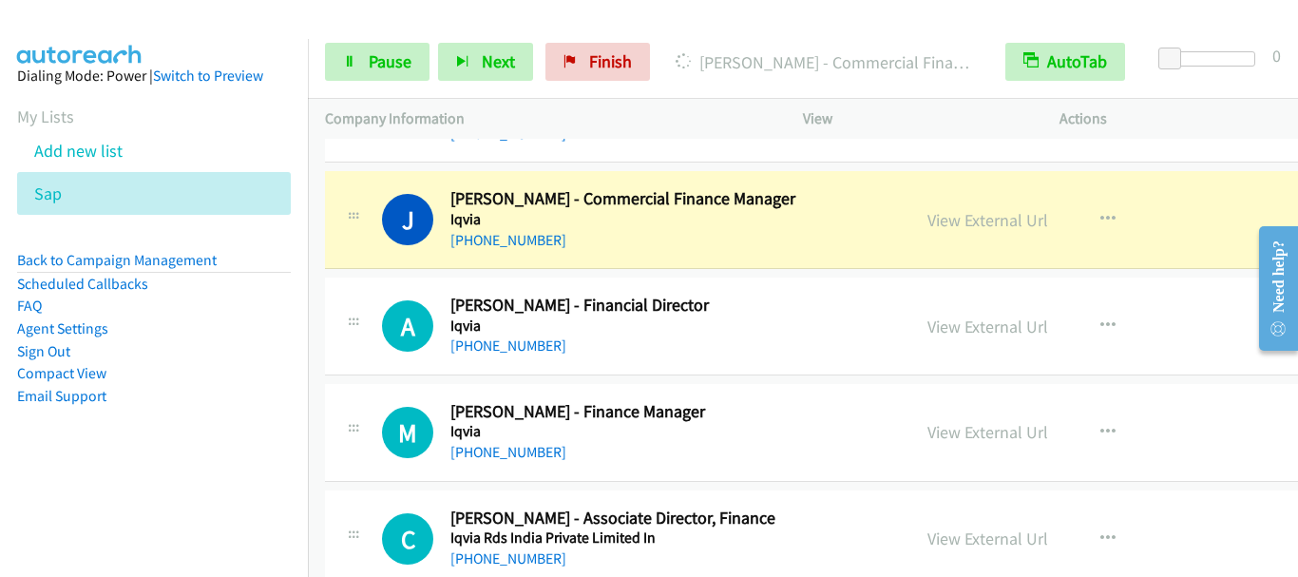
scroll to position [12071, 0]
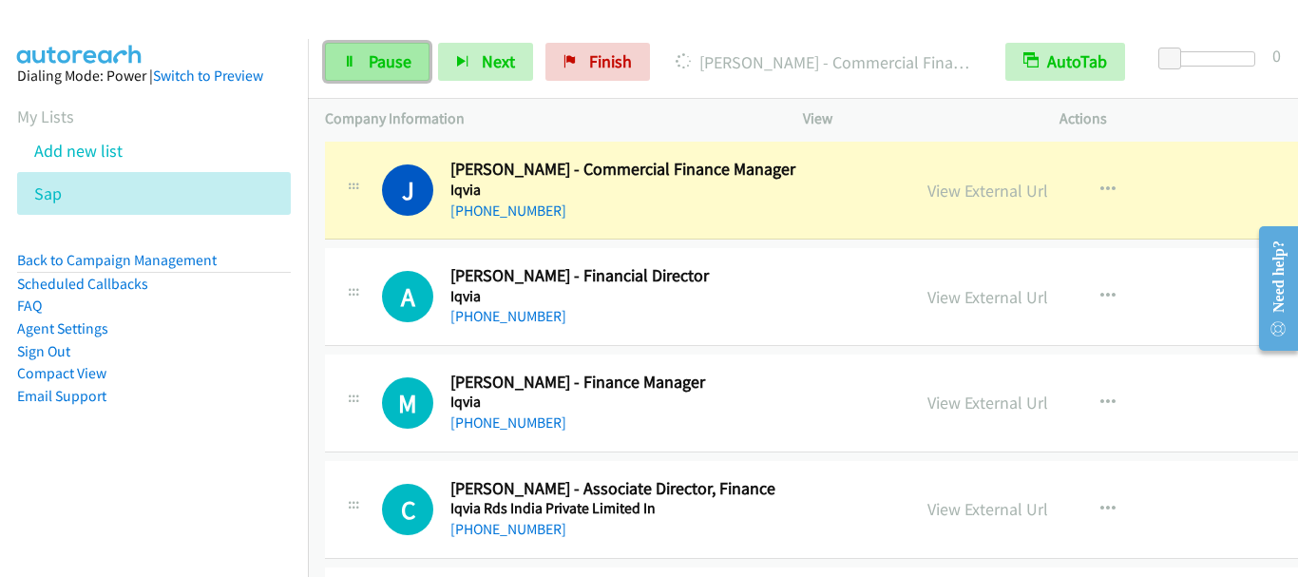
click at [396, 54] on span "Pause" at bounding box center [390, 61] width 43 height 22
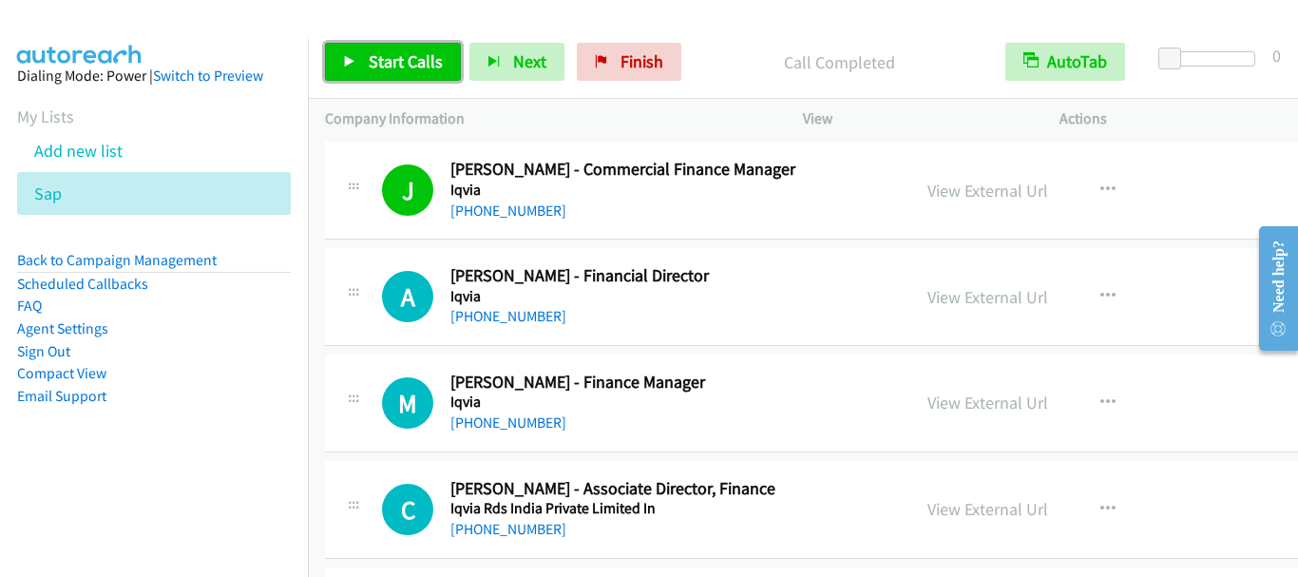
click at [404, 68] on span "Start Calls" at bounding box center [406, 61] width 74 height 22
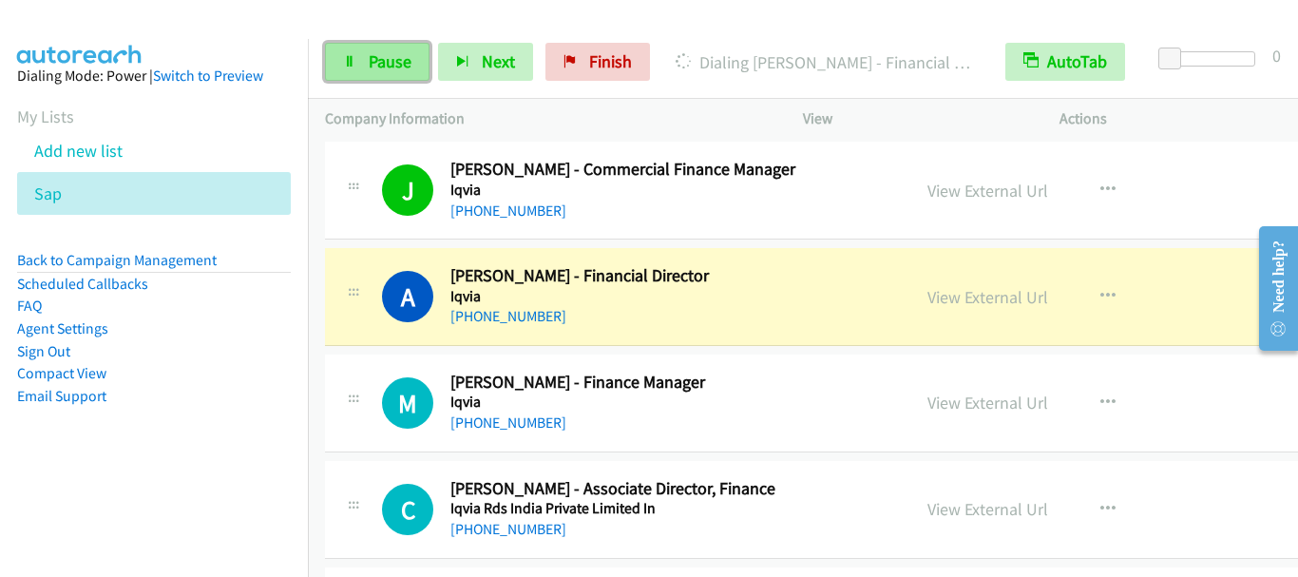
click at [400, 67] on span "Pause" at bounding box center [390, 61] width 43 height 22
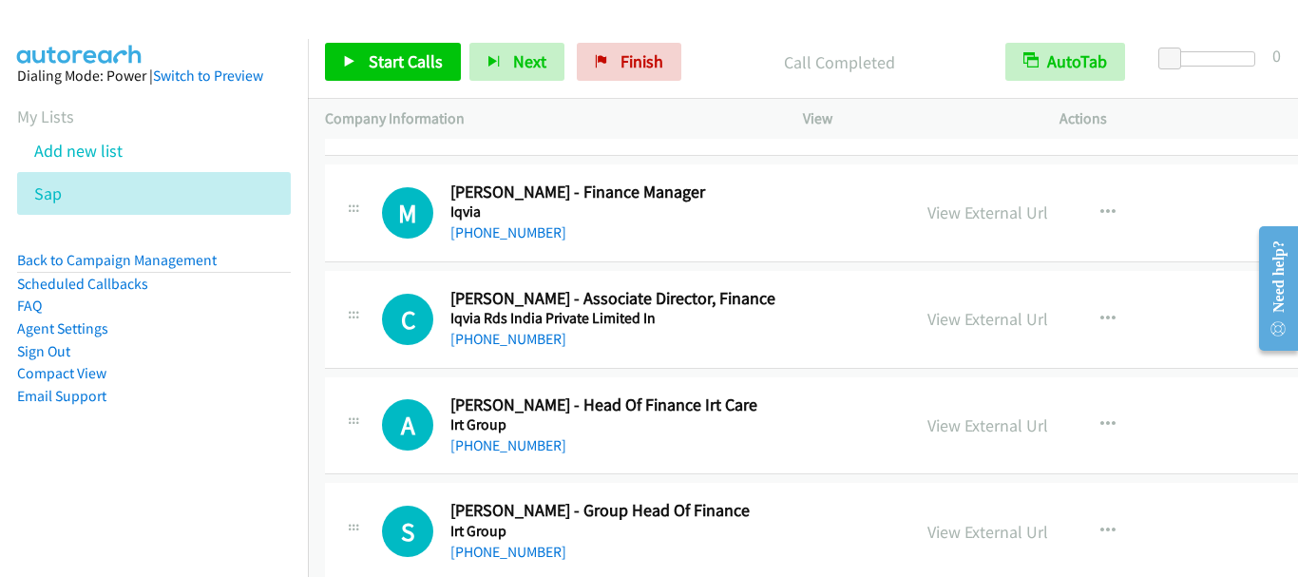
scroll to position [12166, 0]
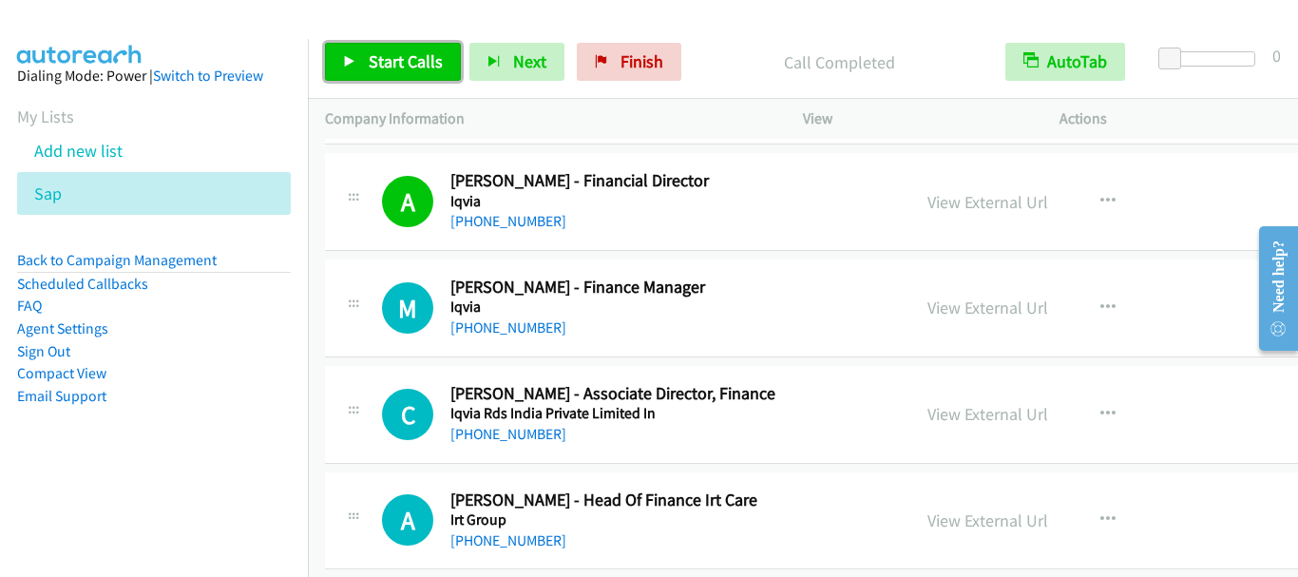
click at [411, 52] on span "Start Calls" at bounding box center [406, 61] width 74 height 22
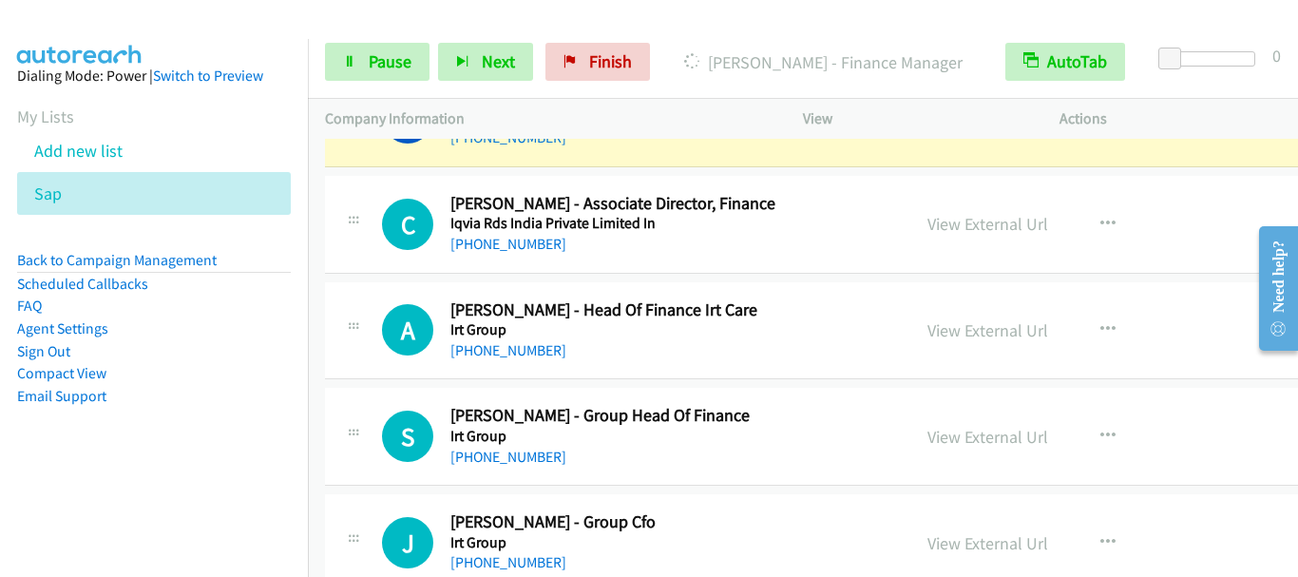
scroll to position [12261, 0]
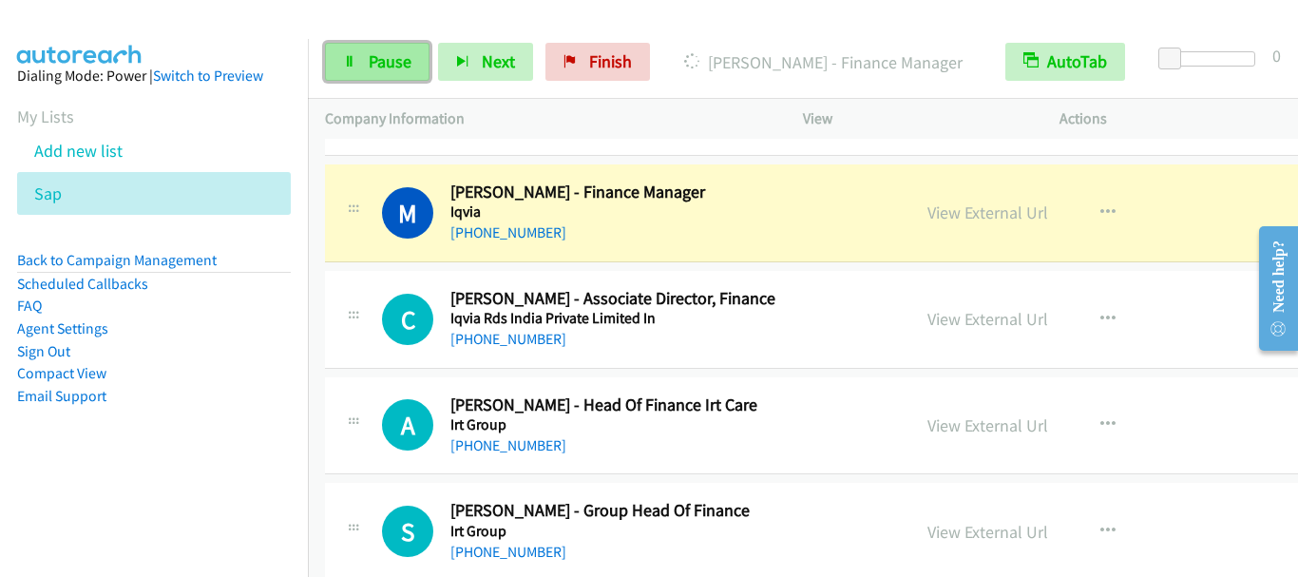
click at [397, 69] on span "Pause" at bounding box center [390, 61] width 43 height 22
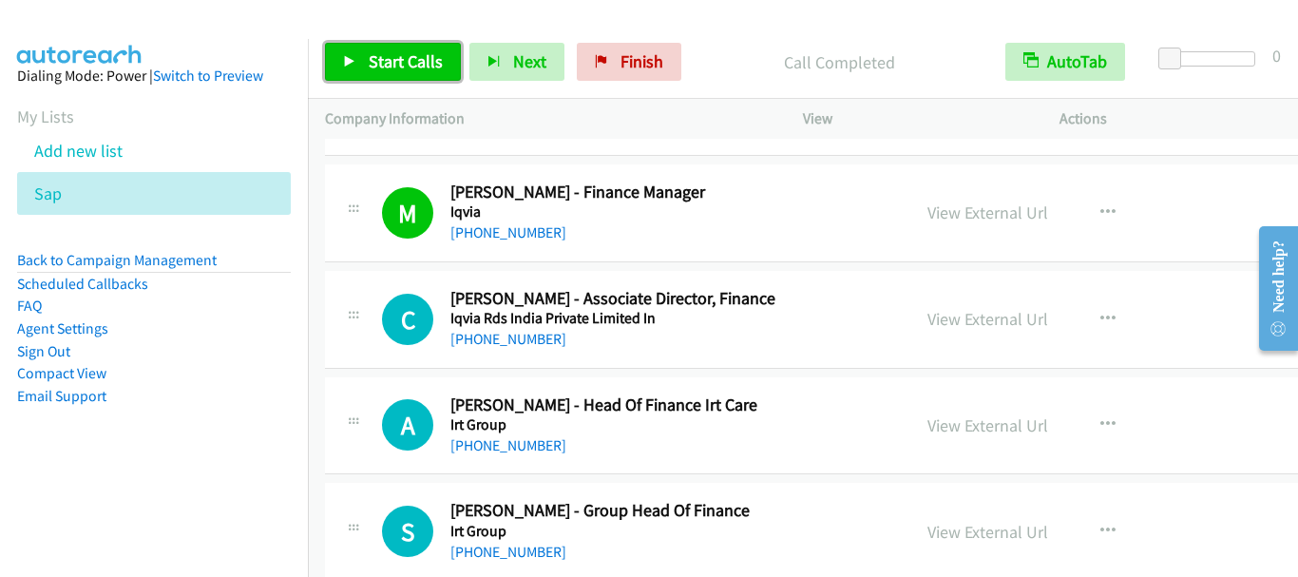
click at [437, 72] on link "Start Calls" at bounding box center [393, 62] width 136 height 38
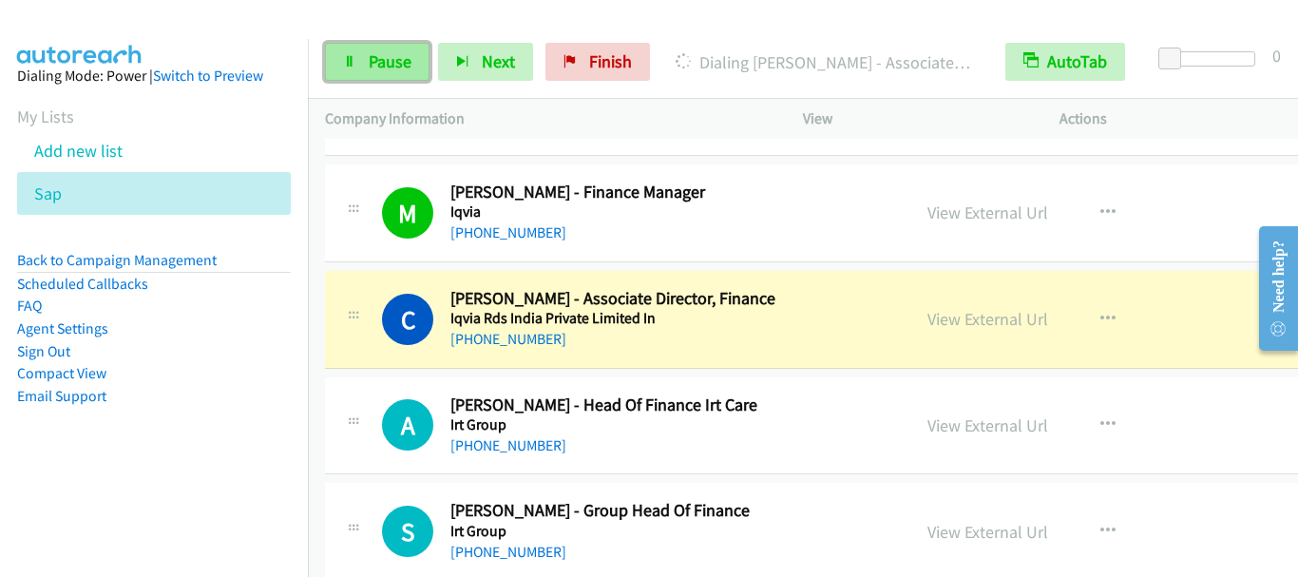
click at [387, 58] on span "Pause" at bounding box center [390, 61] width 43 height 22
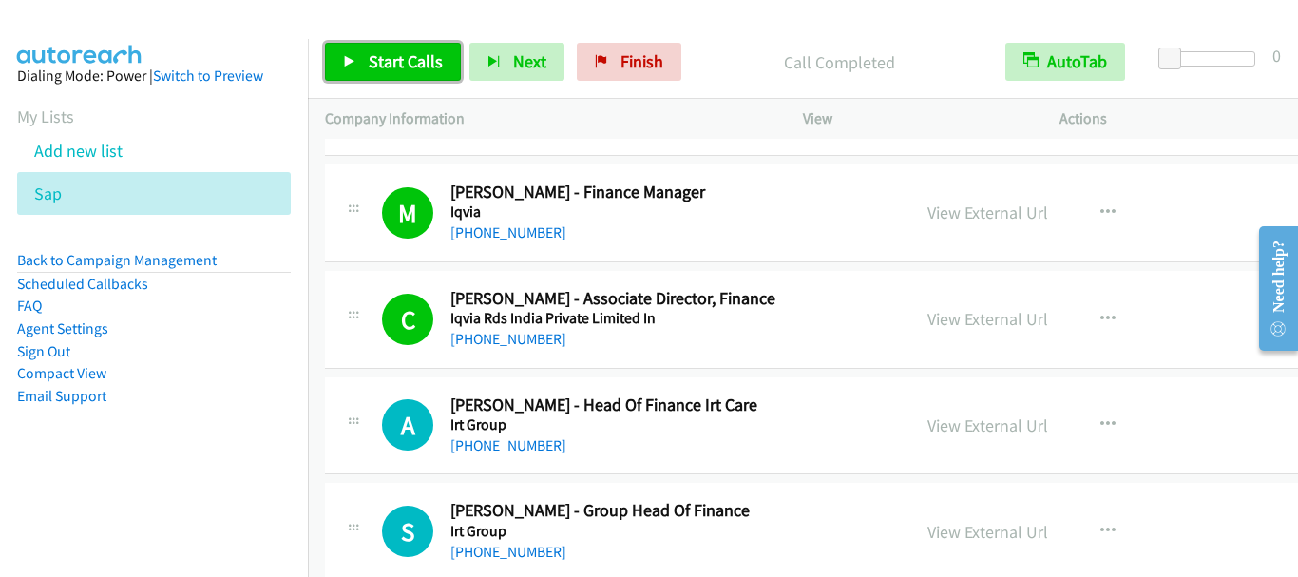
click at [400, 67] on span "Start Calls" at bounding box center [406, 61] width 74 height 22
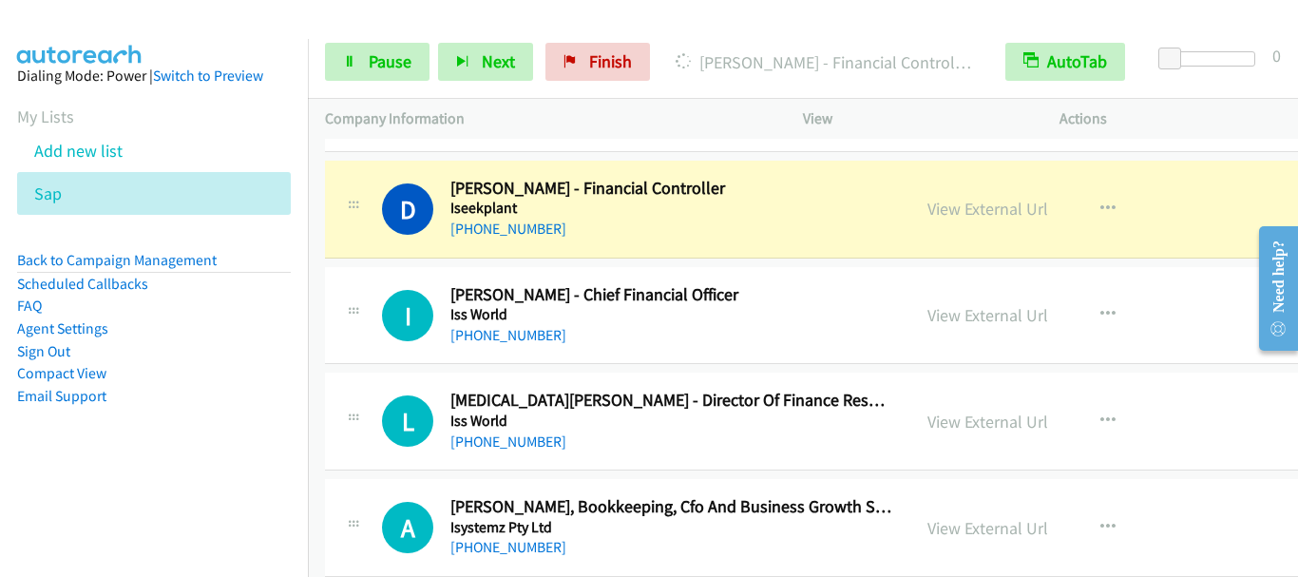
scroll to position [12926, 0]
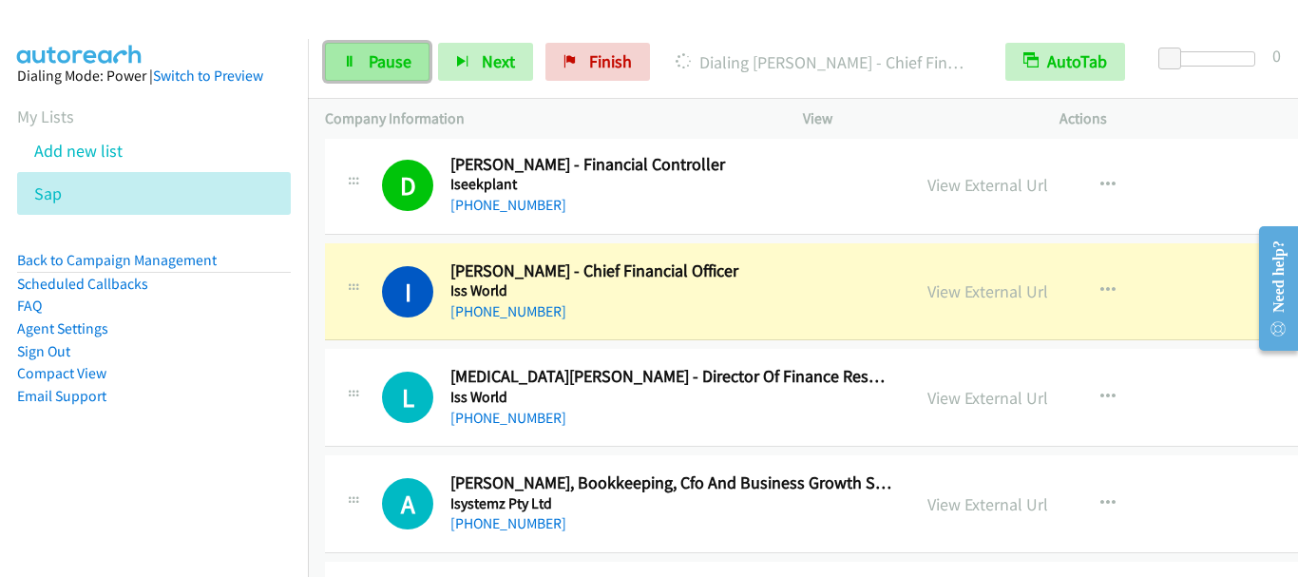
click at [382, 50] on span "Pause" at bounding box center [390, 61] width 43 height 22
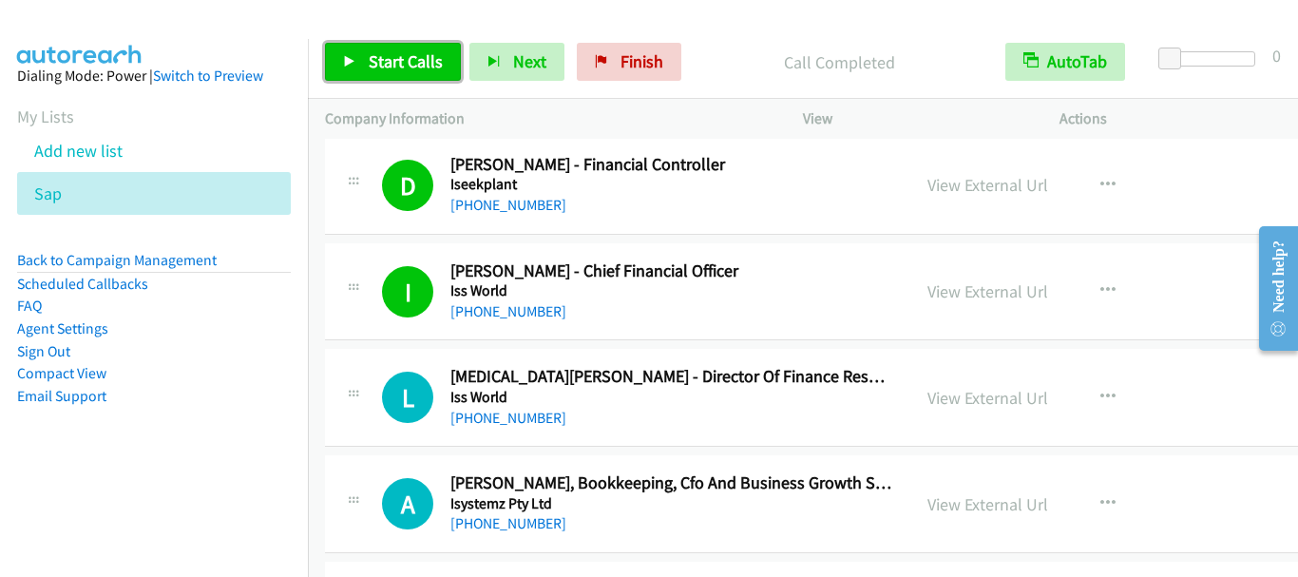
click at [392, 56] on span "Start Calls" at bounding box center [406, 61] width 74 height 22
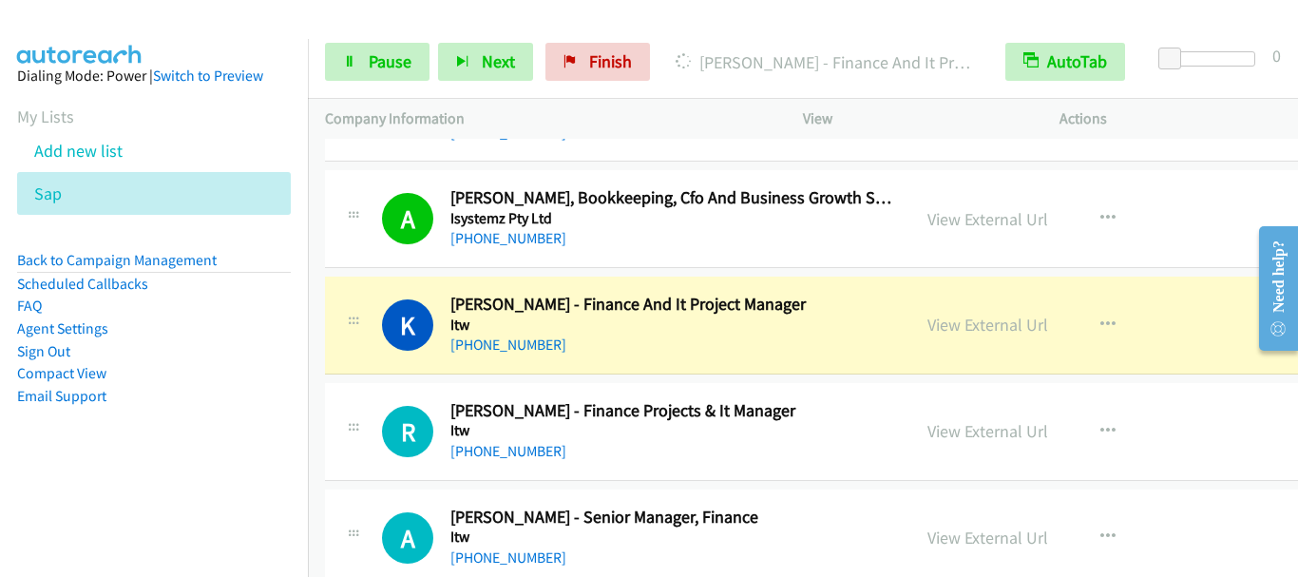
scroll to position [13307, 0]
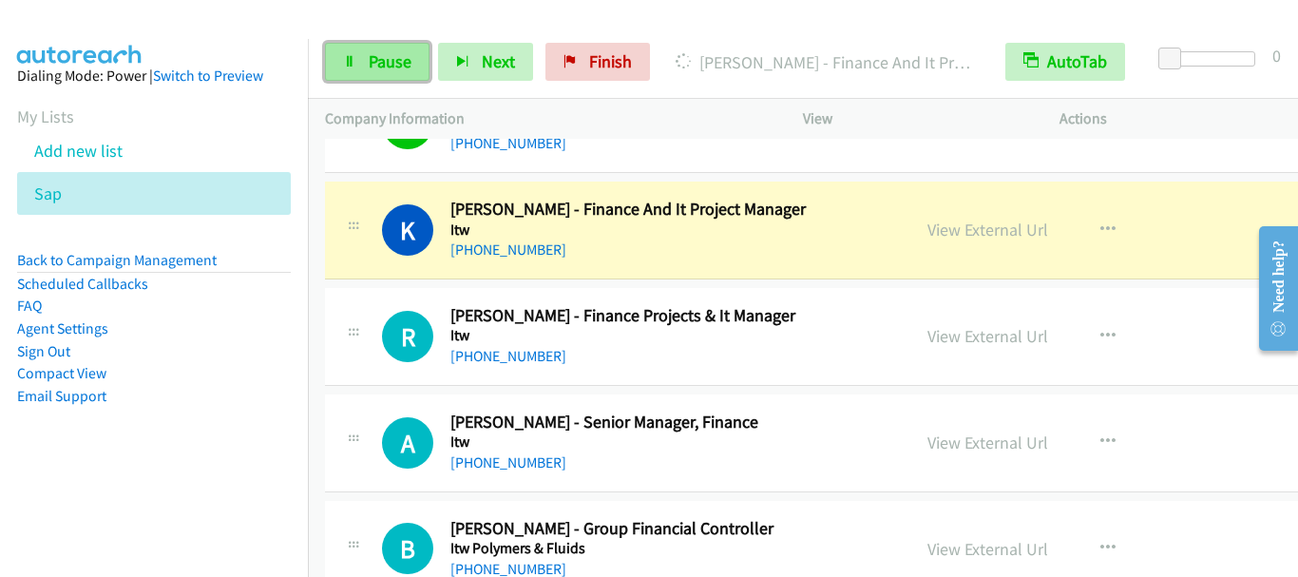
click at [377, 63] on span "Pause" at bounding box center [390, 61] width 43 height 22
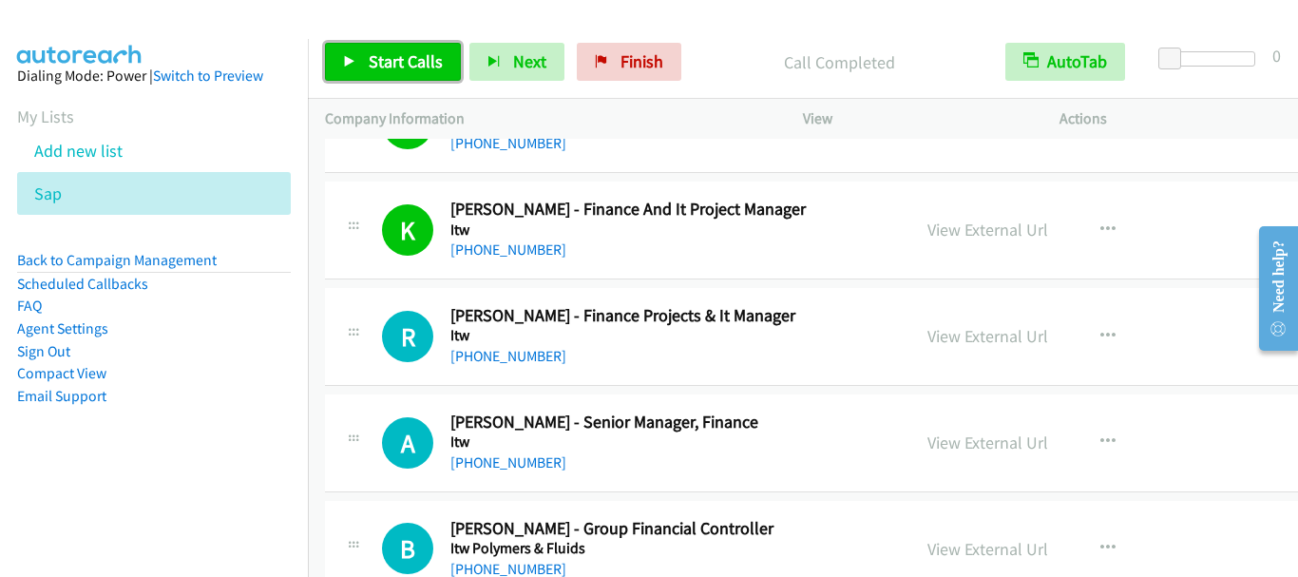
click at [387, 61] on span "Start Calls" at bounding box center [406, 61] width 74 height 22
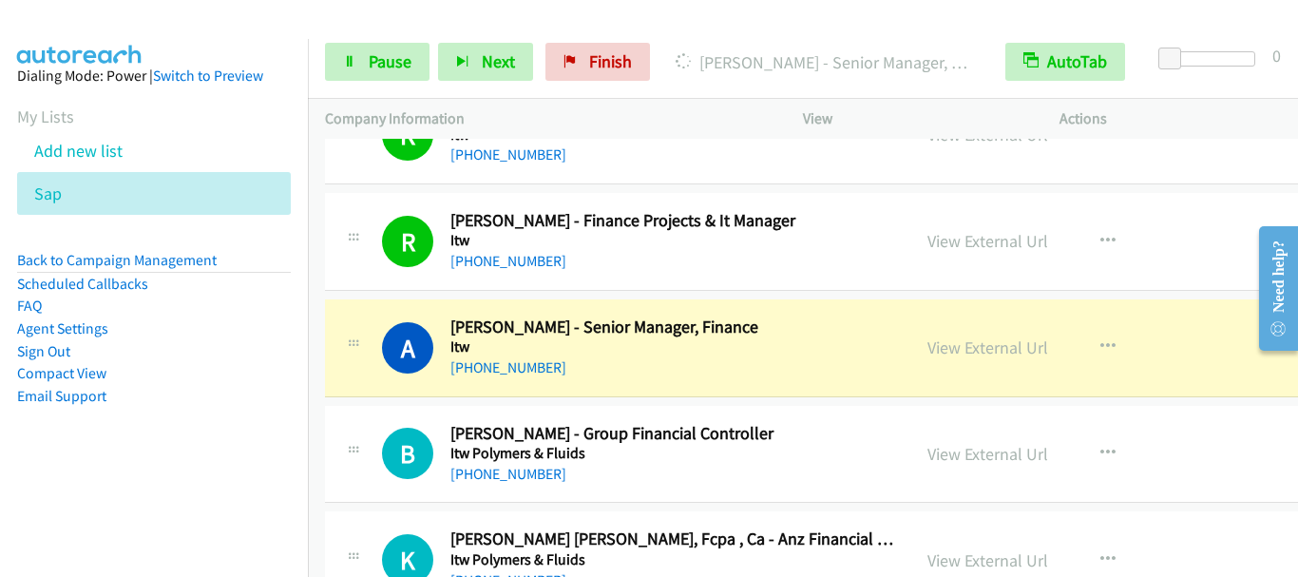
scroll to position [13497, 0]
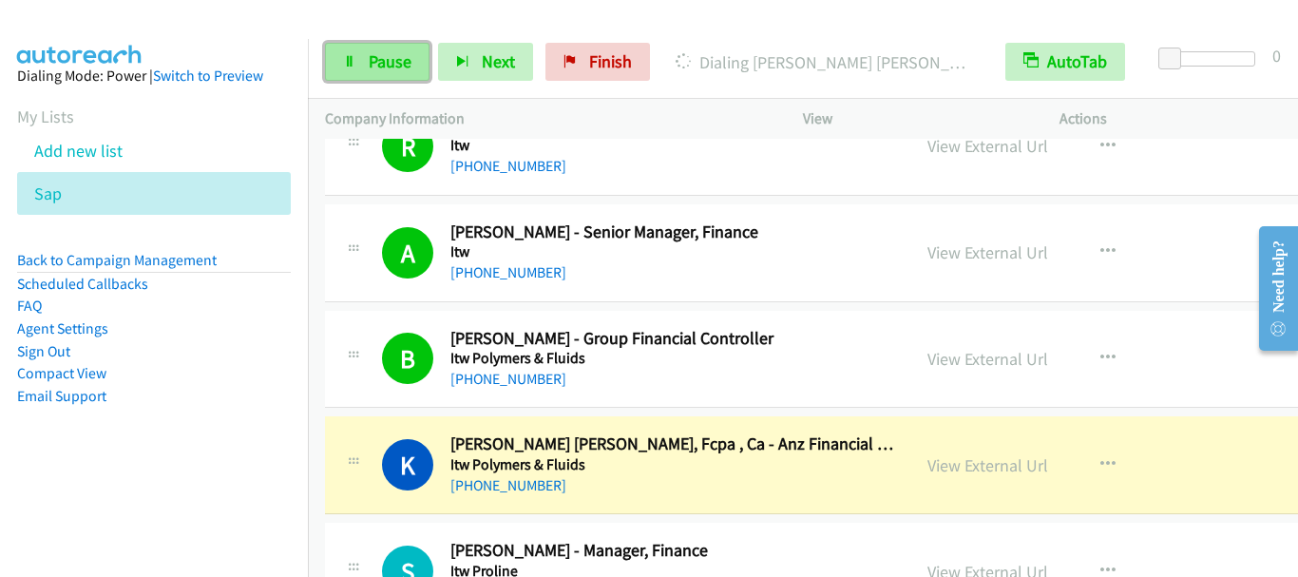
click at [395, 66] on span "Pause" at bounding box center [390, 61] width 43 height 22
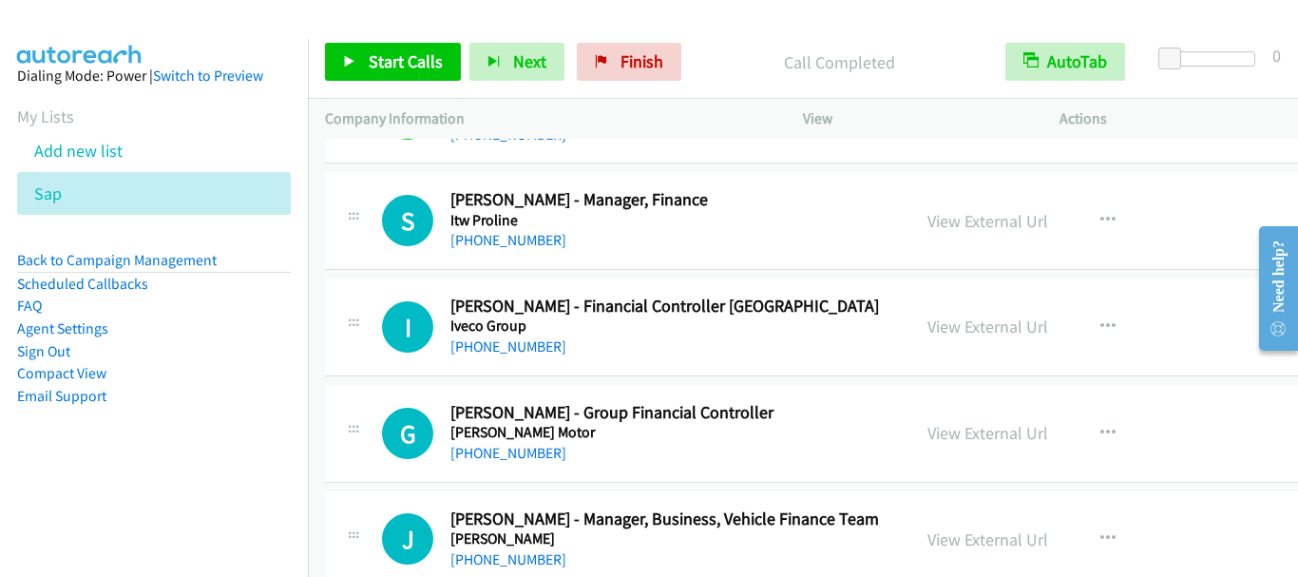
scroll to position [13877, 0]
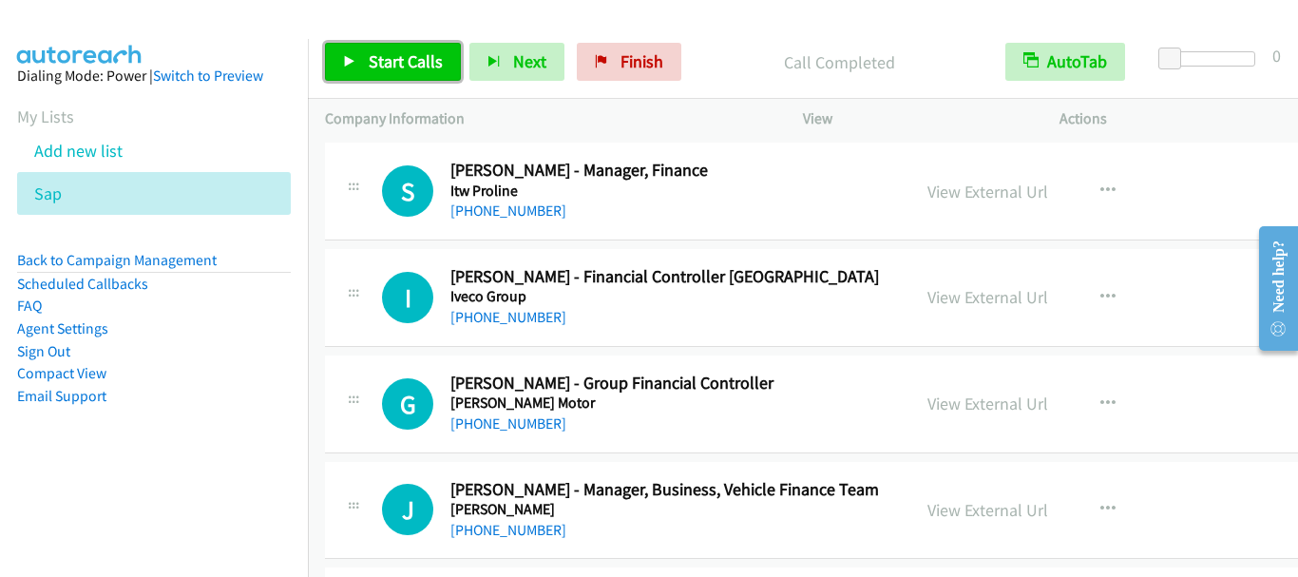
click at [408, 73] on link "Start Calls" at bounding box center [393, 62] width 136 height 38
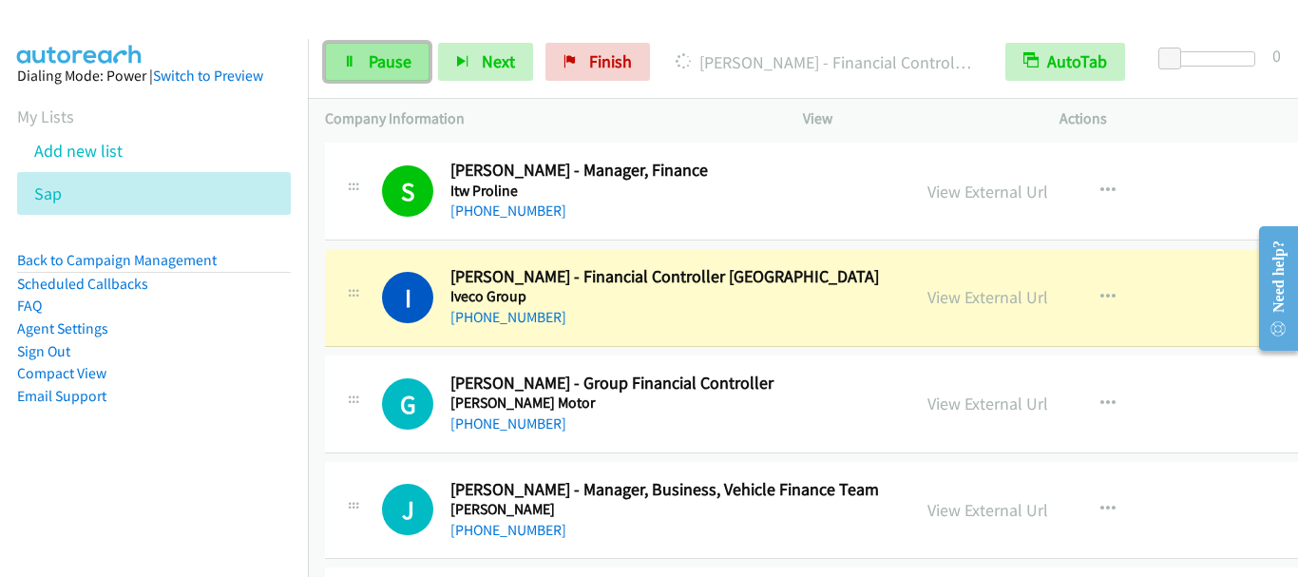
click at [395, 53] on span "Pause" at bounding box center [390, 61] width 43 height 22
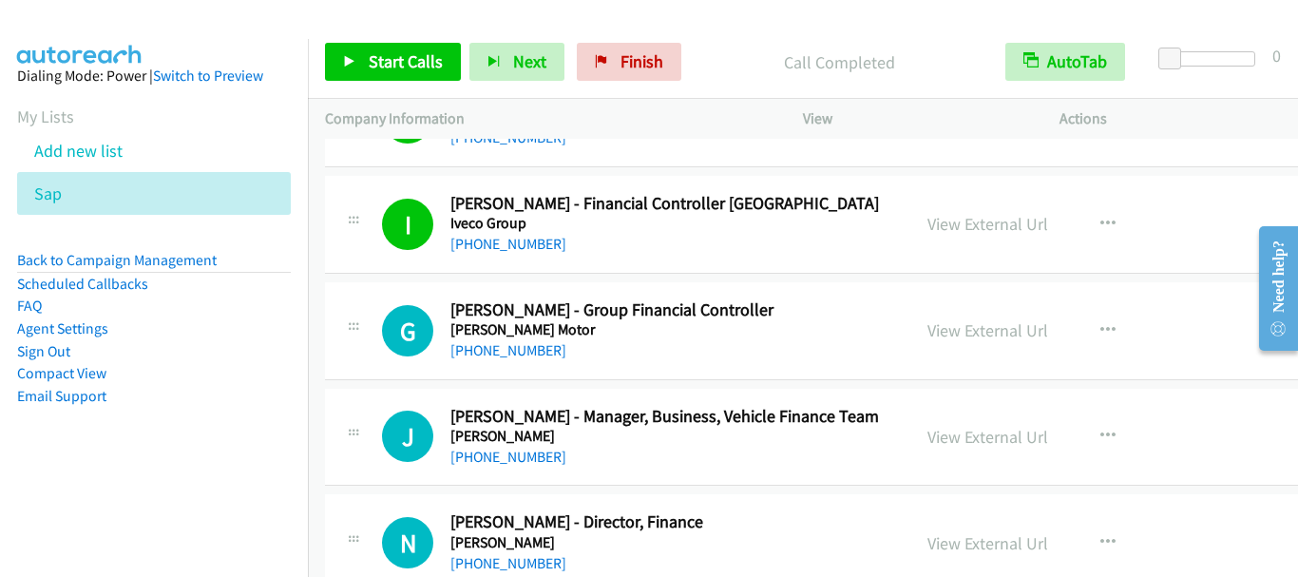
scroll to position [13972, 0]
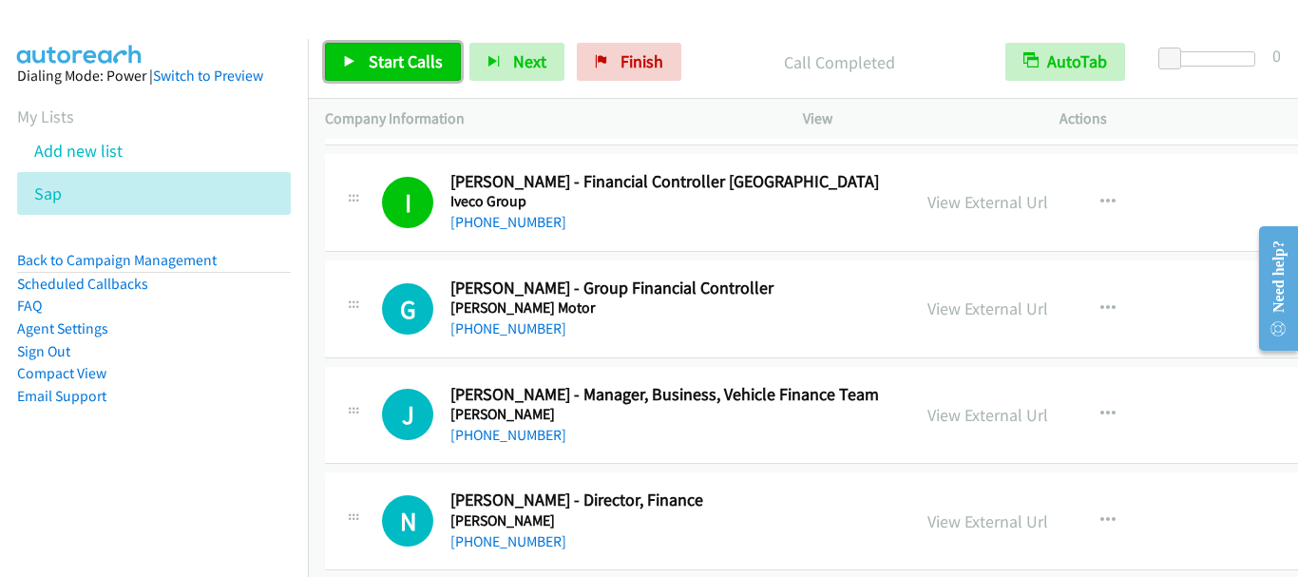
click at [413, 61] on span "Start Calls" at bounding box center [406, 61] width 74 height 22
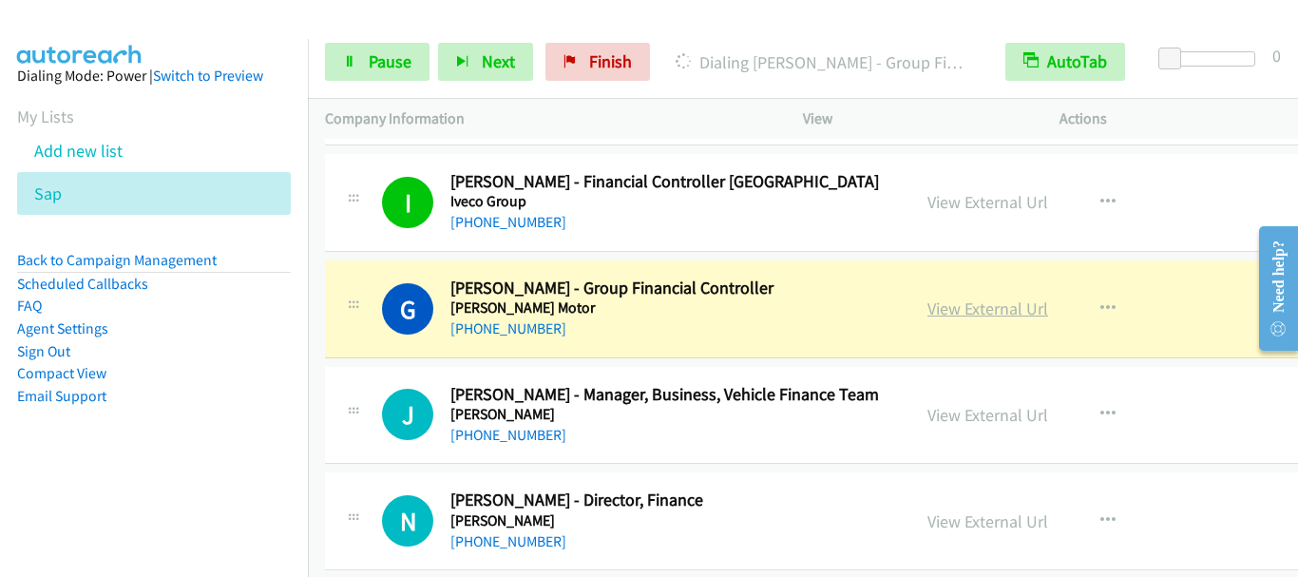
click at [961, 306] on link "View External Url" at bounding box center [988, 308] width 121 height 22
click at [374, 72] on link "Pause" at bounding box center [377, 62] width 105 height 38
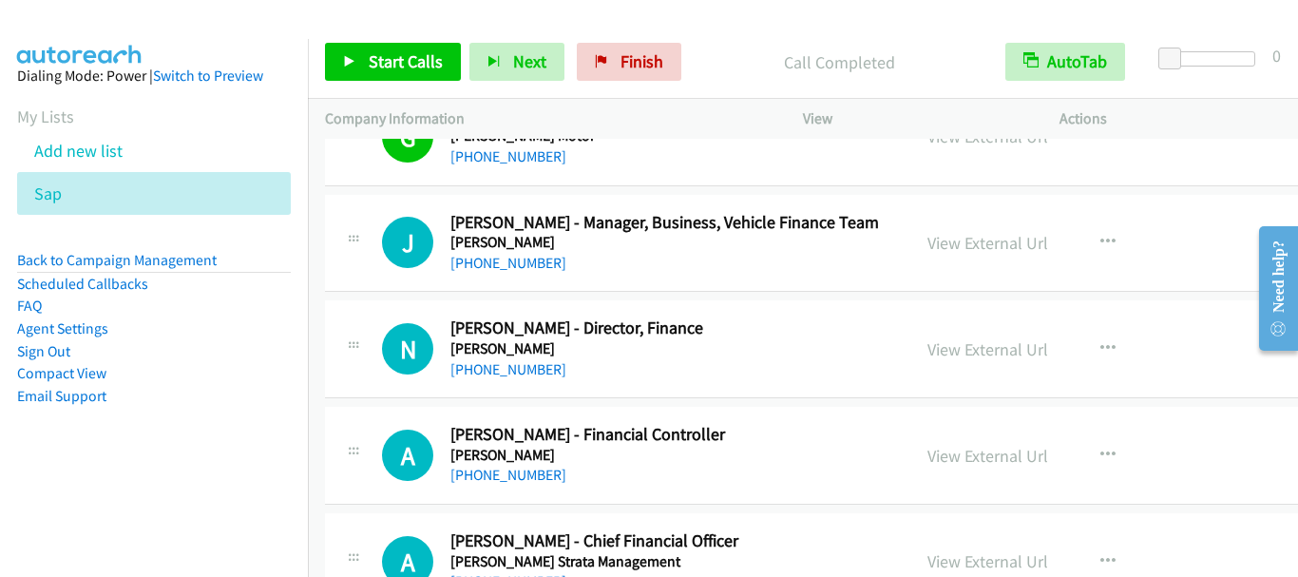
scroll to position [14162, 0]
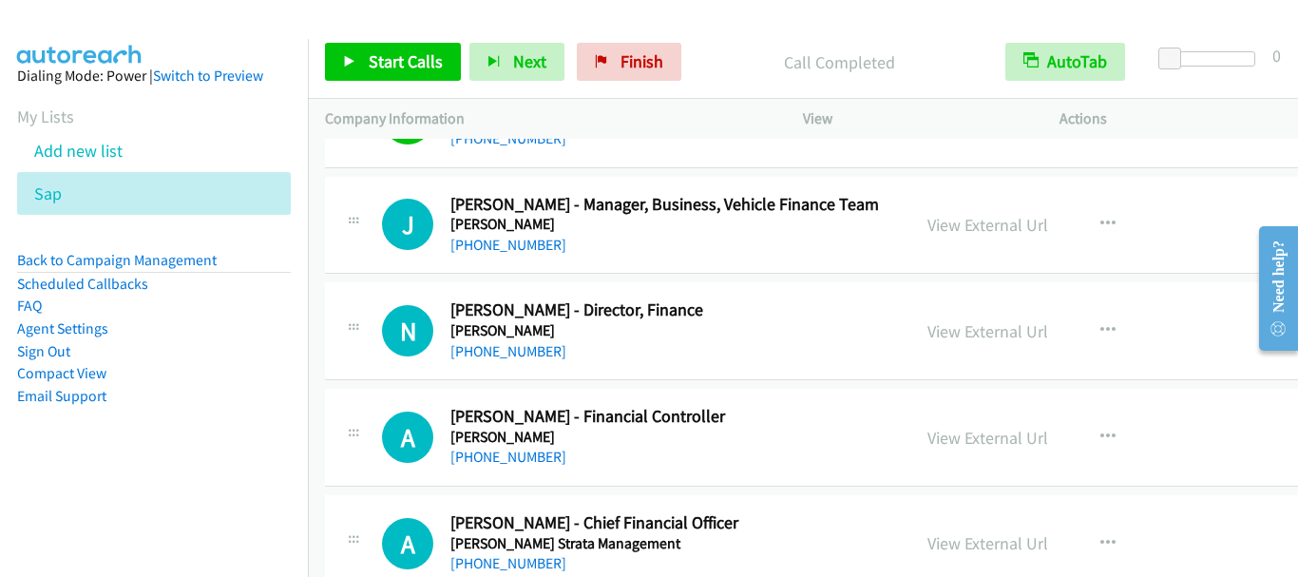
drag, startPoint x: 705, startPoint y: 42, endPoint x: 710, endPoint y: 33, distance: 9.8
click at [707, 38] on div "Start Calls Pause Next Finish Call Completed AutoTab AutoTab 0" at bounding box center [803, 62] width 990 height 73
click at [82, 254] on link "Back to Campaign Management" at bounding box center [117, 260] width 200 height 18
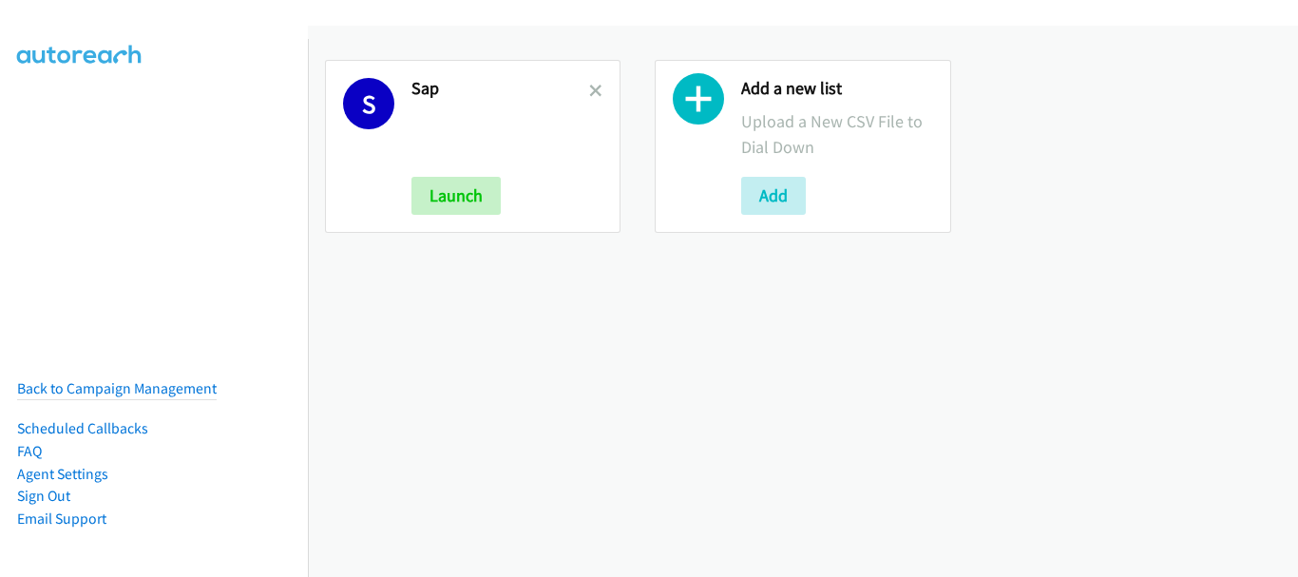
click at [600, 91] on div "S Sap Launch" at bounding box center [473, 146] width 296 height 173
click at [595, 91] on icon at bounding box center [595, 92] width 13 height 13
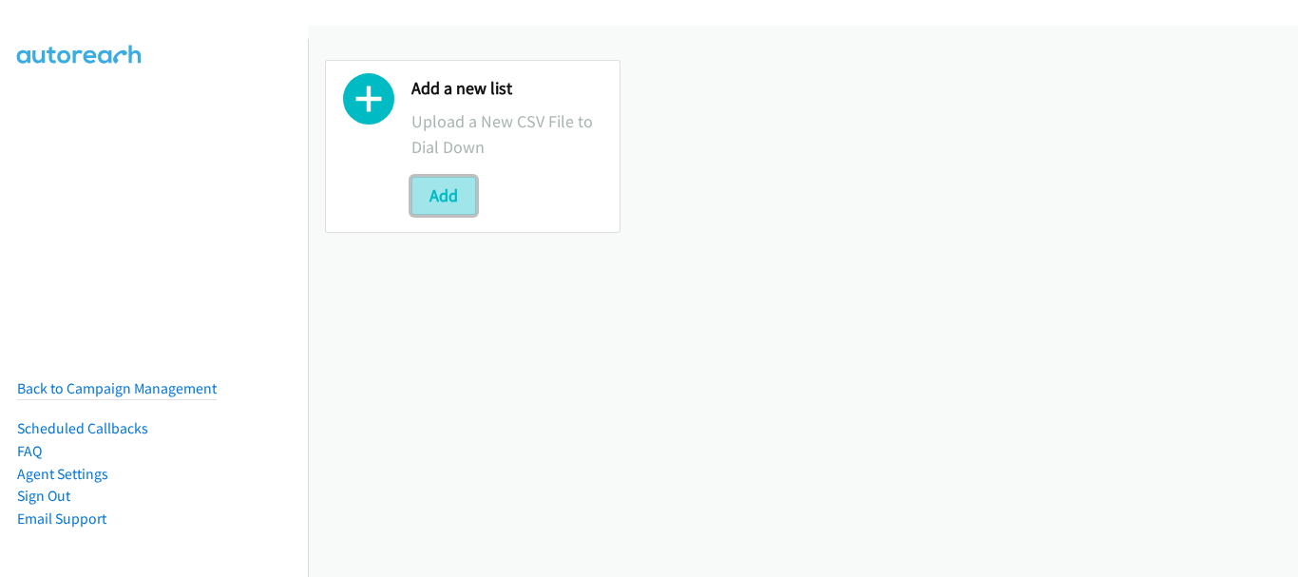
click at [451, 193] on button "Add" at bounding box center [444, 196] width 65 height 38
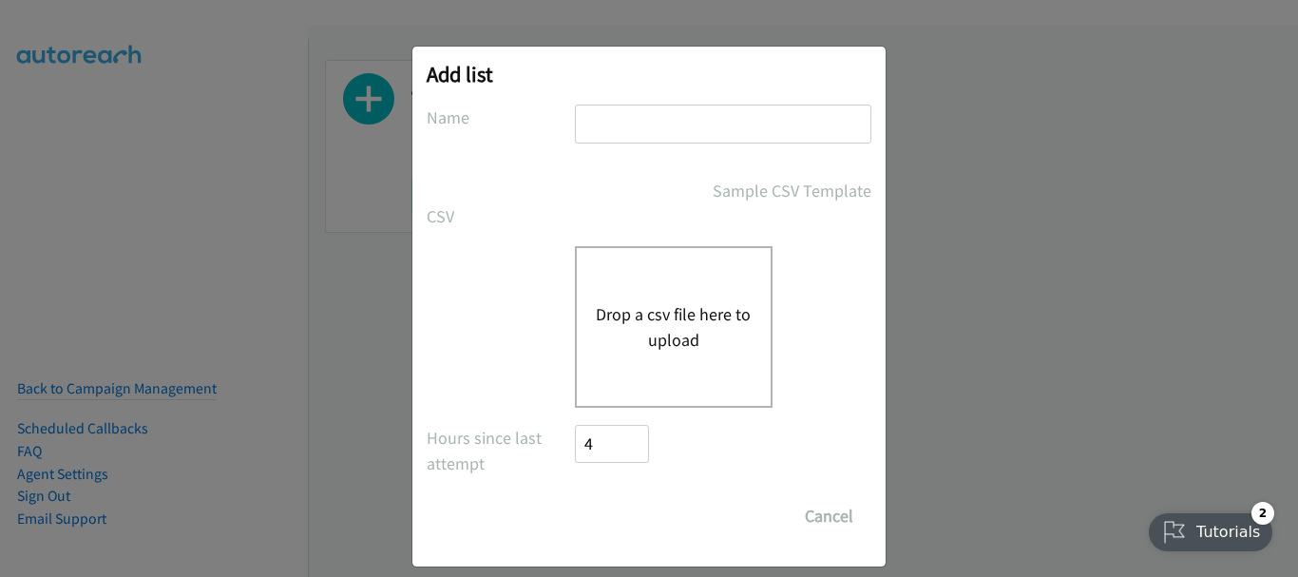
click at [662, 124] on input "text" at bounding box center [723, 124] width 297 height 39
type input "SAP"
click at [661, 330] on button "Drop a csv file here to upload" at bounding box center [674, 326] width 156 height 51
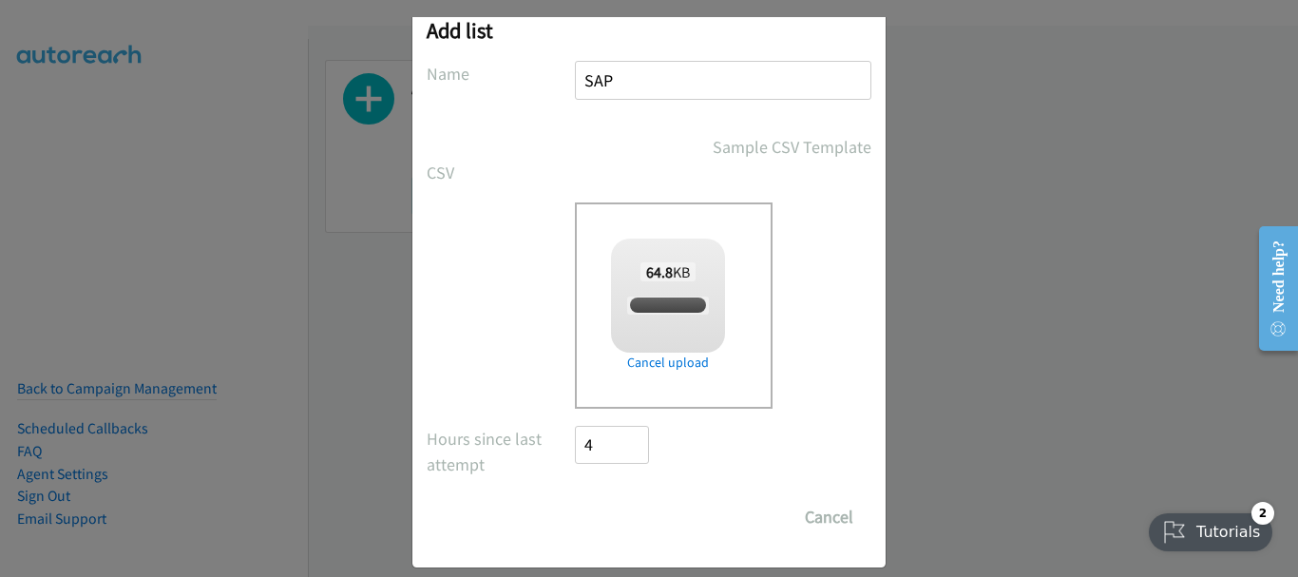
scroll to position [64, 0]
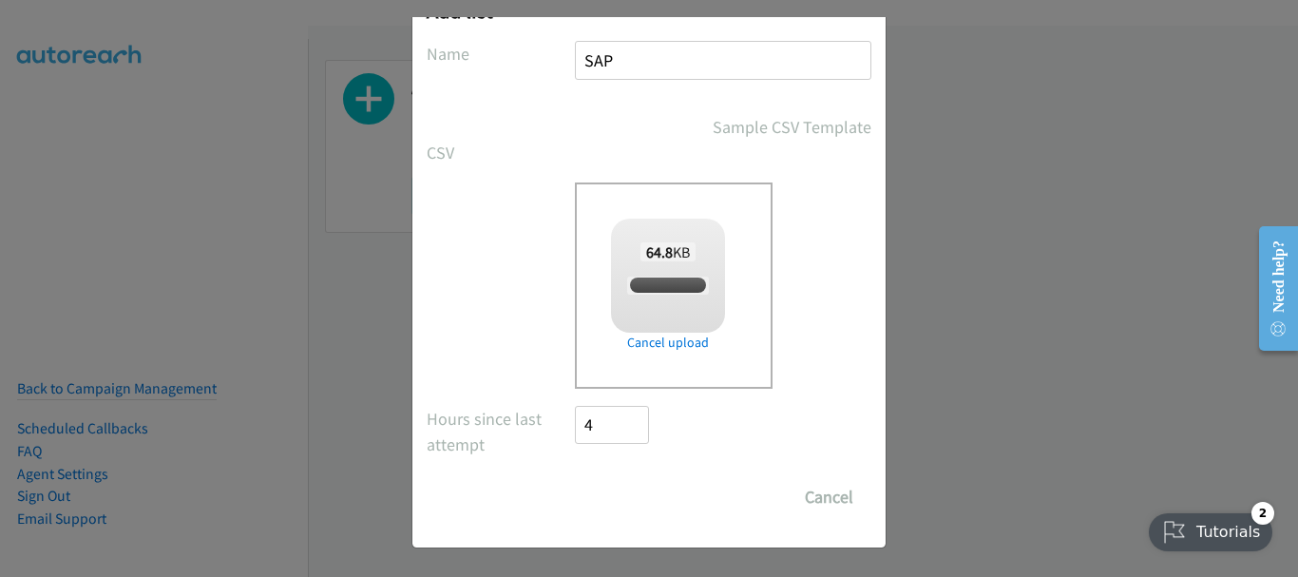
checkbox input "true"
click at [626, 498] on input "Save List" at bounding box center [625, 497] width 100 height 38
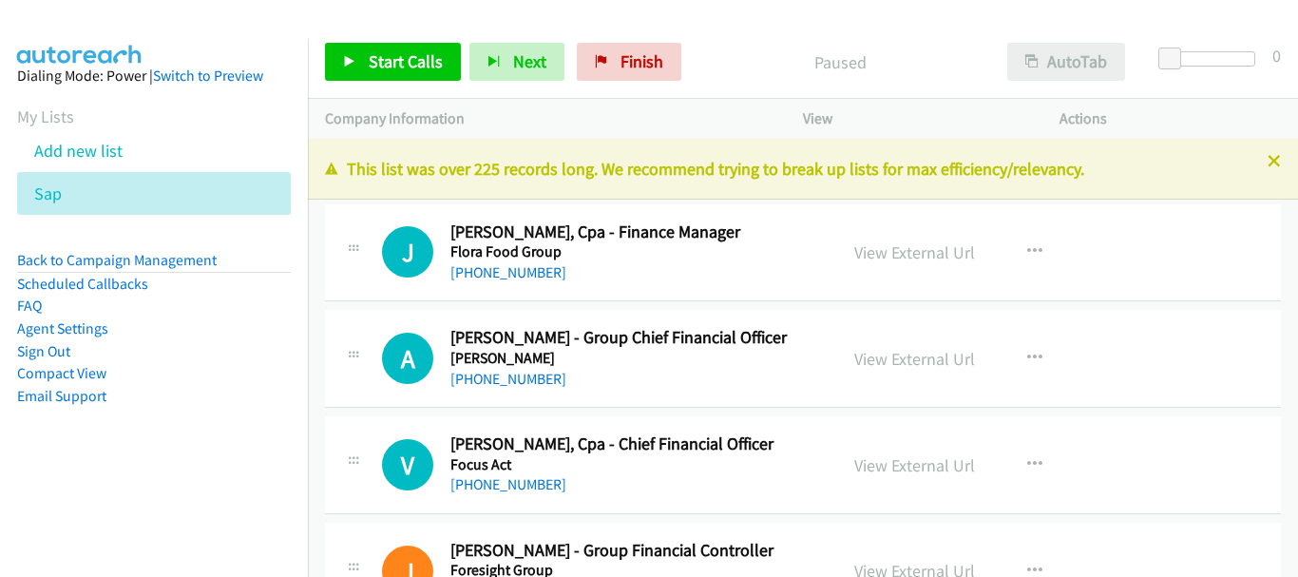
click at [1054, 0] on div "Start Calls Pause Next Finish Paused AutoTab AutoTab 0 Company Information Info…" at bounding box center [649, 0] width 1298 height 0
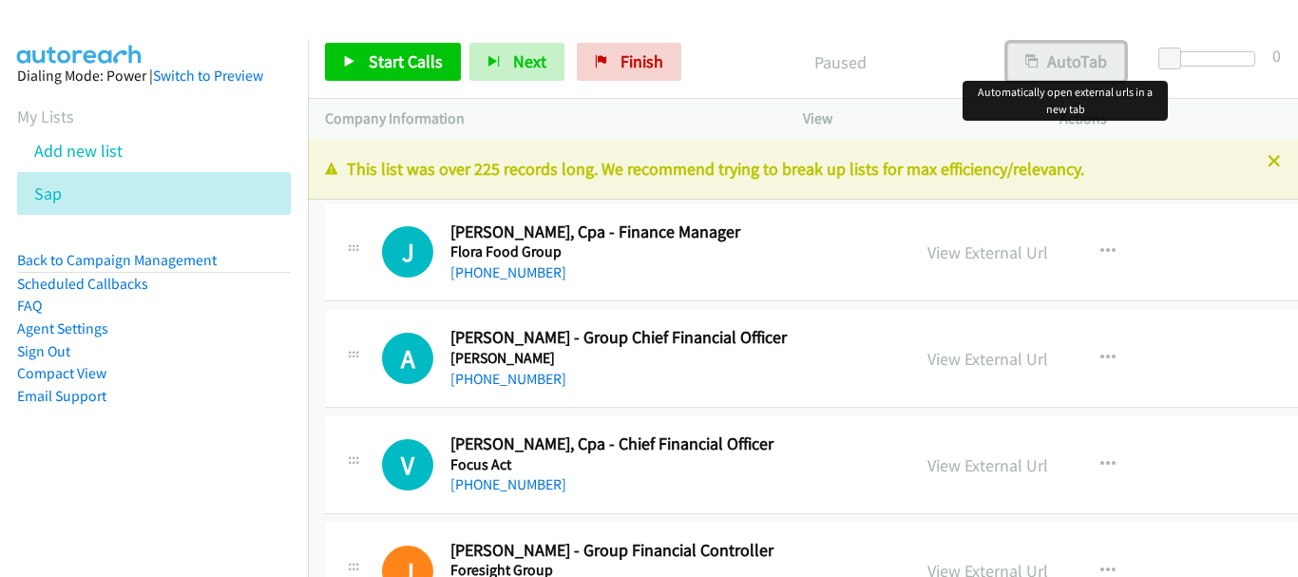
click at [1054, 57] on button "AutoTab" at bounding box center [1066, 62] width 118 height 38
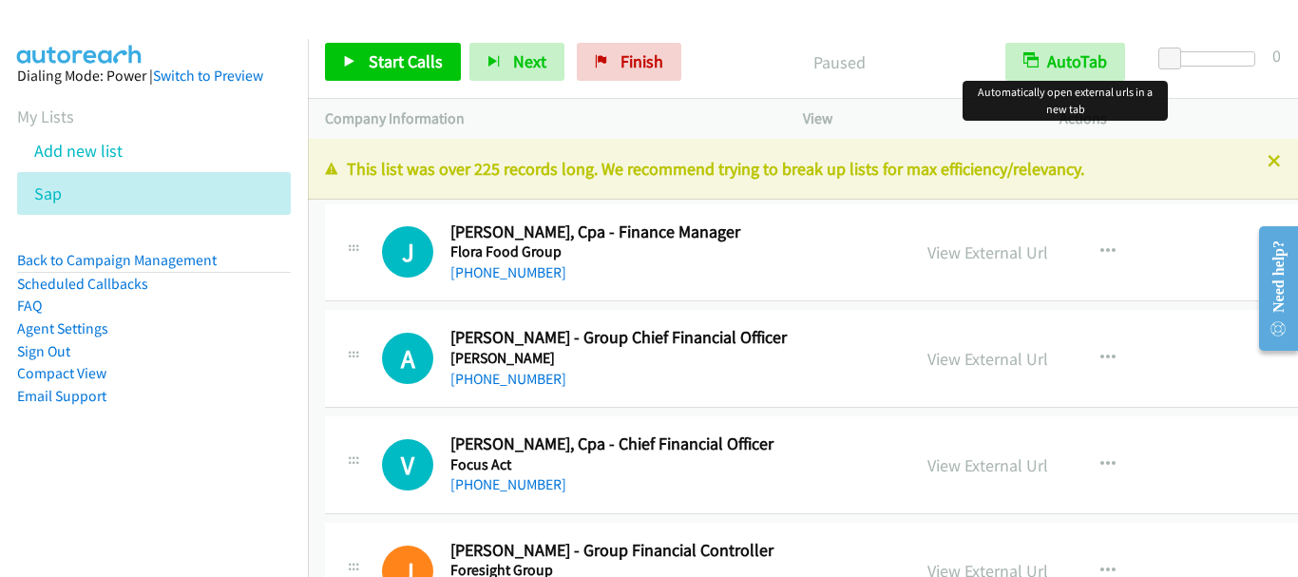
click at [403, 82] on div "Start Calls Pause Next Finish Paused AutoTab AutoTab 0" at bounding box center [803, 62] width 990 height 73
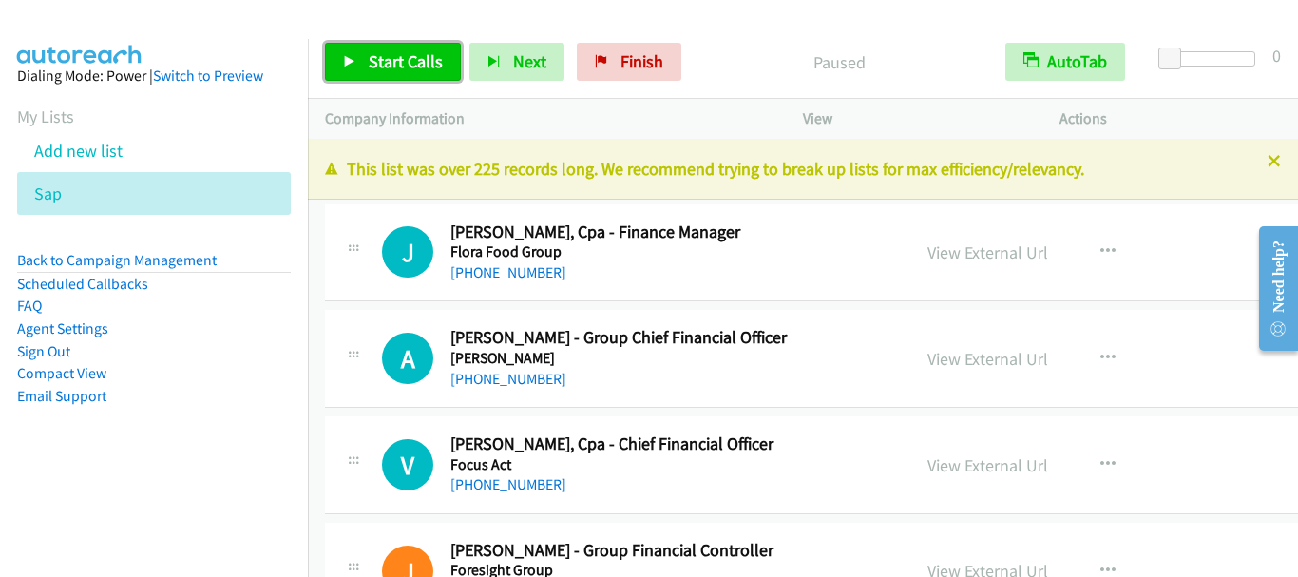
click at [402, 72] on link "Start Calls" at bounding box center [393, 62] width 136 height 38
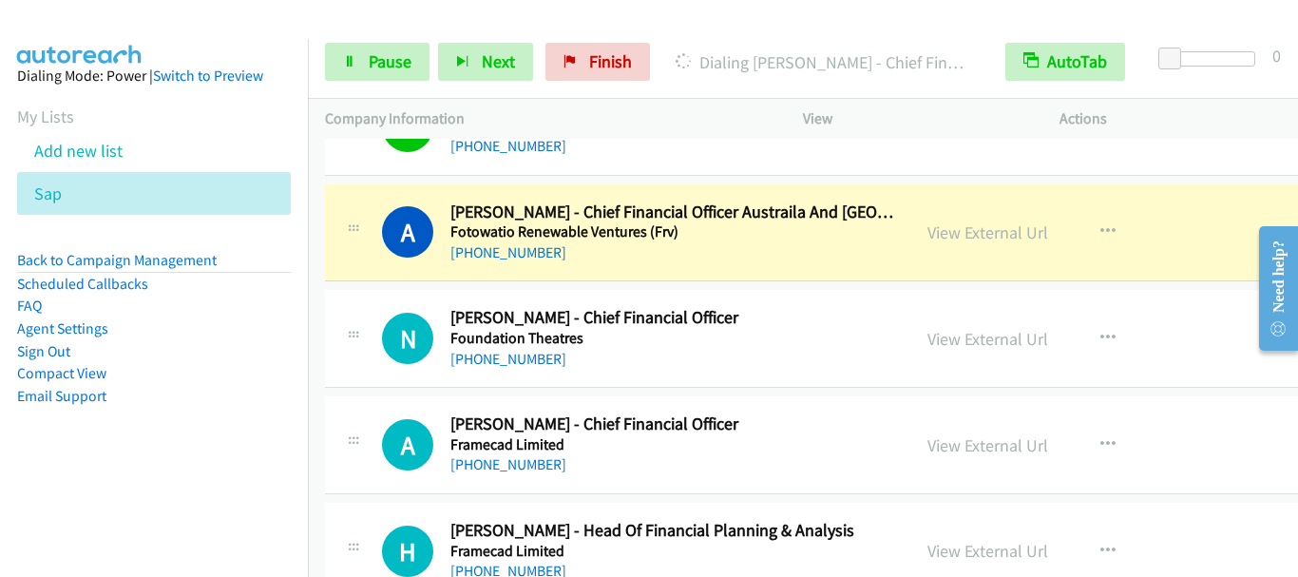
scroll to position [570, 0]
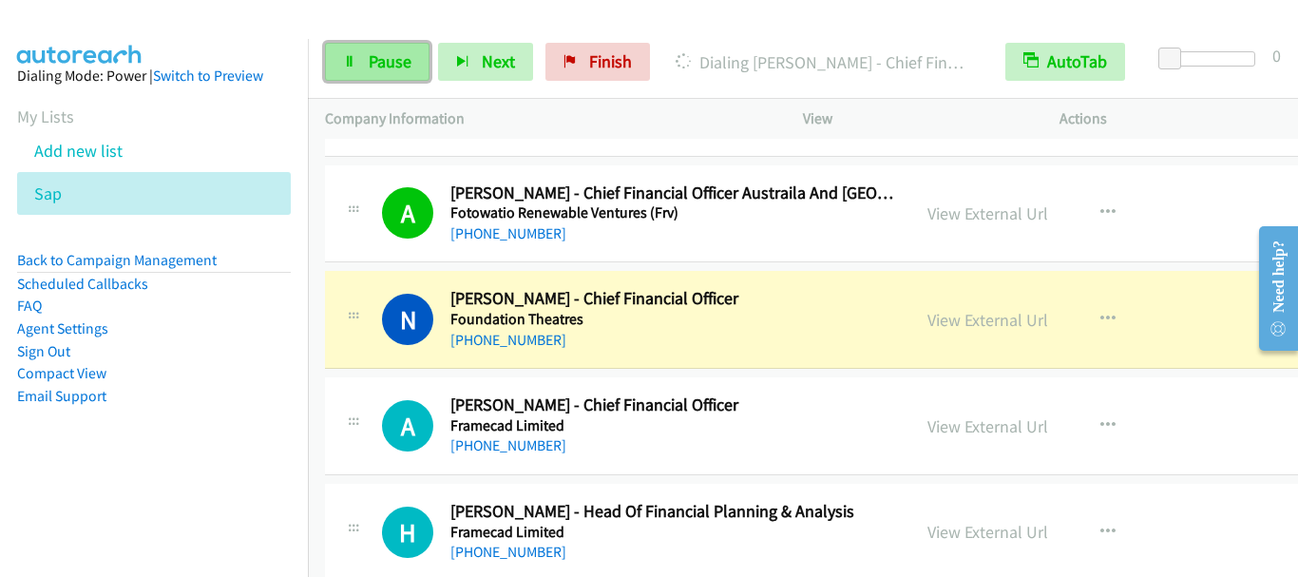
click at [404, 65] on span "Pause" at bounding box center [390, 61] width 43 height 22
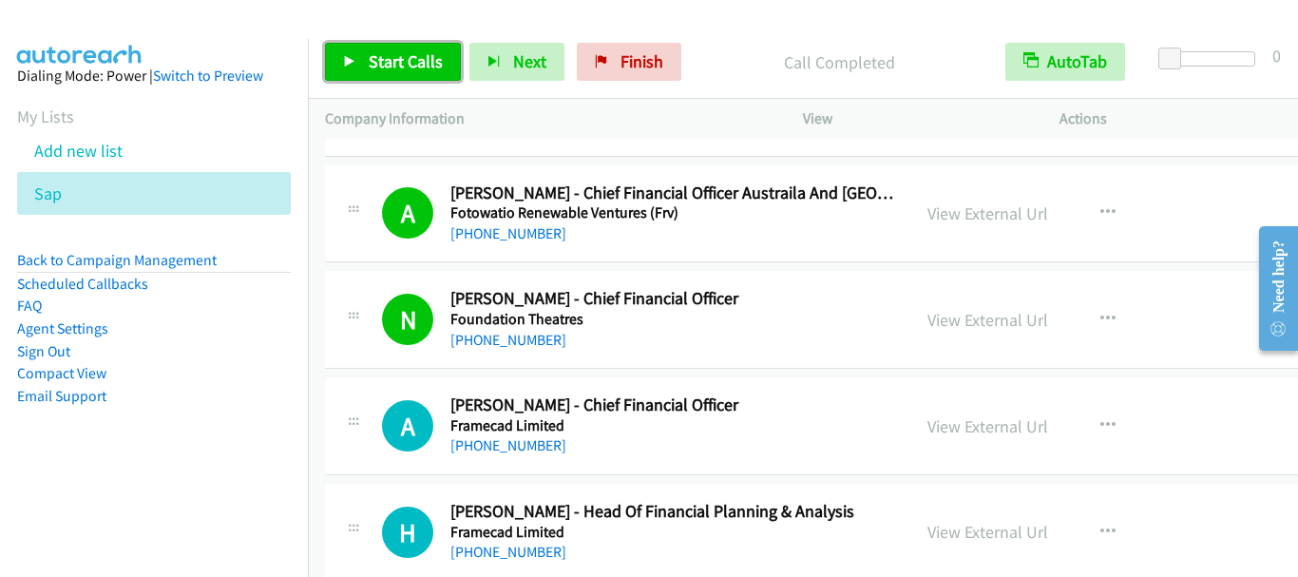
click at [417, 56] on span "Start Calls" at bounding box center [406, 61] width 74 height 22
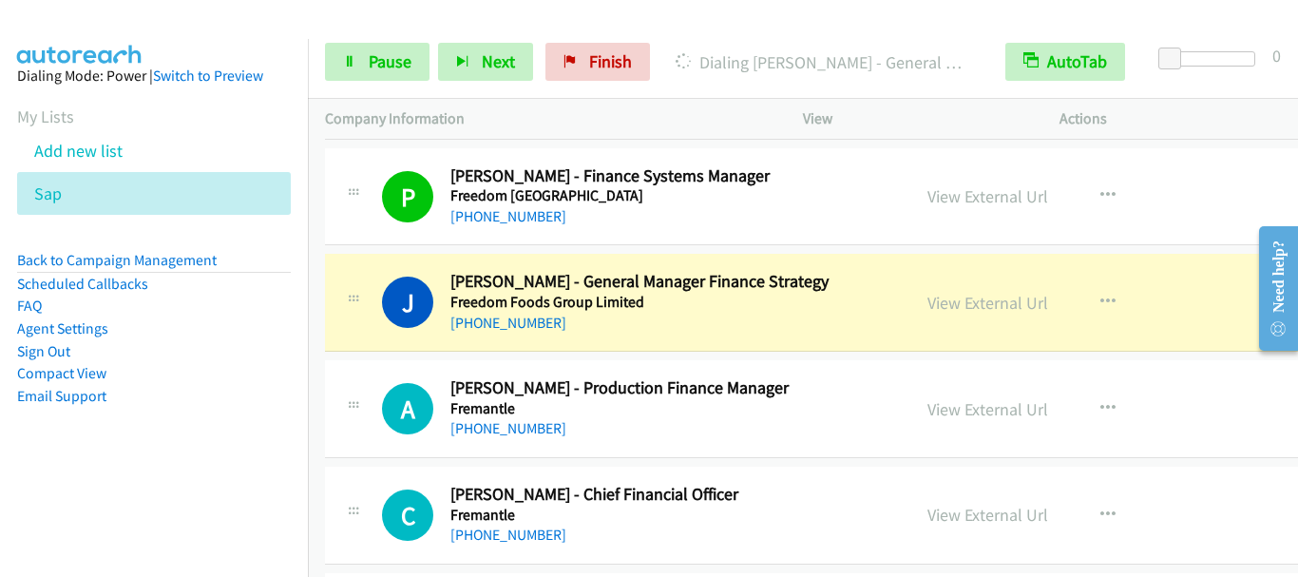
scroll to position [1141, 0]
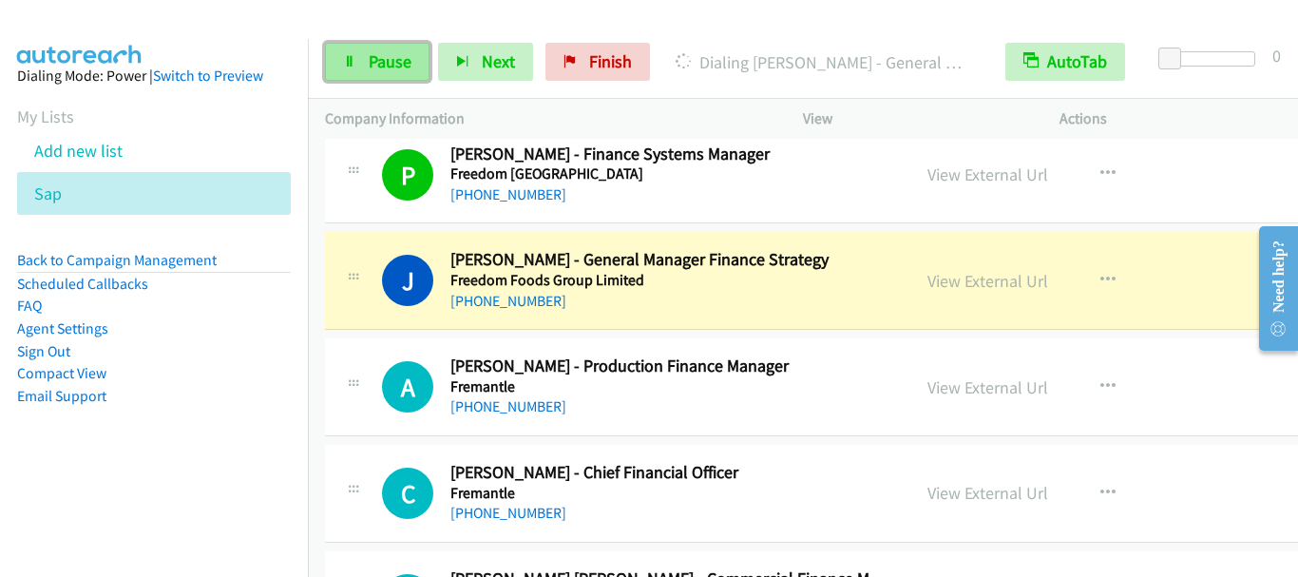
click at [388, 67] on span "Pause" at bounding box center [390, 61] width 43 height 22
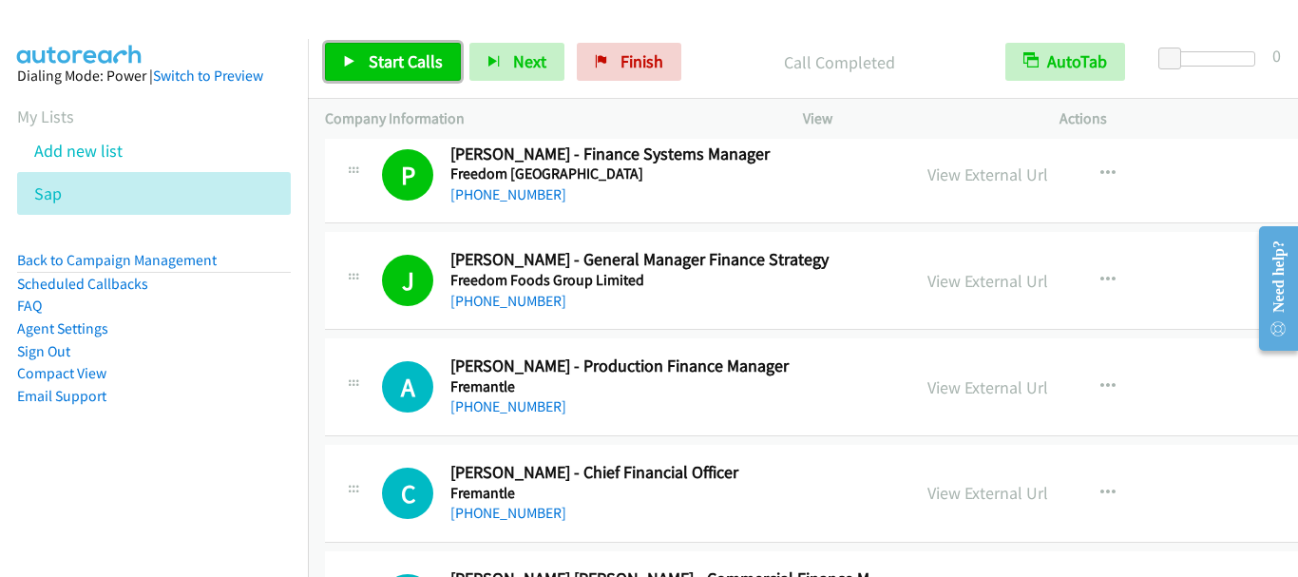
click at [415, 62] on span "Start Calls" at bounding box center [406, 61] width 74 height 22
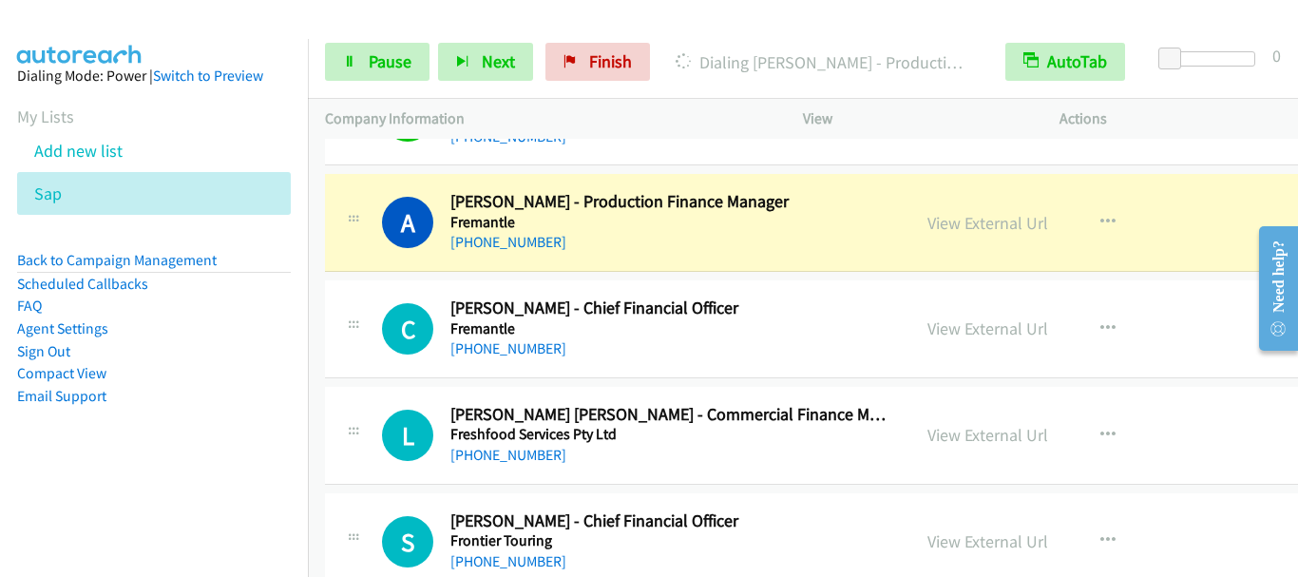
scroll to position [1331, 0]
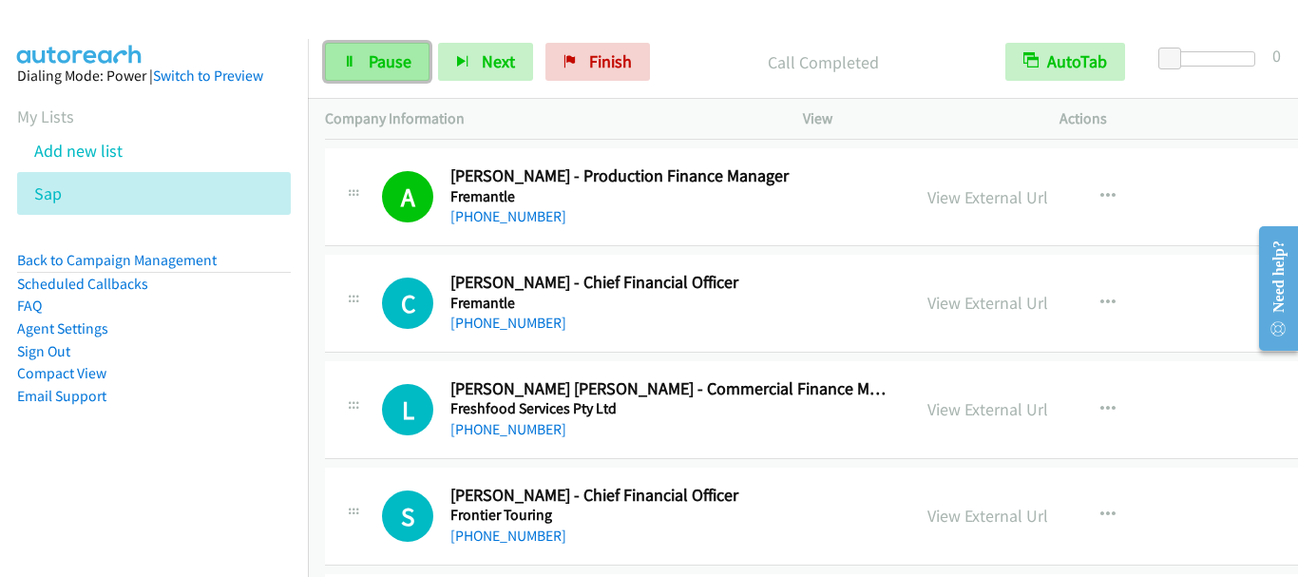
click at [381, 64] on span "Pause" at bounding box center [390, 61] width 43 height 22
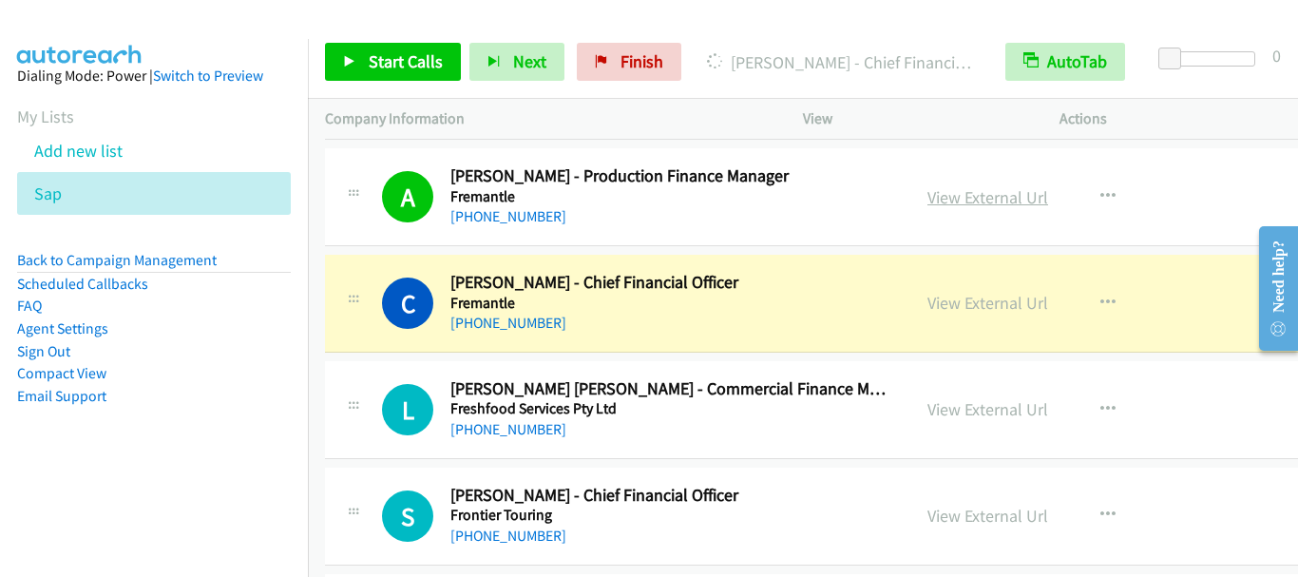
click at [989, 198] on link "View External Url" at bounding box center [988, 197] width 121 height 22
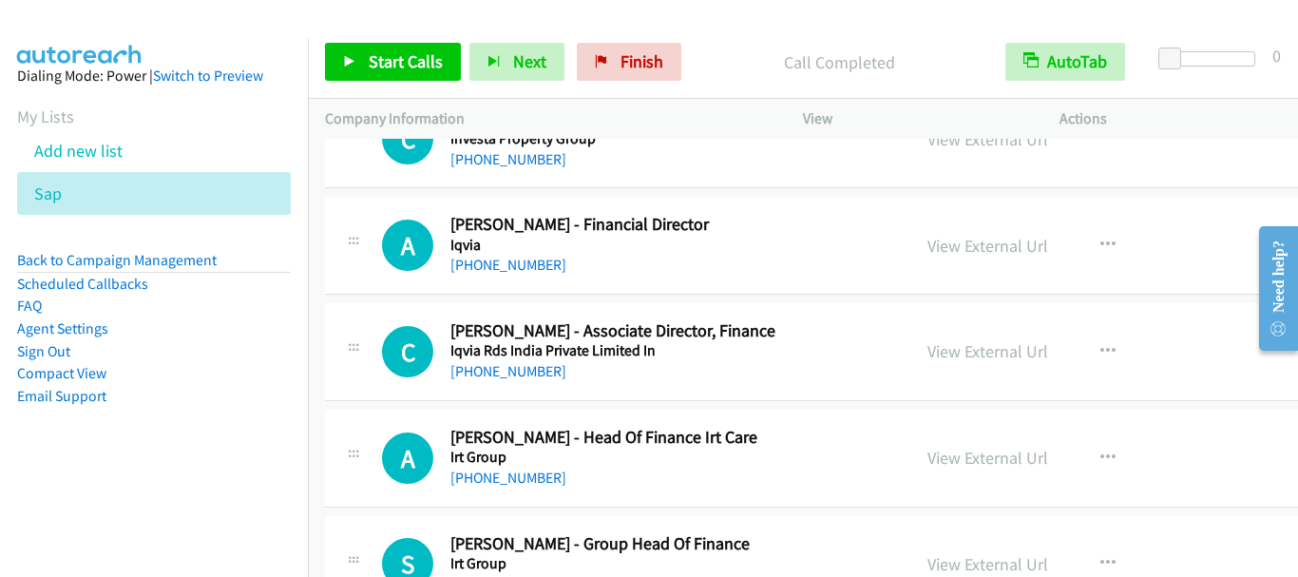
scroll to position [10455, 0]
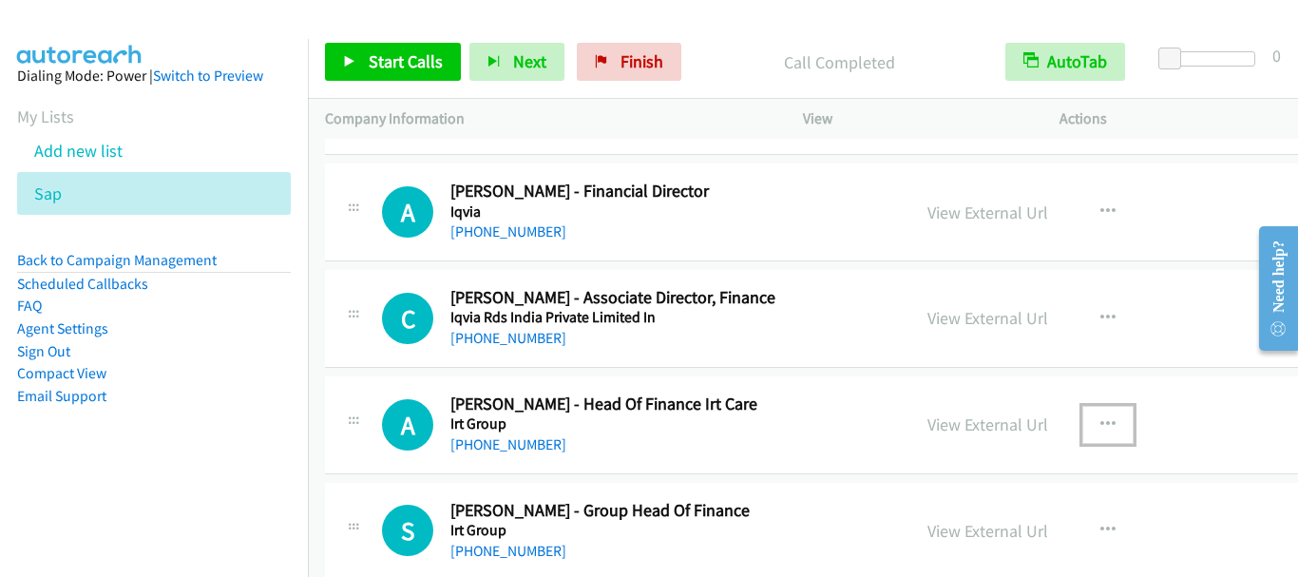
click at [1106, 421] on button "button" at bounding box center [1108, 425] width 51 height 38
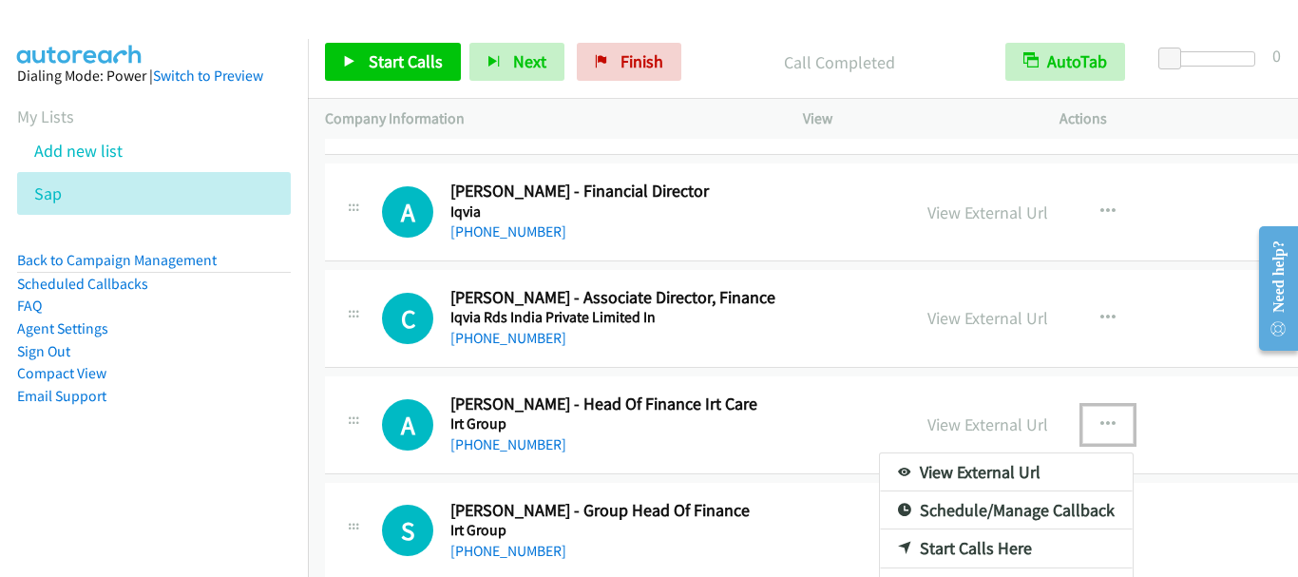
click at [1009, 549] on link "Start Calls Here" at bounding box center [1006, 548] width 253 height 38
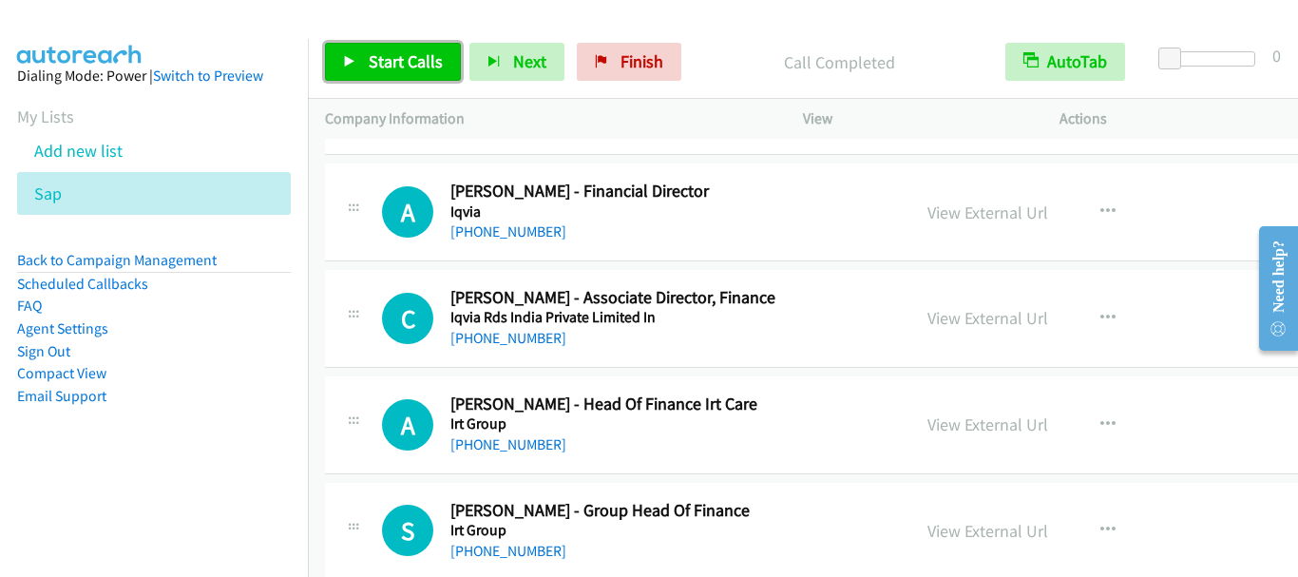
click at [398, 72] on link "Start Calls" at bounding box center [393, 62] width 136 height 38
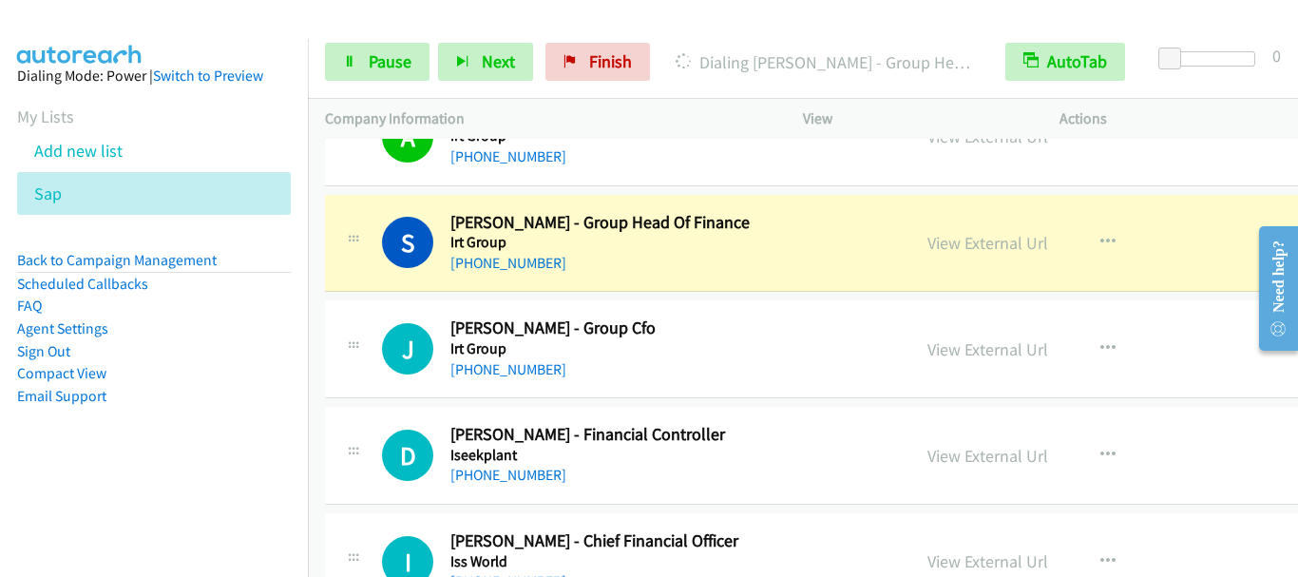
scroll to position [10740, 0]
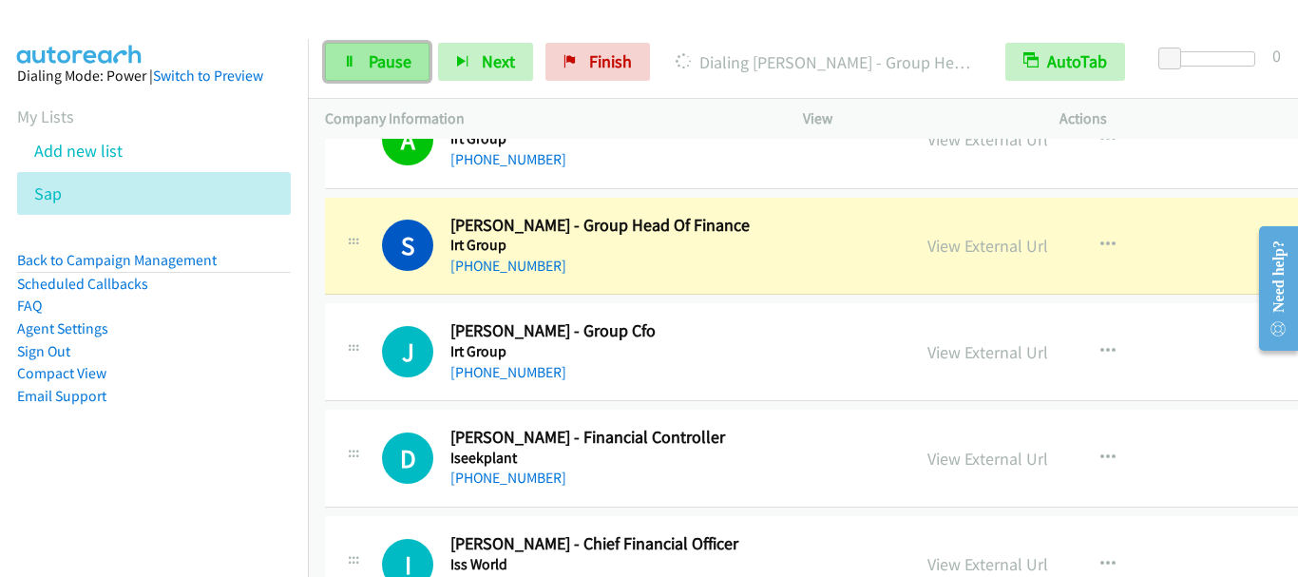
click at [372, 55] on span "Pause" at bounding box center [390, 61] width 43 height 22
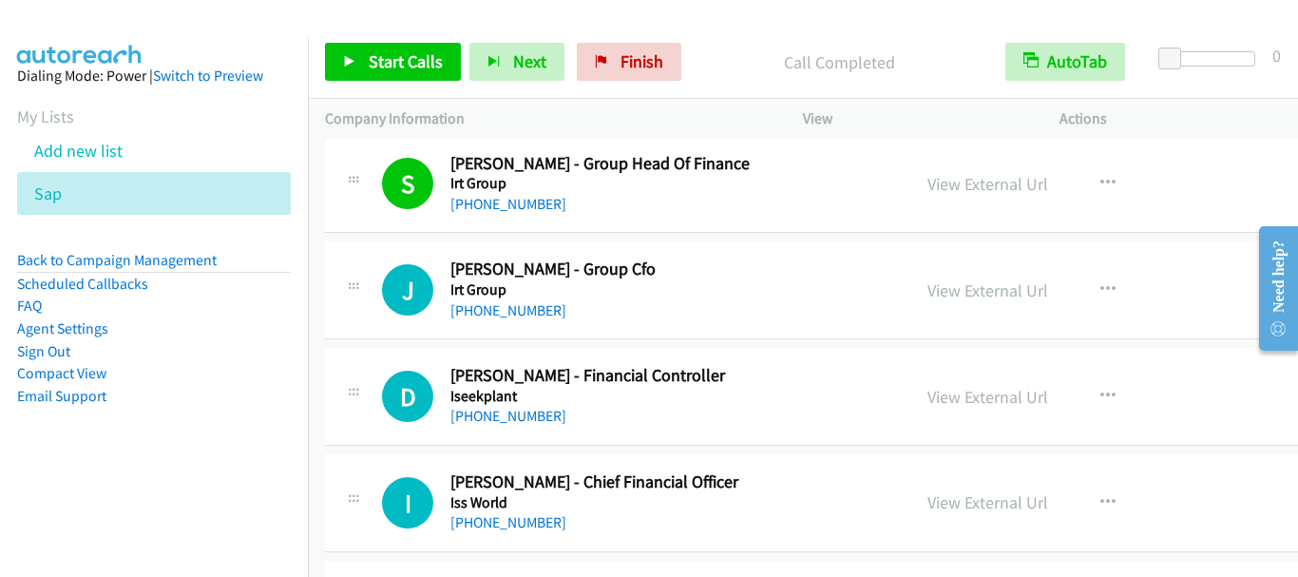
scroll to position [10835, 0]
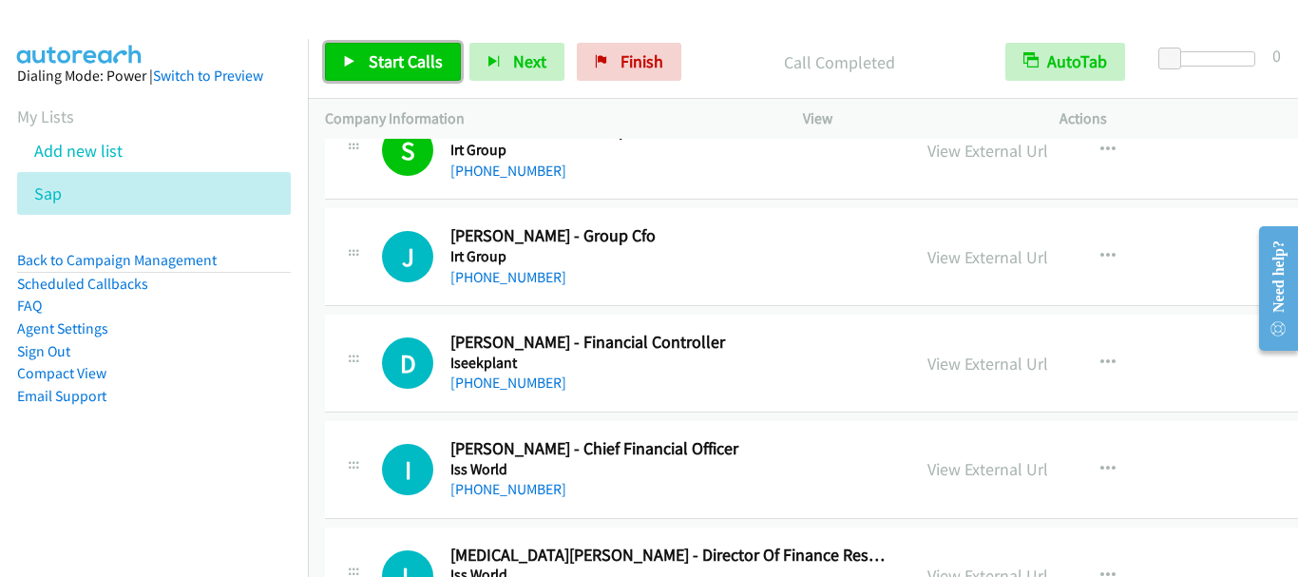
click at [382, 71] on span "Start Calls" at bounding box center [406, 61] width 74 height 22
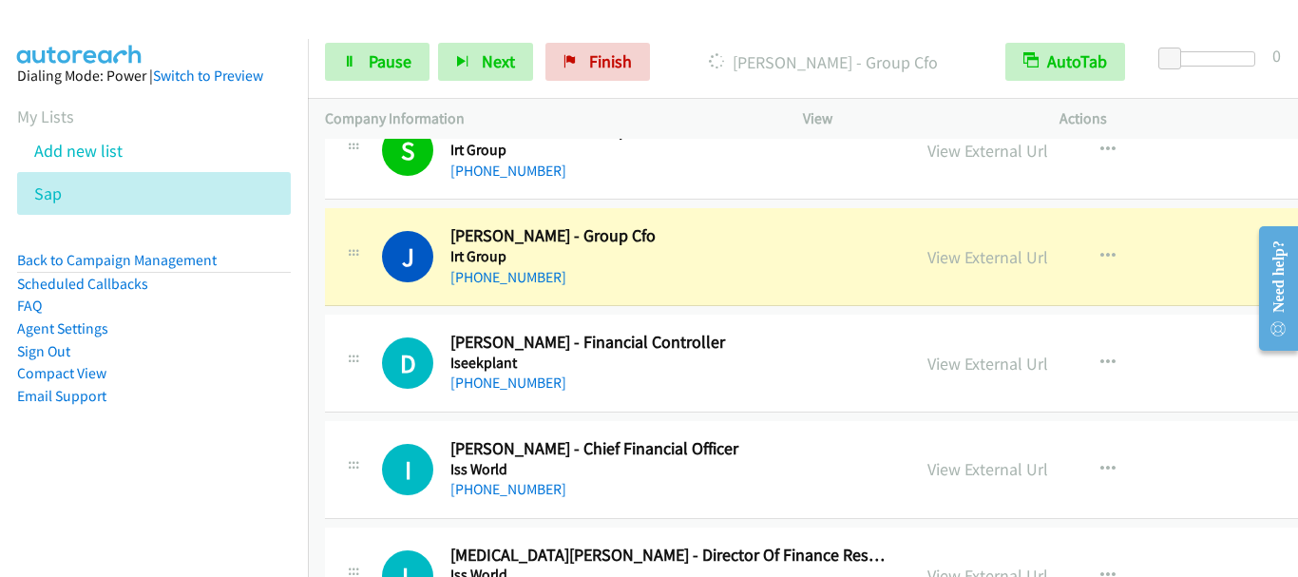
click at [622, 129] on p "Company Information" at bounding box center [547, 118] width 444 height 23
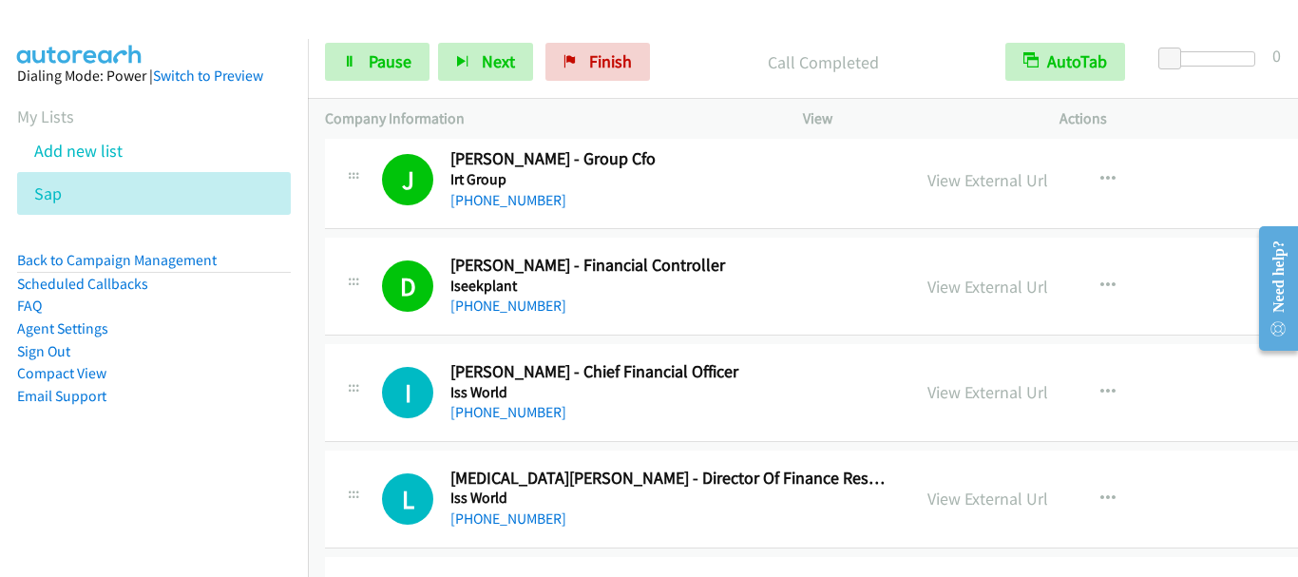
scroll to position [11025, 0]
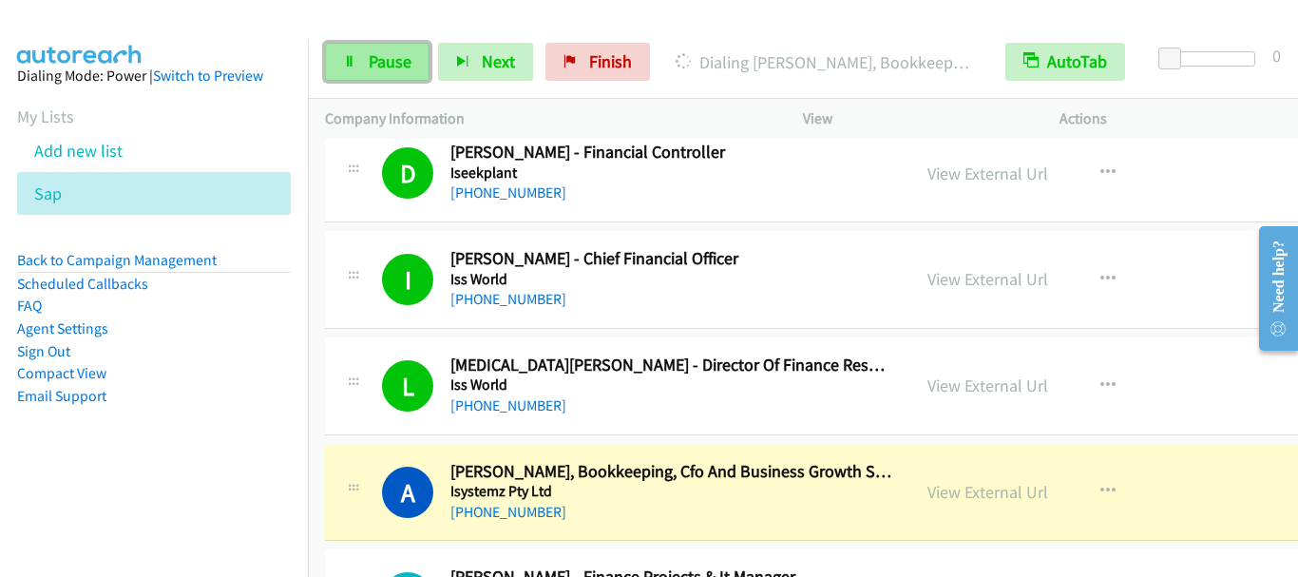
click at [396, 62] on span "Pause" at bounding box center [390, 61] width 43 height 22
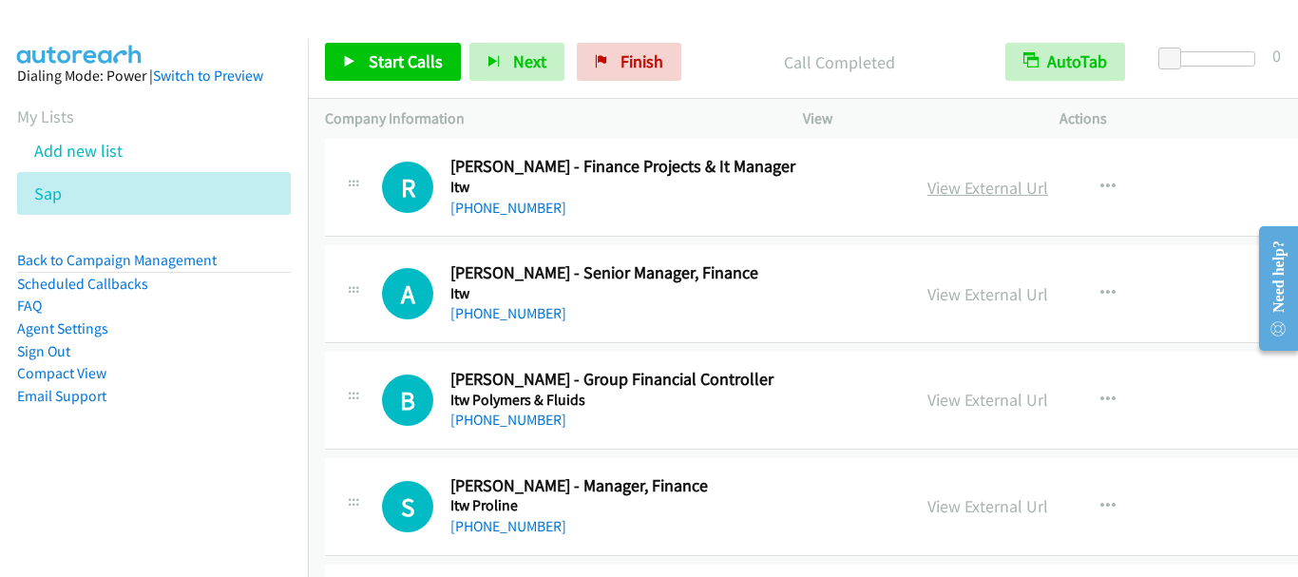
scroll to position [11406, 0]
